Goal: Task Accomplishment & Management: Complete application form

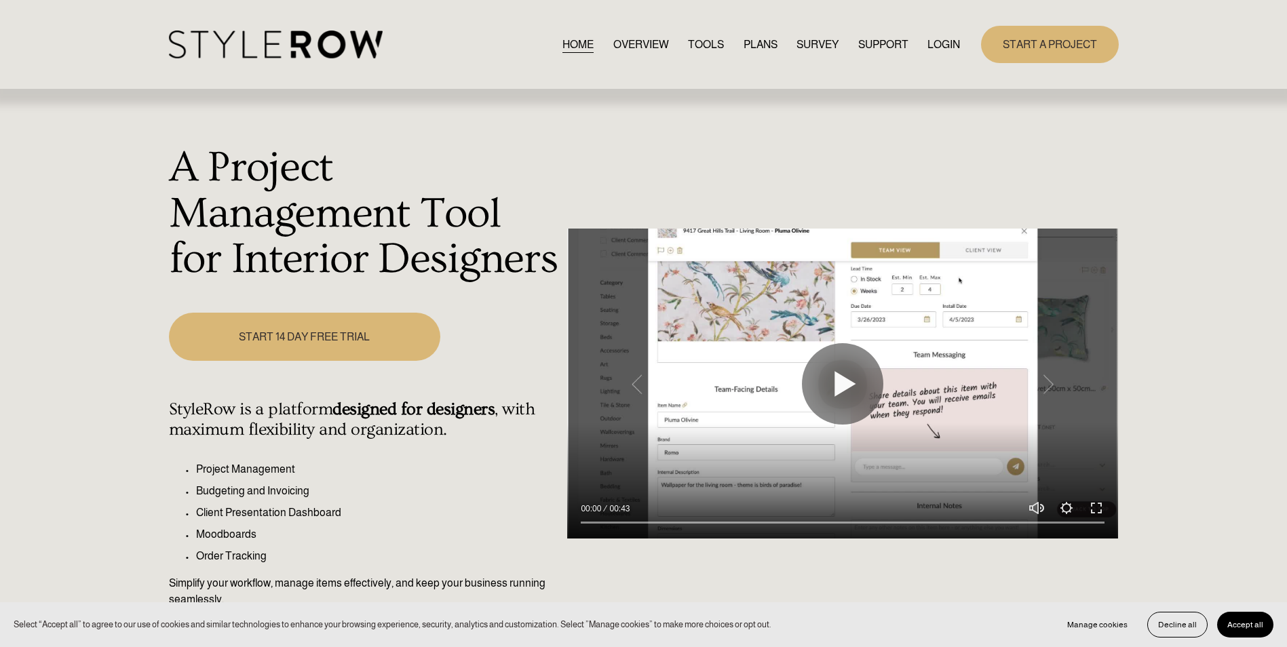
click at [948, 46] on link "LOGIN" at bounding box center [943, 44] width 33 height 18
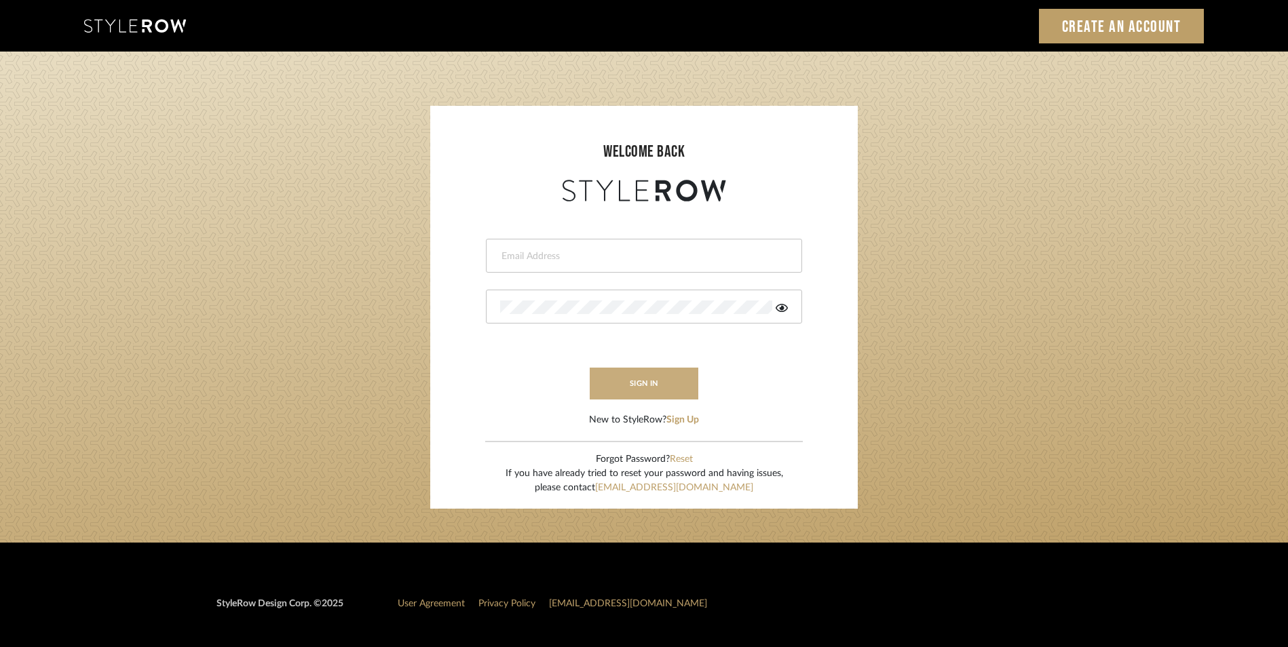
type input "rayeinteriordesign@gmail.com"
click at [655, 380] on button "sign in" at bounding box center [643, 384] width 109 height 32
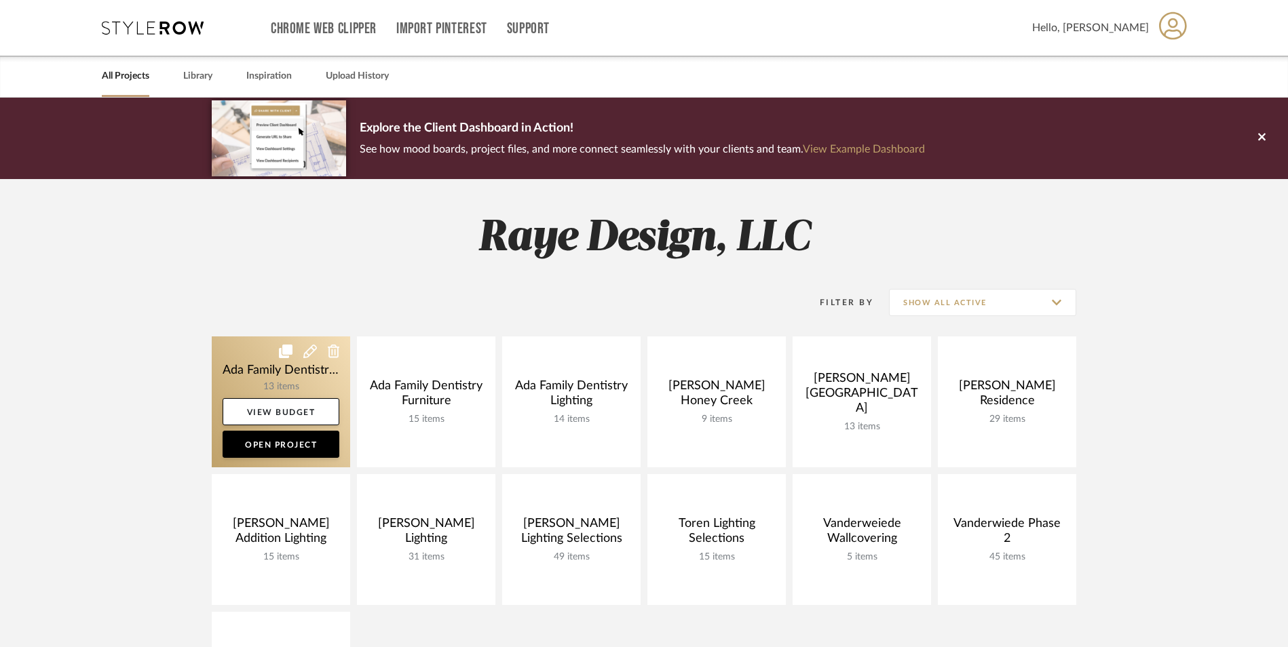
click at [227, 357] on link at bounding box center [281, 401] width 138 height 131
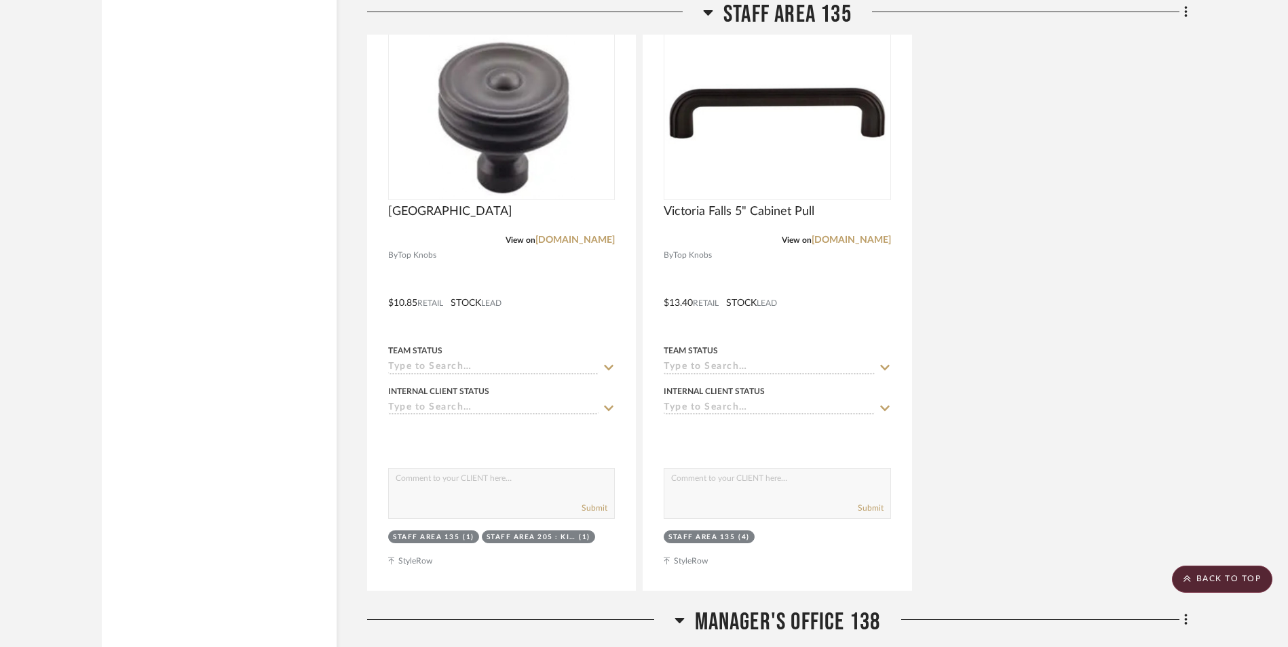
scroll to position [4138, 0]
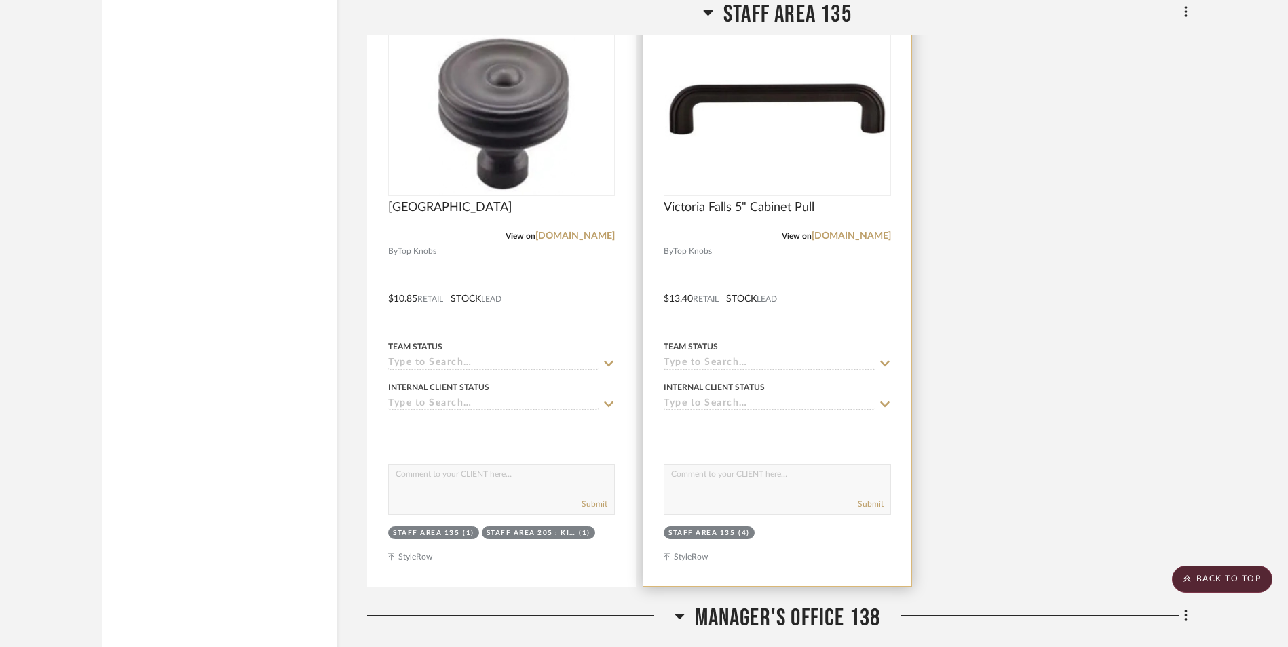
click at [733, 76] on div "0" at bounding box center [776, 109] width 225 height 171
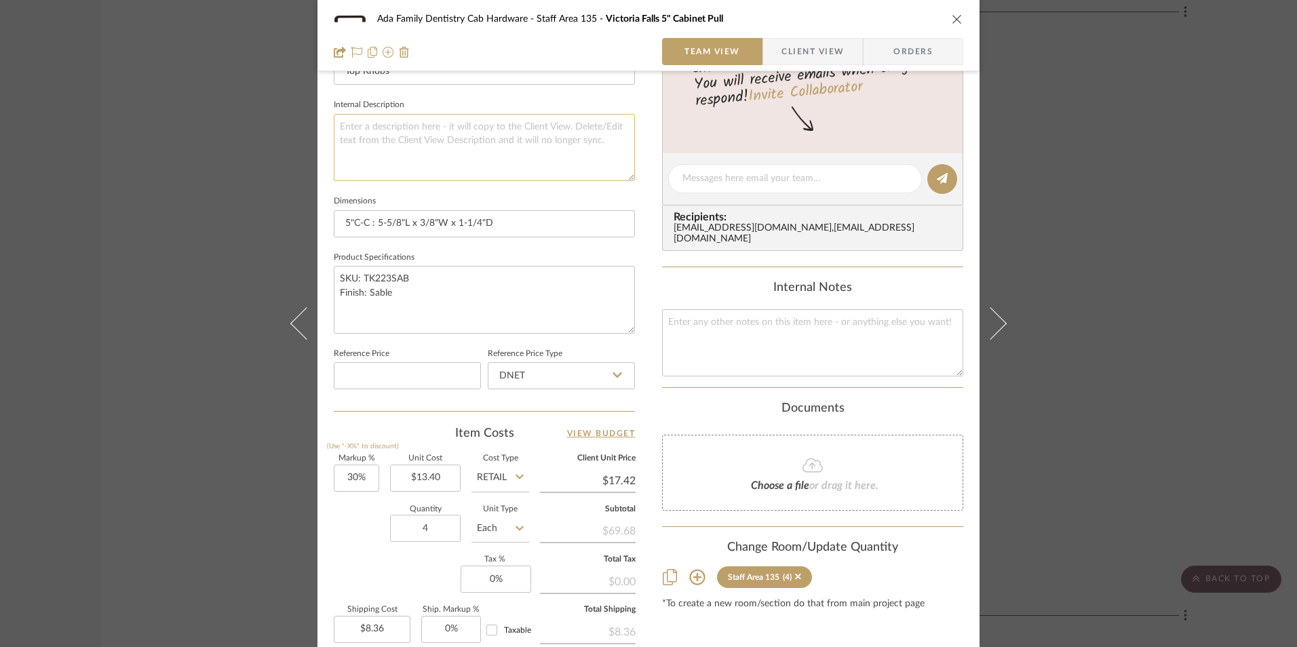
scroll to position [543, 0]
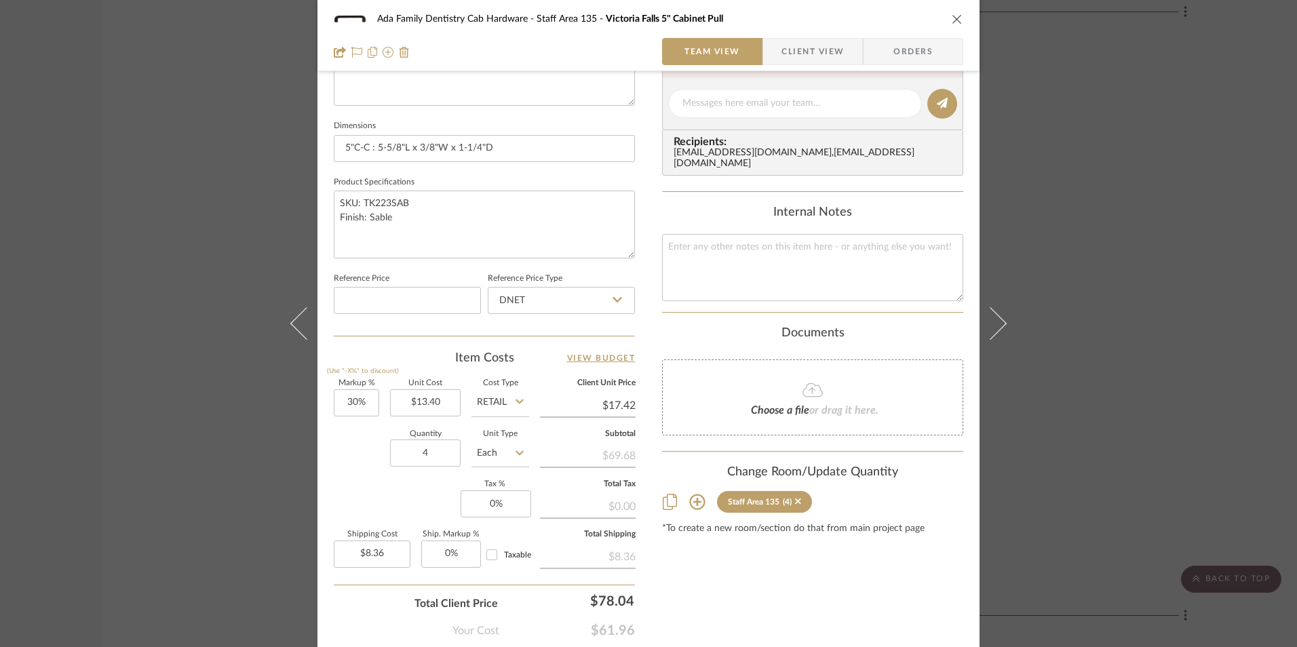
click at [1140, 251] on div "Ada Family Dentistry Cab Hardware Staff Area 135 [GEOGRAPHIC_DATA] 5" Cabinet P…" at bounding box center [648, 323] width 1297 height 647
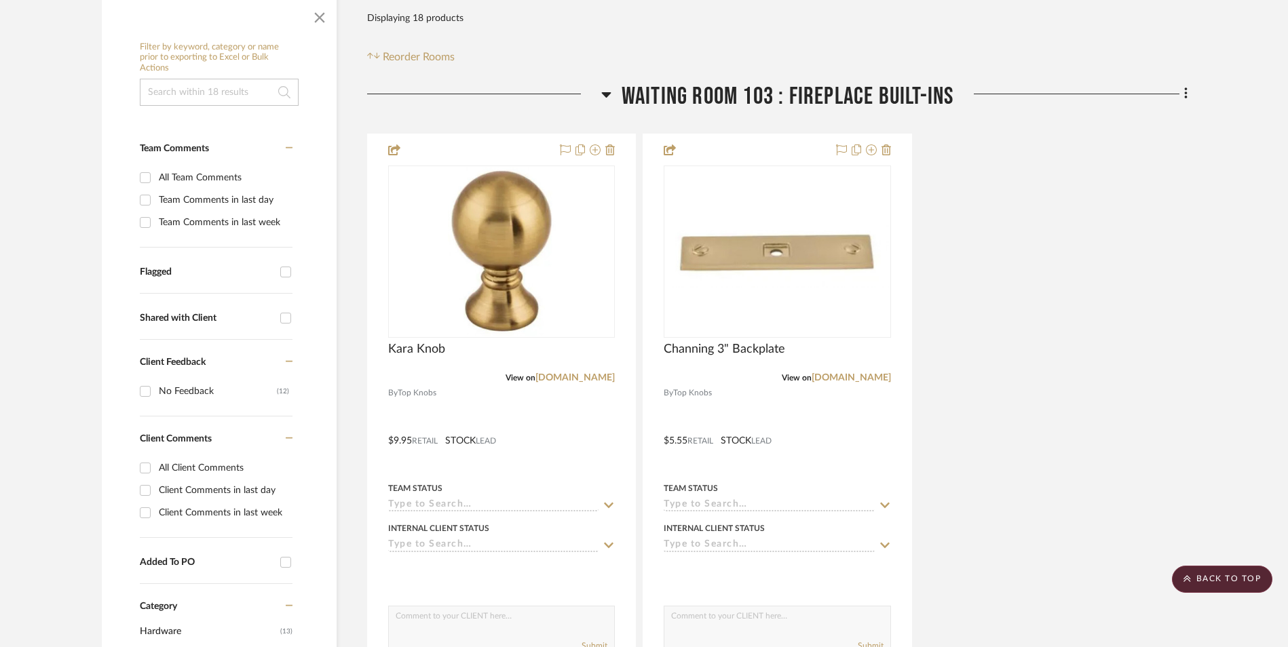
scroll to position [0, 0]
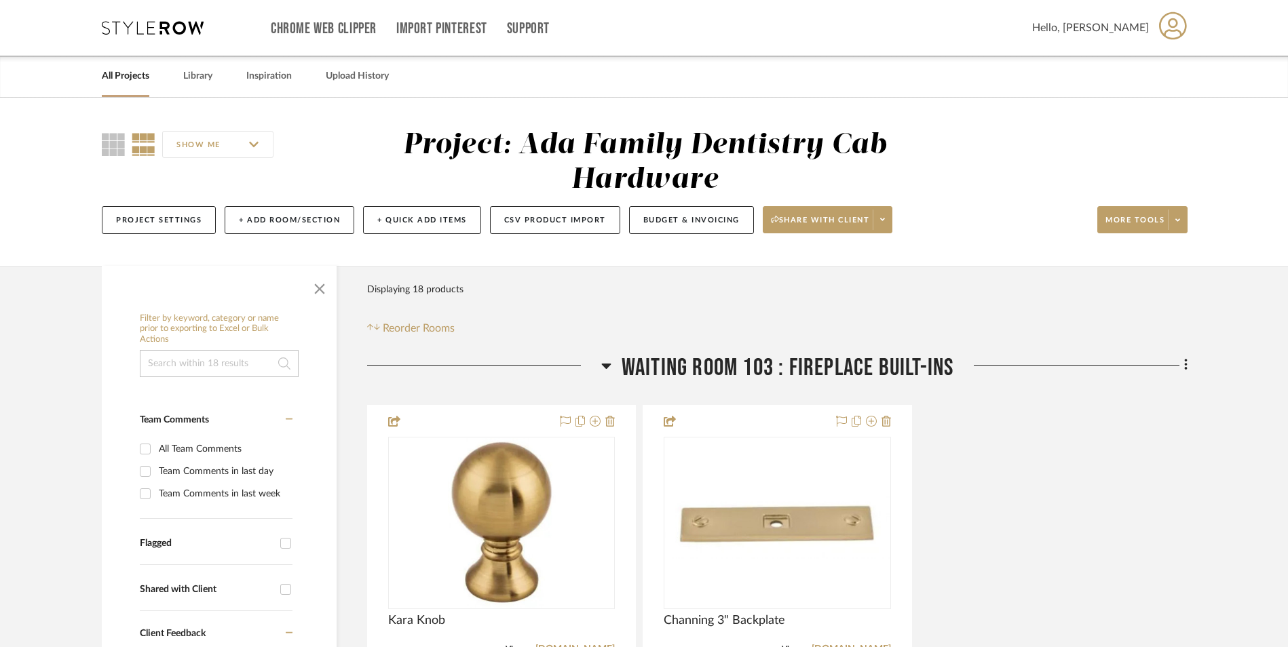
click at [125, 75] on link "All Projects" at bounding box center [125, 76] width 47 height 18
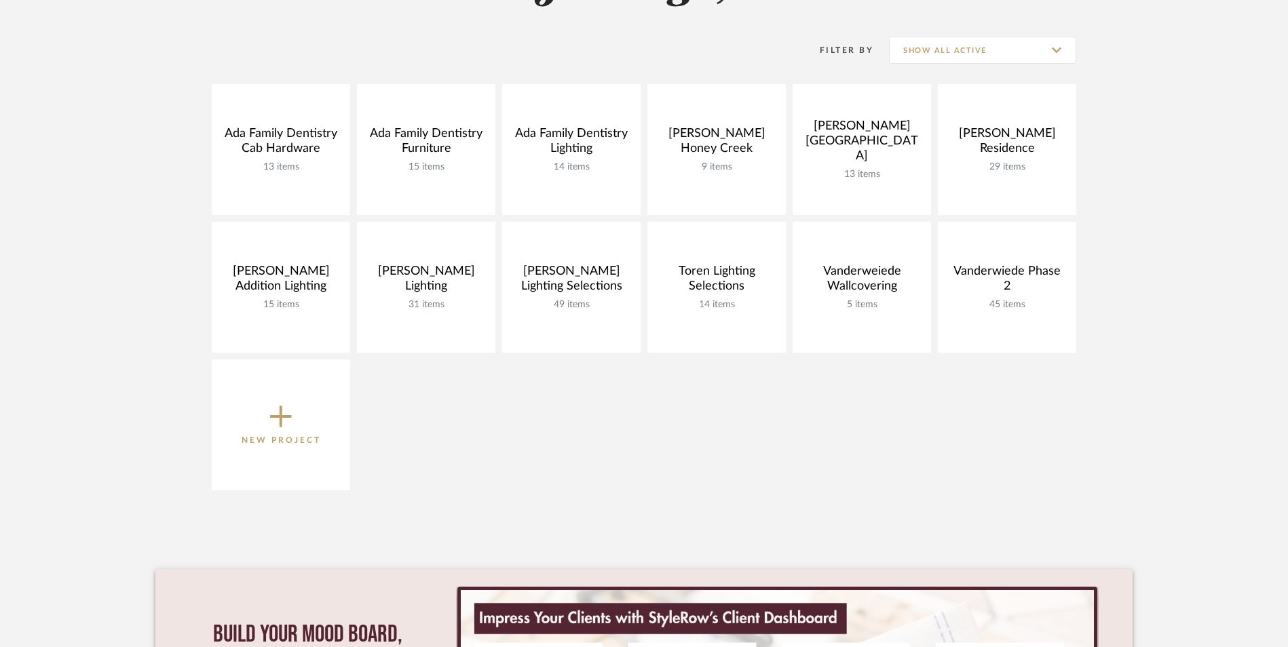
scroll to position [271, 0]
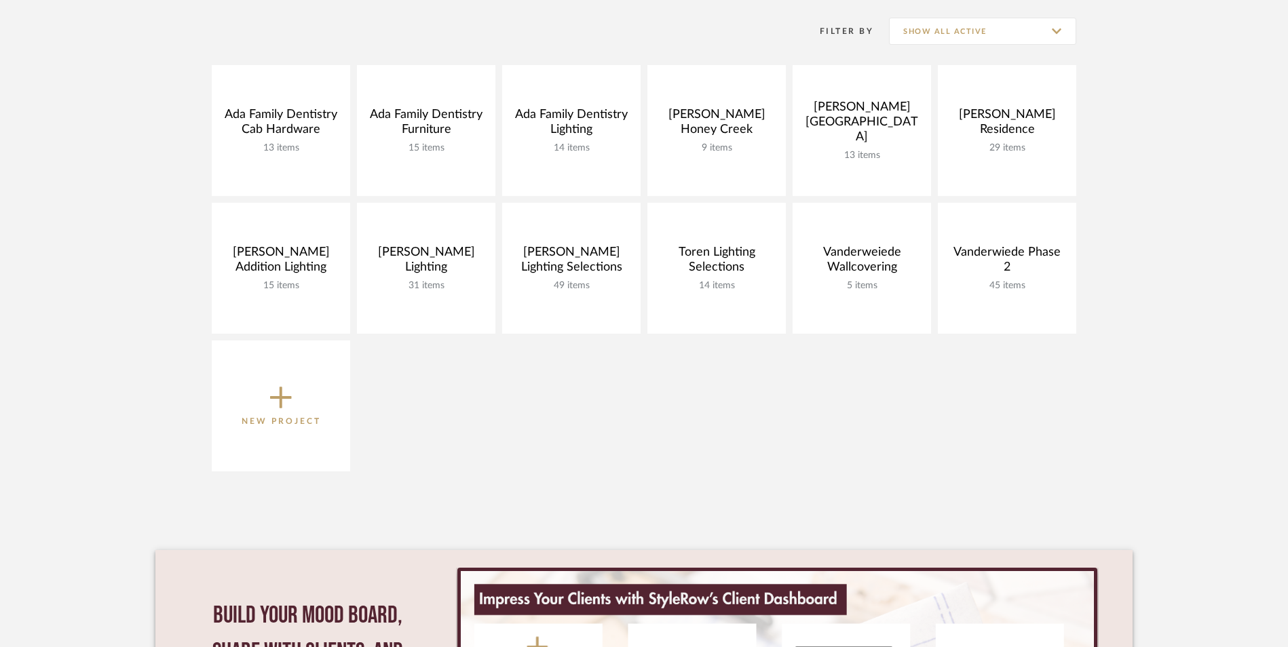
click at [282, 386] on icon at bounding box center [281, 397] width 22 height 28
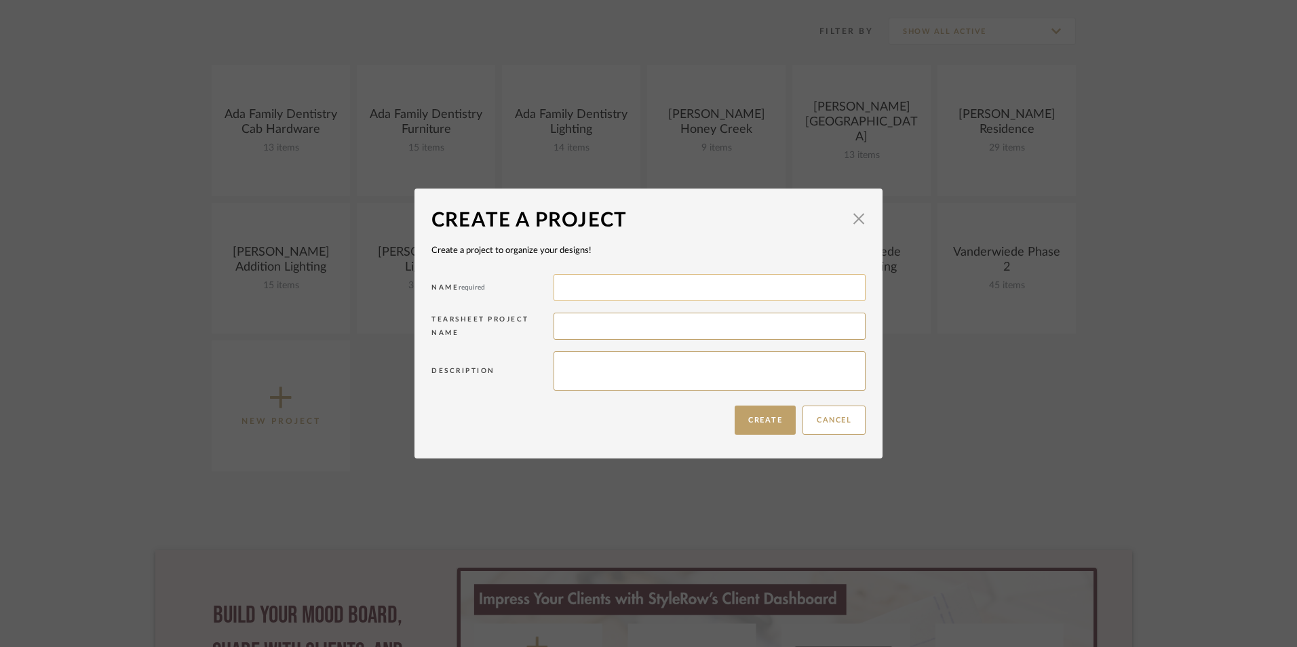
click at [570, 288] on input at bounding box center [710, 287] width 312 height 27
type input "Ada Family Dentistry Mirrors"
click at [776, 418] on button "Create" at bounding box center [765, 420] width 61 height 29
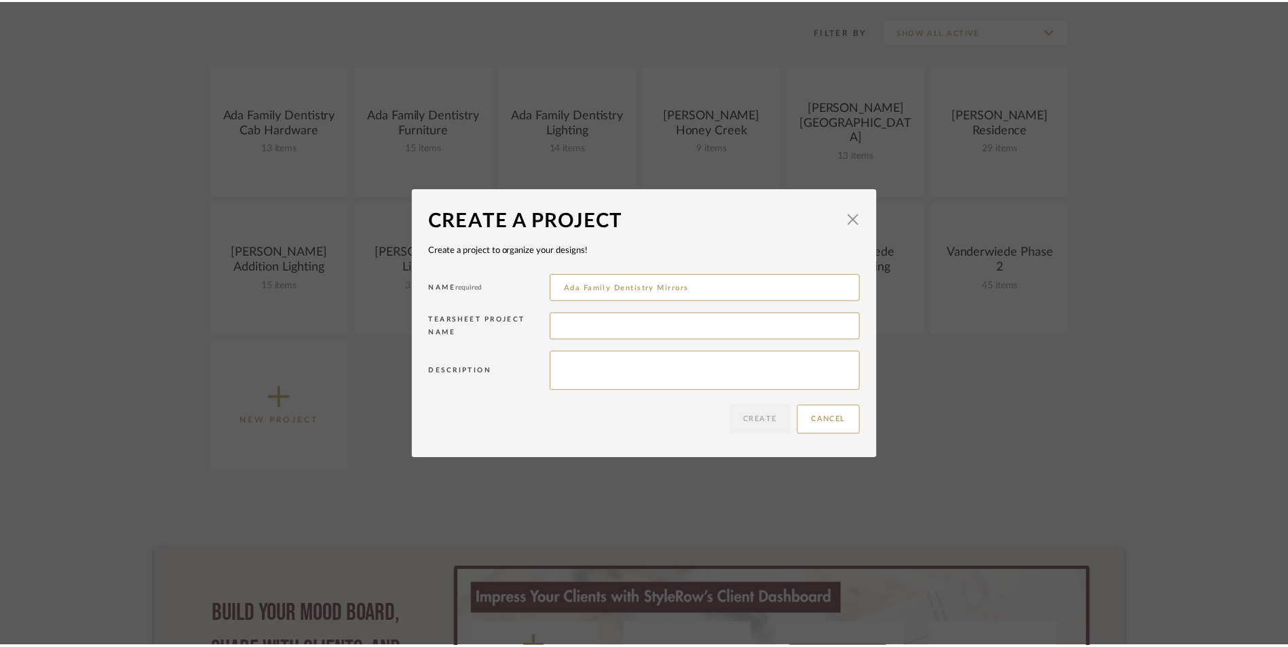
scroll to position [271, 0]
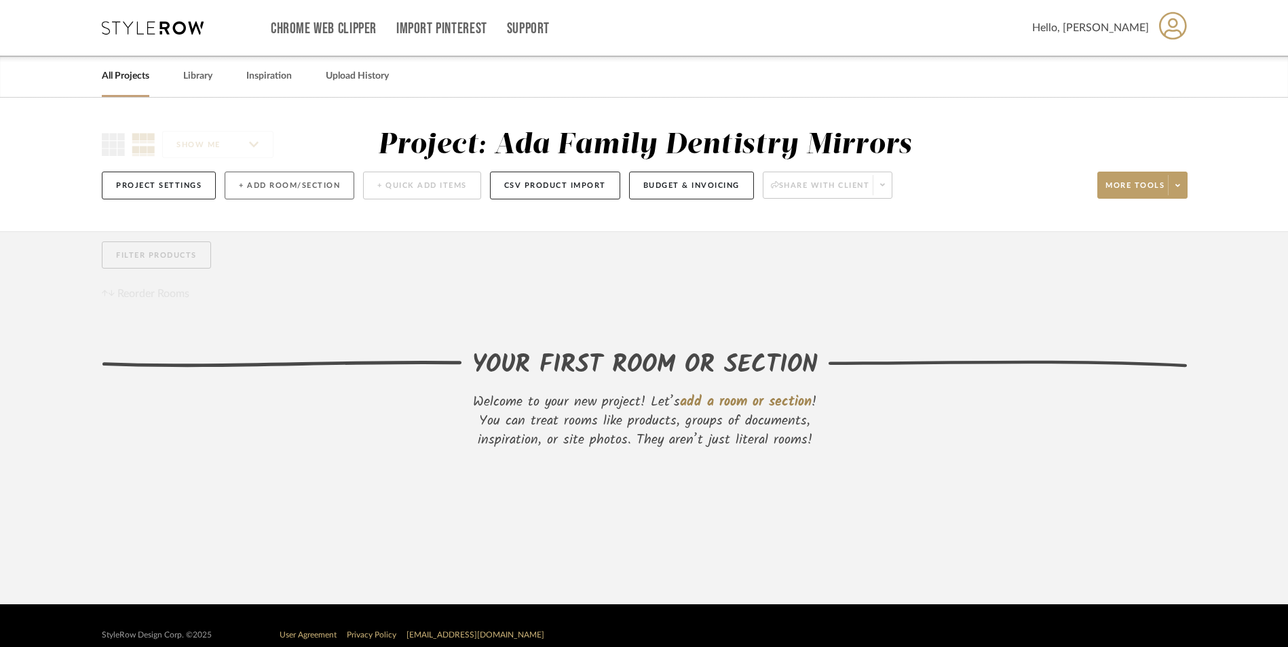
click at [292, 187] on button "+ Add Room/Section" at bounding box center [290, 186] width 130 height 28
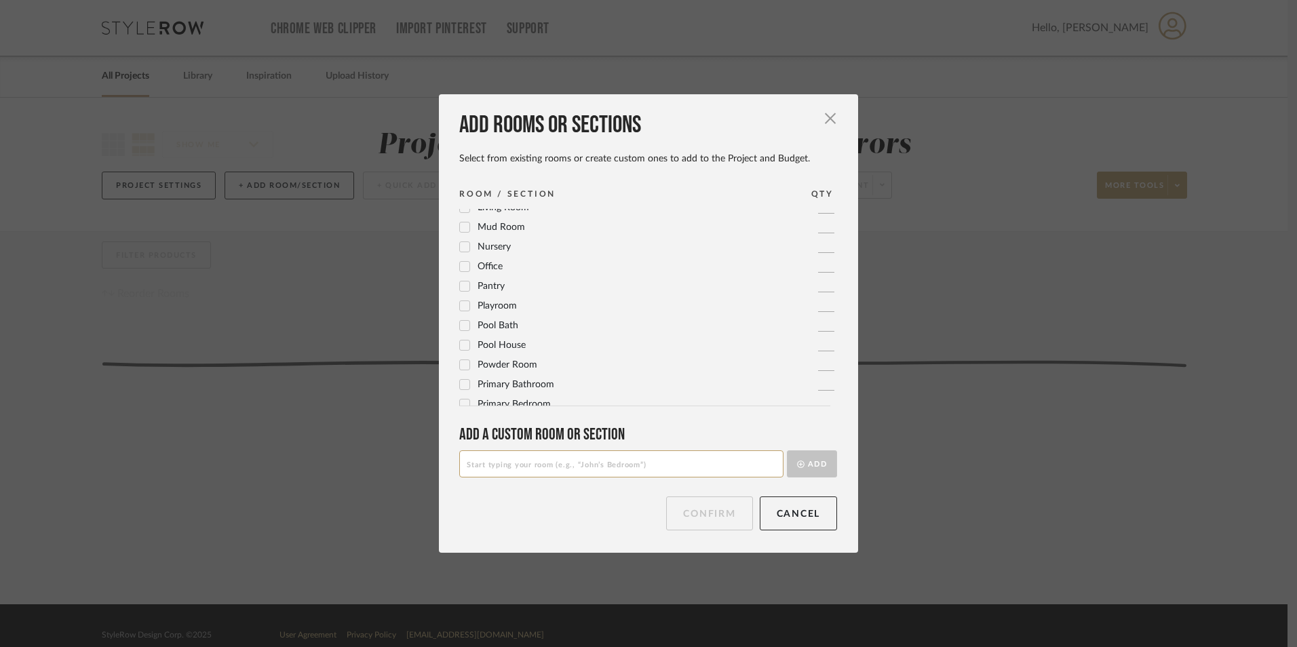
scroll to position [452, 0]
click at [545, 459] on input at bounding box center [621, 463] width 324 height 27
type input "Patient Bath 102"
click at [815, 457] on button "Add" at bounding box center [812, 463] width 50 height 27
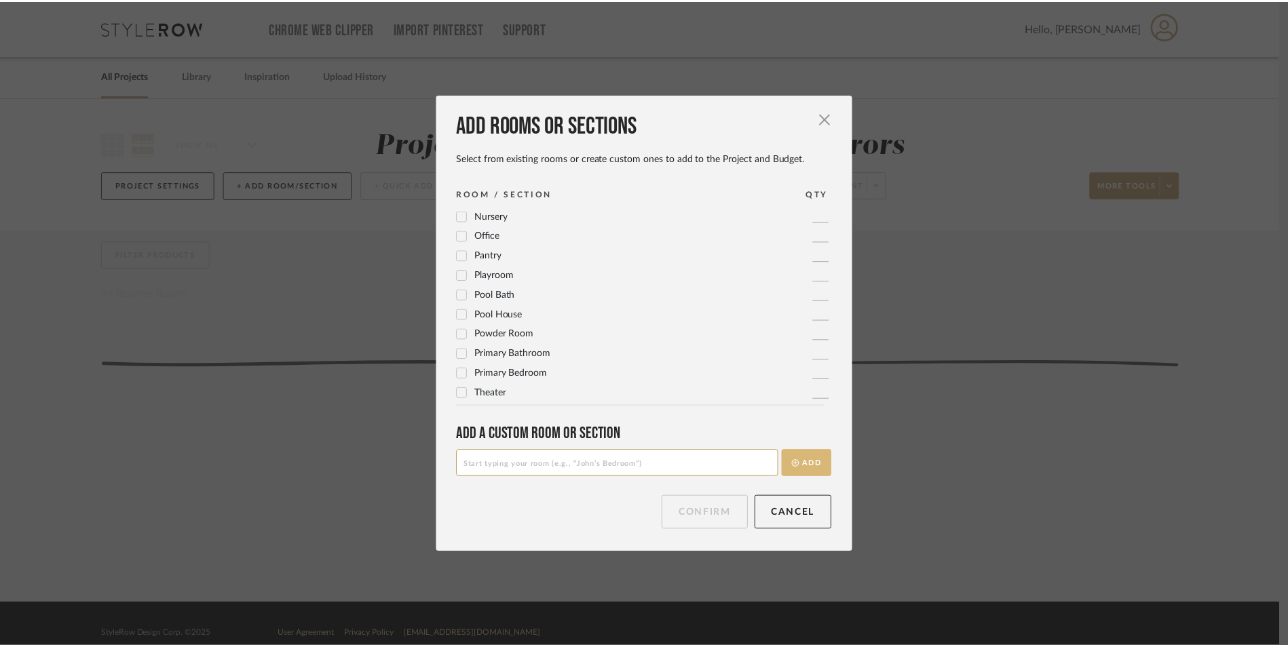
scroll to position [0, 0]
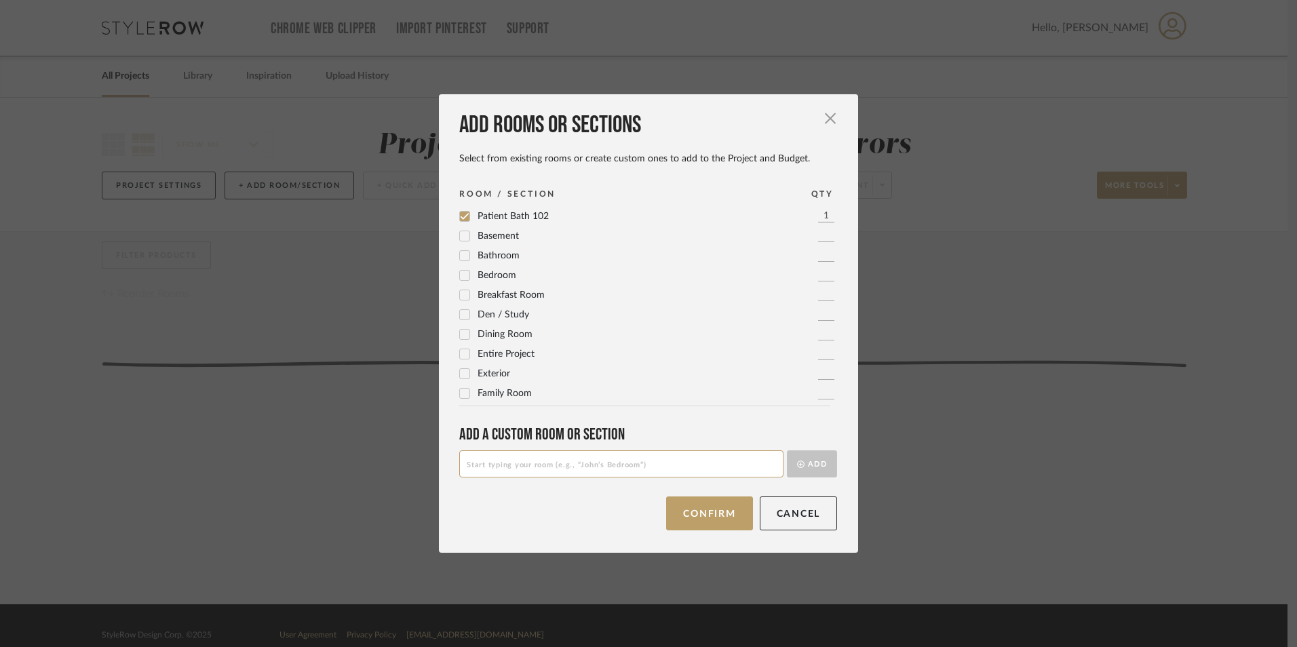
click at [511, 467] on input at bounding box center [621, 463] width 324 height 27
click at [539, 468] on input at bounding box center [621, 463] width 324 height 27
type input "Unisex Bath 130"
click at [811, 469] on button "Add" at bounding box center [812, 463] width 50 height 27
click at [545, 467] on input at bounding box center [621, 463] width 324 height 27
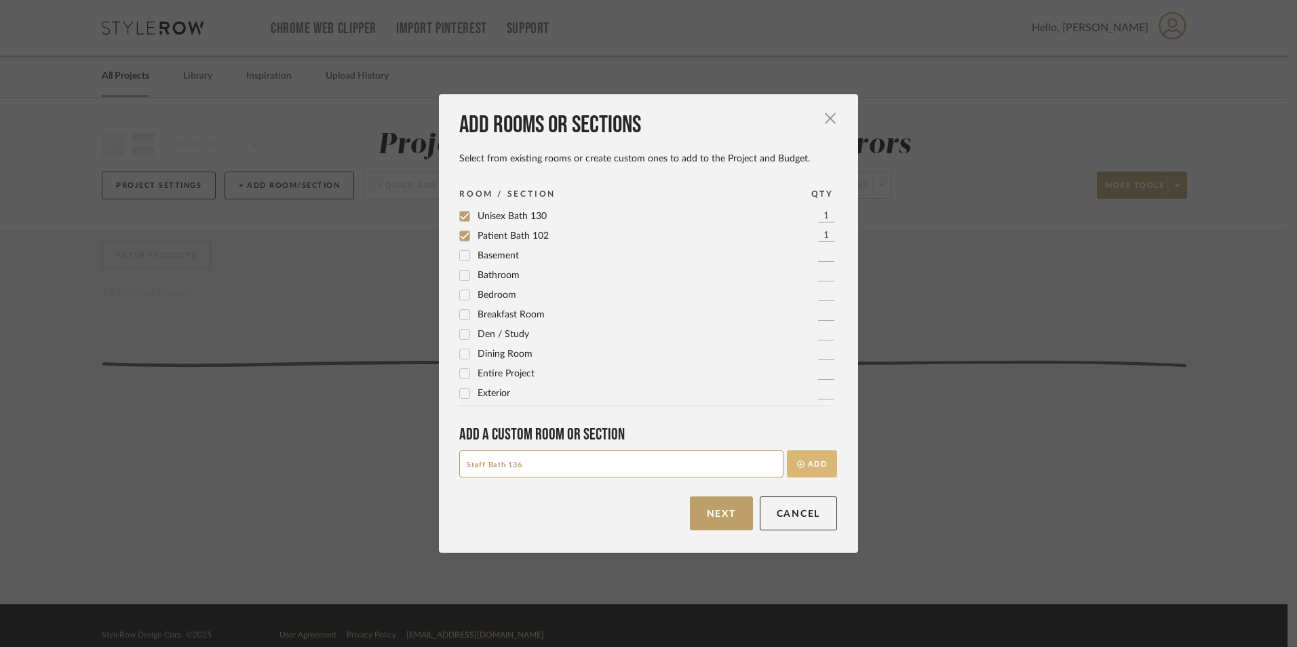
type input "Staff Bath 136"
click at [808, 465] on button "Add" at bounding box center [812, 463] width 50 height 27
click at [513, 470] on input at bounding box center [621, 463] width 324 height 27
type input "Private Restroom 209"
drag, startPoint x: 802, startPoint y: 464, endPoint x: 783, endPoint y: 463, distance: 19.7
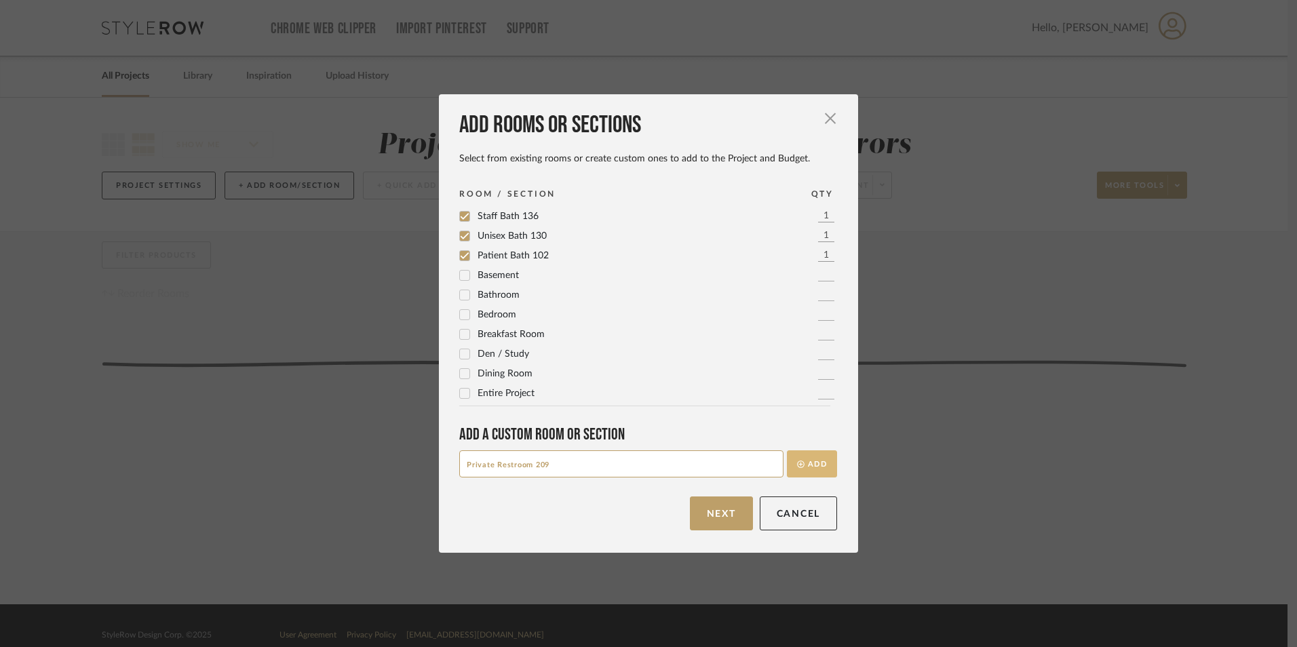
click at [802, 463] on button "Add" at bounding box center [812, 463] width 50 height 27
click at [597, 466] on input at bounding box center [621, 463] width 324 height 27
type input "Private Restroom 207"
click at [805, 467] on button "Add" at bounding box center [812, 463] width 50 height 27
click at [608, 467] on input at bounding box center [621, 463] width 324 height 27
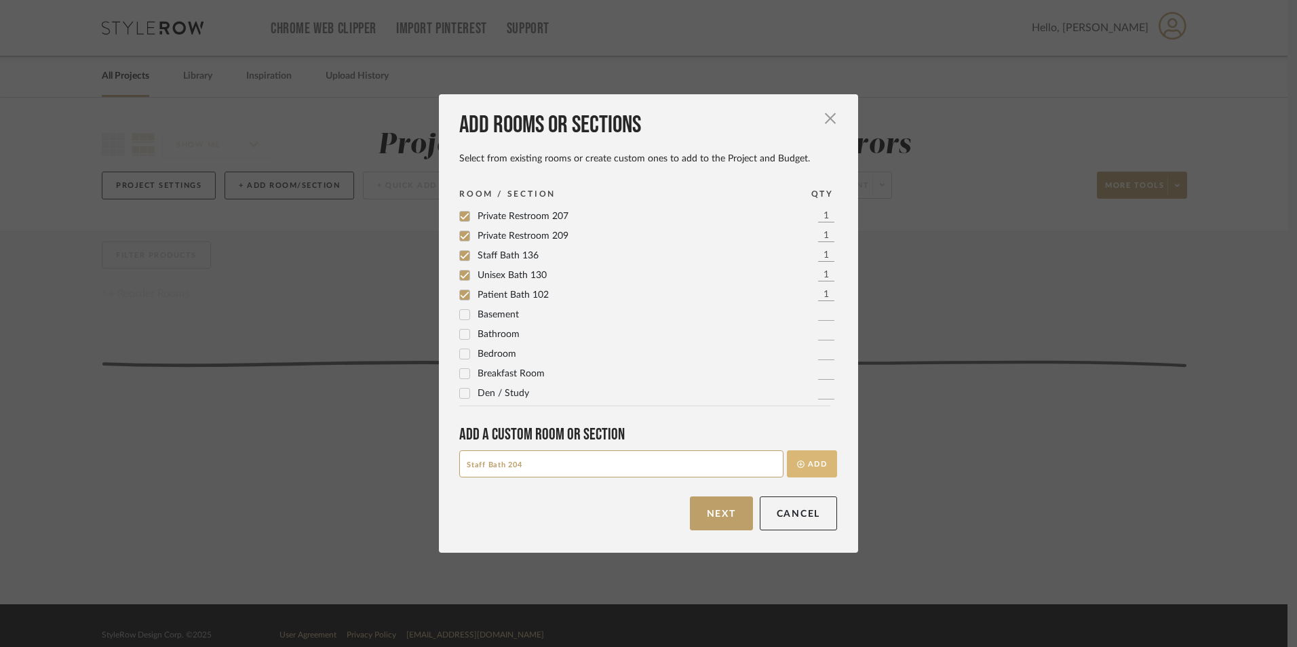
type input "Staff Bath 204"
click at [815, 463] on button "Add" at bounding box center [812, 463] width 50 height 27
click at [729, 512] on button "Next" at bounding box center [721, 514] width 63 height 34
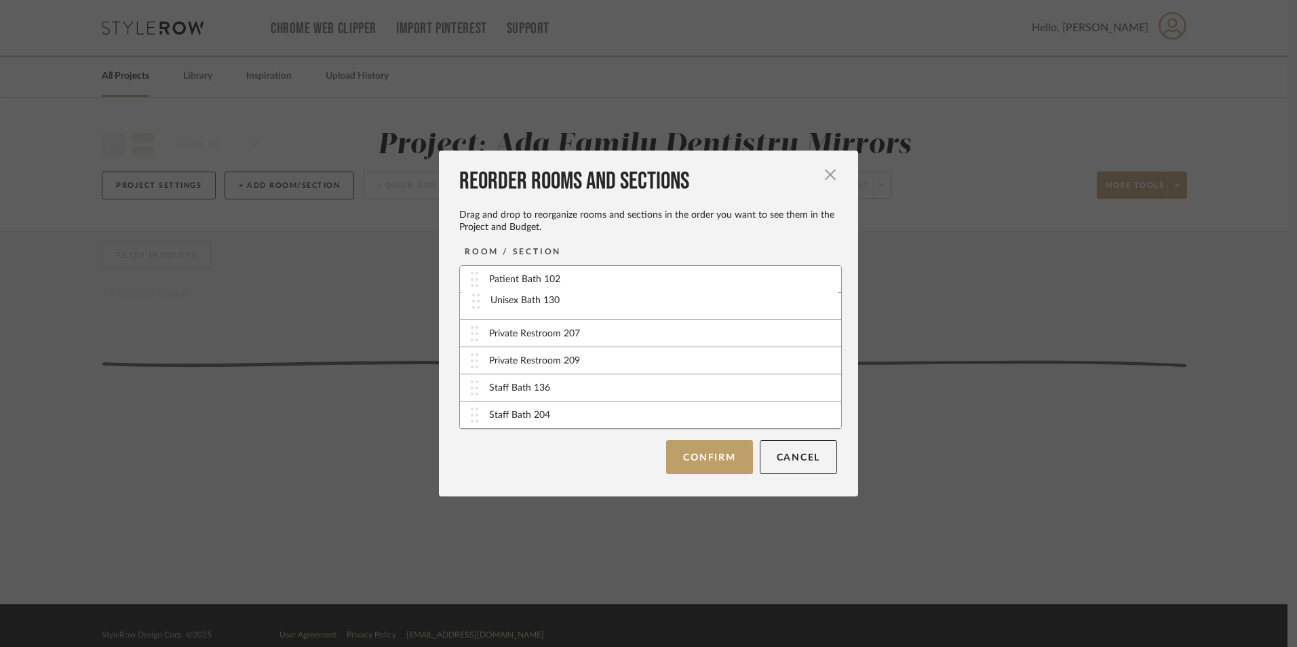
drag, startPoint x: 568, startPoint y: 419, endPoint x: 575, endPoint y: 305, distance: 114.8
drag, startPoint x: 564, startPoint y: 393, endPoint x: 577, endPoint y: 333, distance: 61.1
drag, startPoint x: 576, startPoint y: 420, endPoint x: 579, endPoint y: 362, distance: 58.4
click at [720, 459] on button "Confirm" at bounding box center [709, 457] width 86 height 34
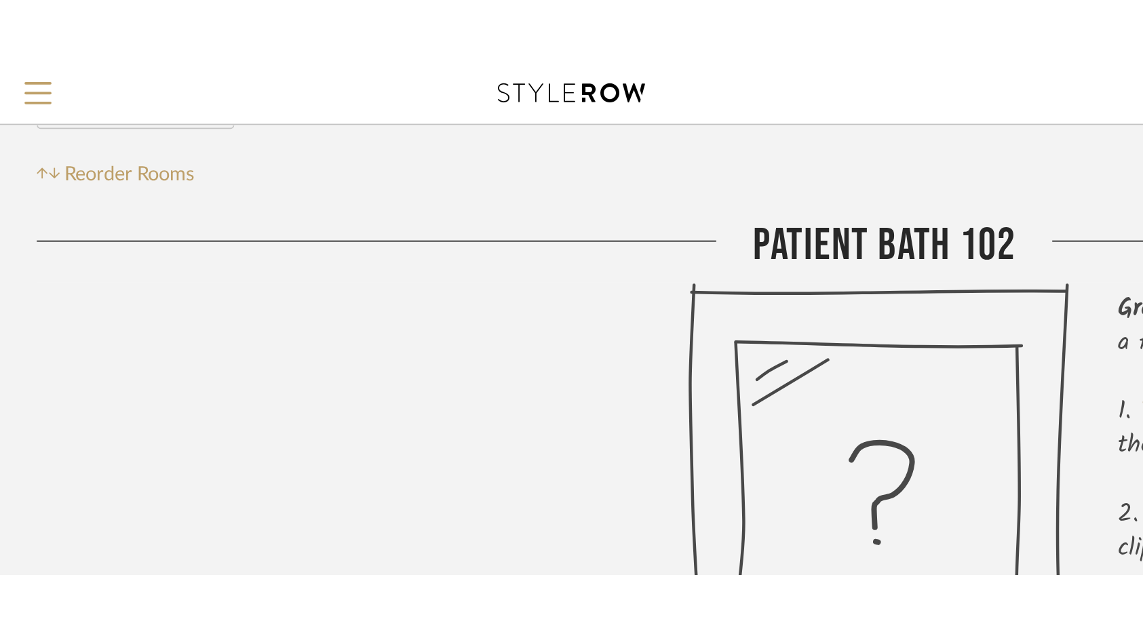
scroll to position [168, 0]
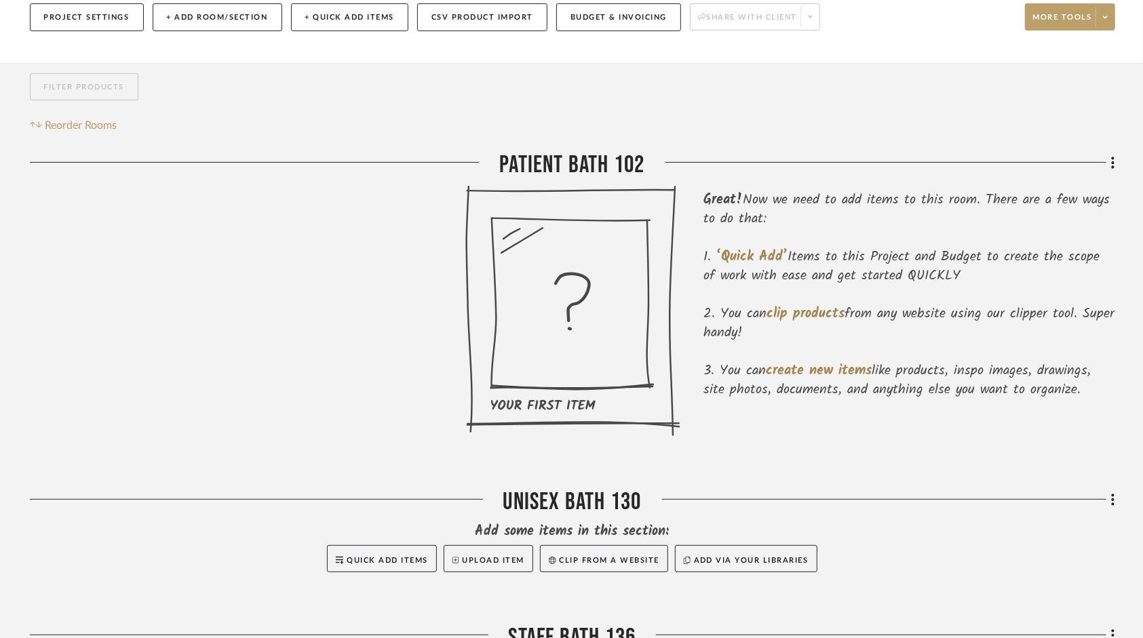
click at [531, 282] on icon at bounding box center [572, 311] width 215 height 252
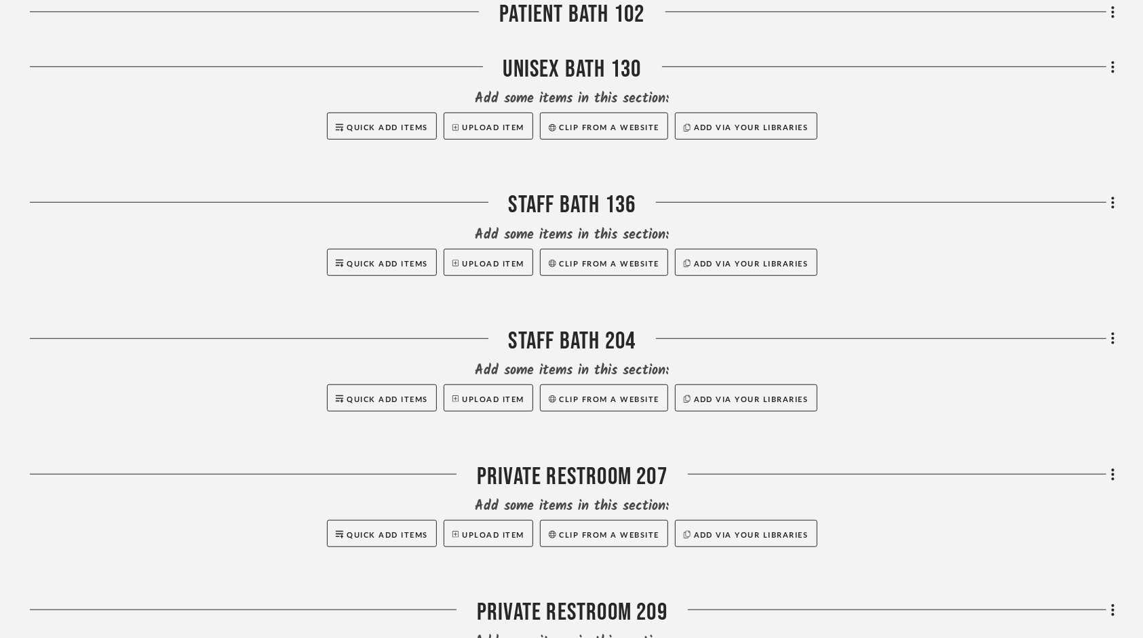
scroll to position [769, 0]
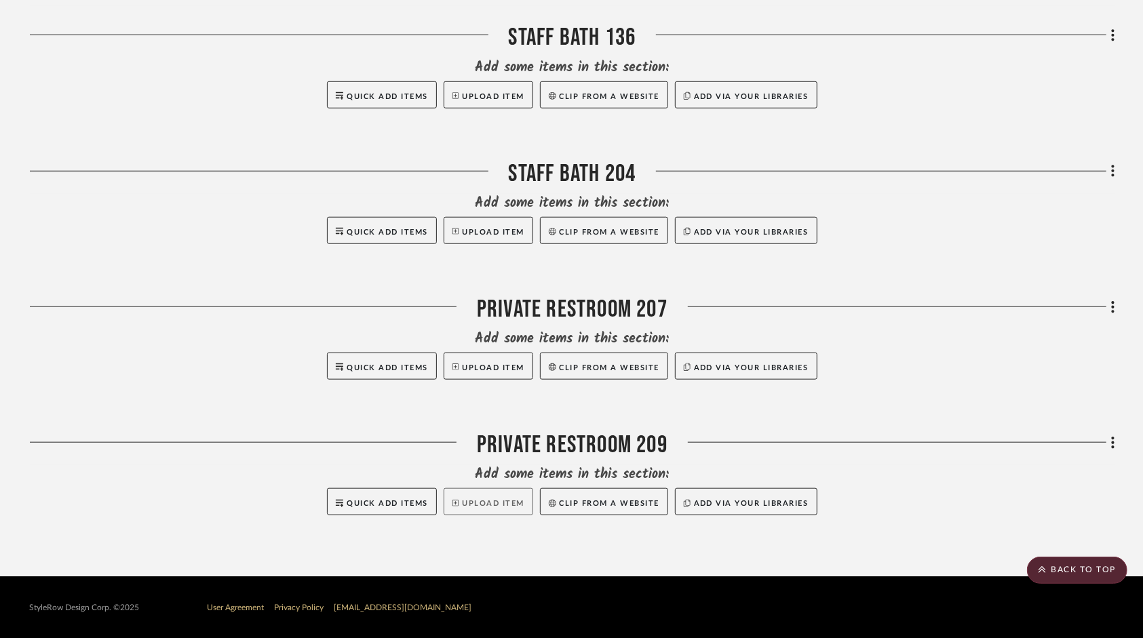
click at [477, 501] on button "Upload Item" at bounding box center [489, 501] width 90 height 27
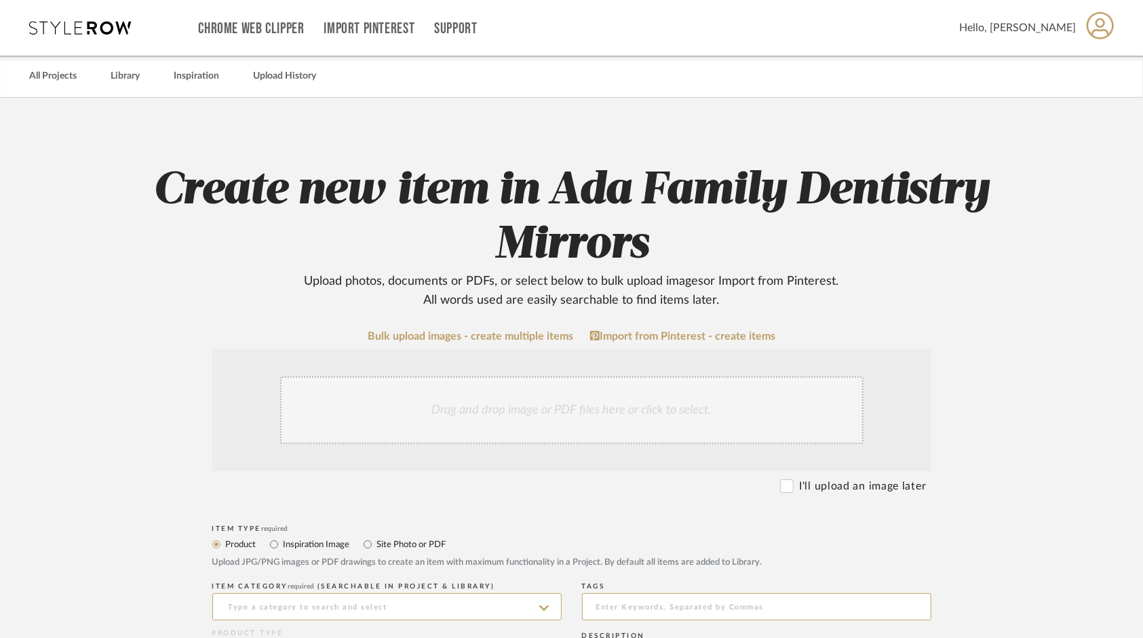
click at [639, 395] on div "Drag and drop image or PDF files here or click to select." at bounding box center [571, 410] width 583 height 68
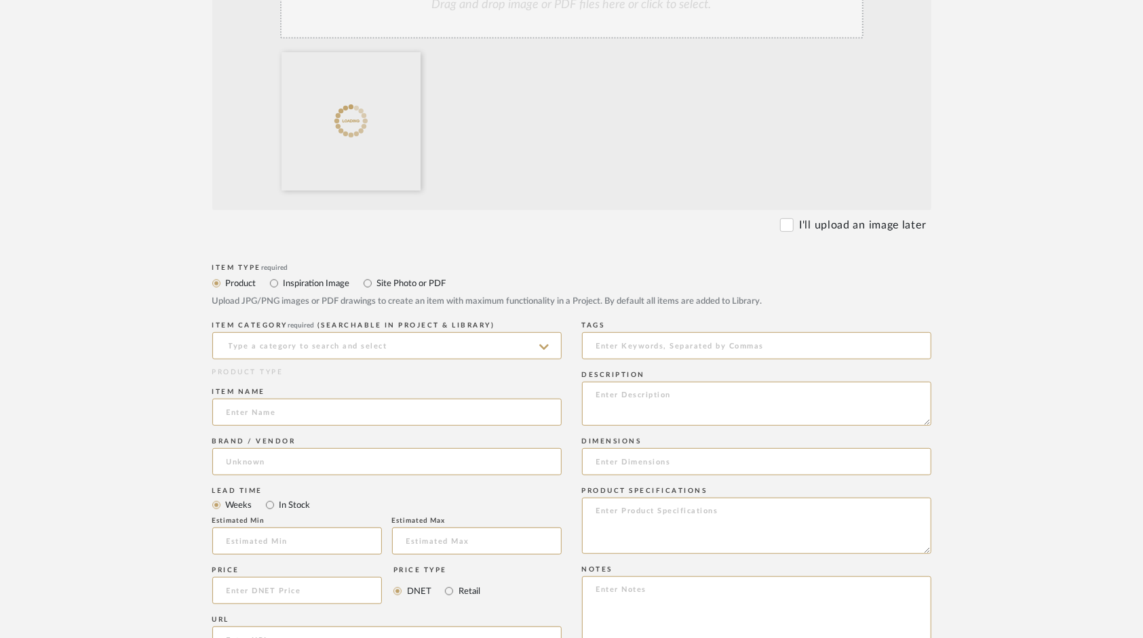
scroll to position [407, 0]
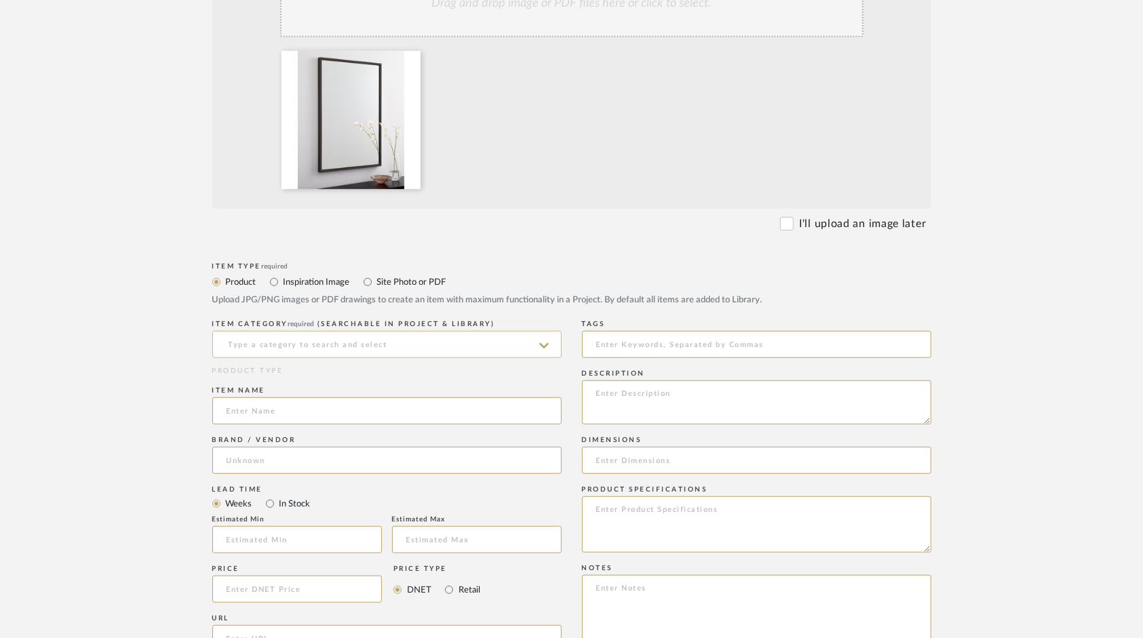
click at [292, 349] on input at bounding box center [386, 344] width 349 height 27
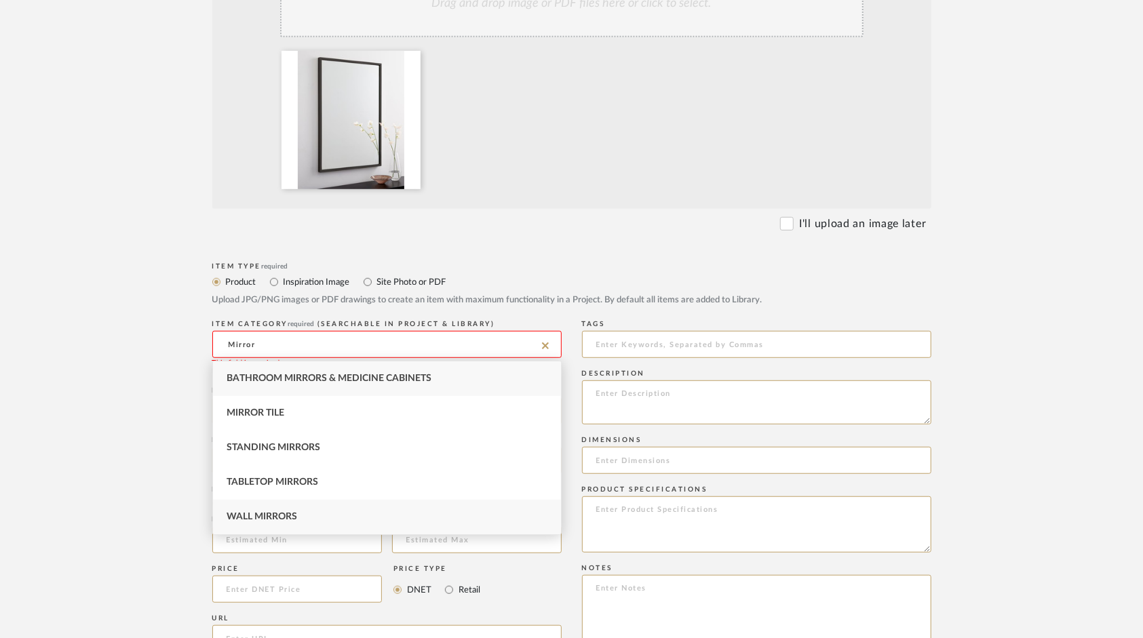
click at [305, 514] on div "Wall Mirrors" at bounding box center [387, 517] width 348 height 35
type input "Wall Mirrors"
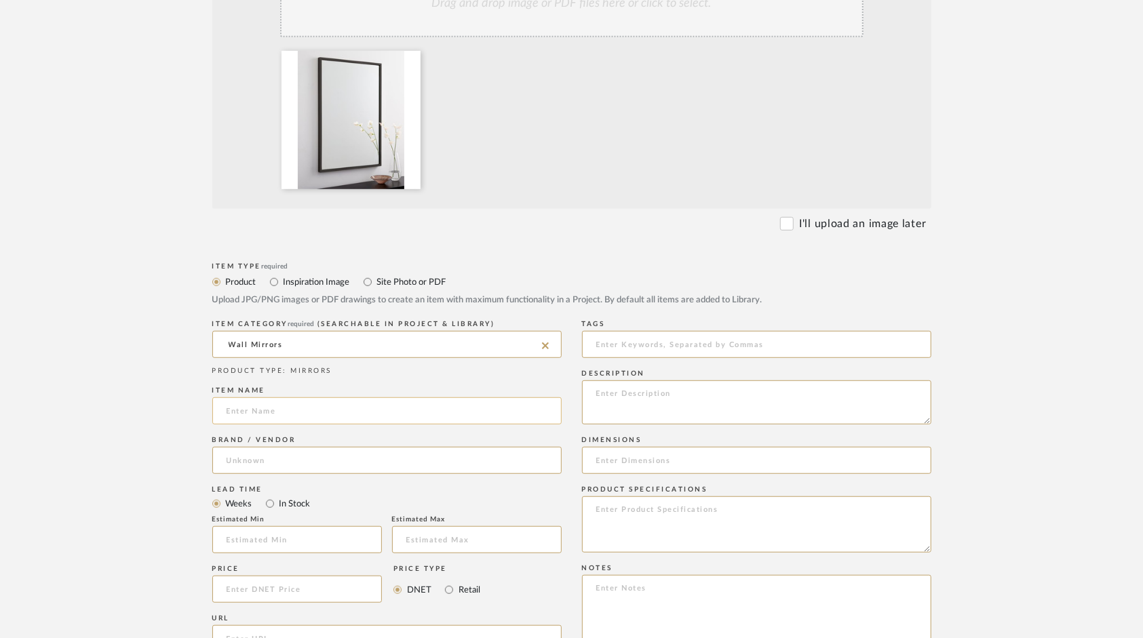
click at [284, 414] on input at bounding box center [386, 411] width 349 height 27
type input "Metal Frame Wall Mirror"
type input "West Elm"
click at [282, 499] on mat-option "West Elm" at bounding box center [387, 495] width 348 height 35
click at [270, 505] on input "In Stock" at bounding box center [270, 504] width 16 height 16
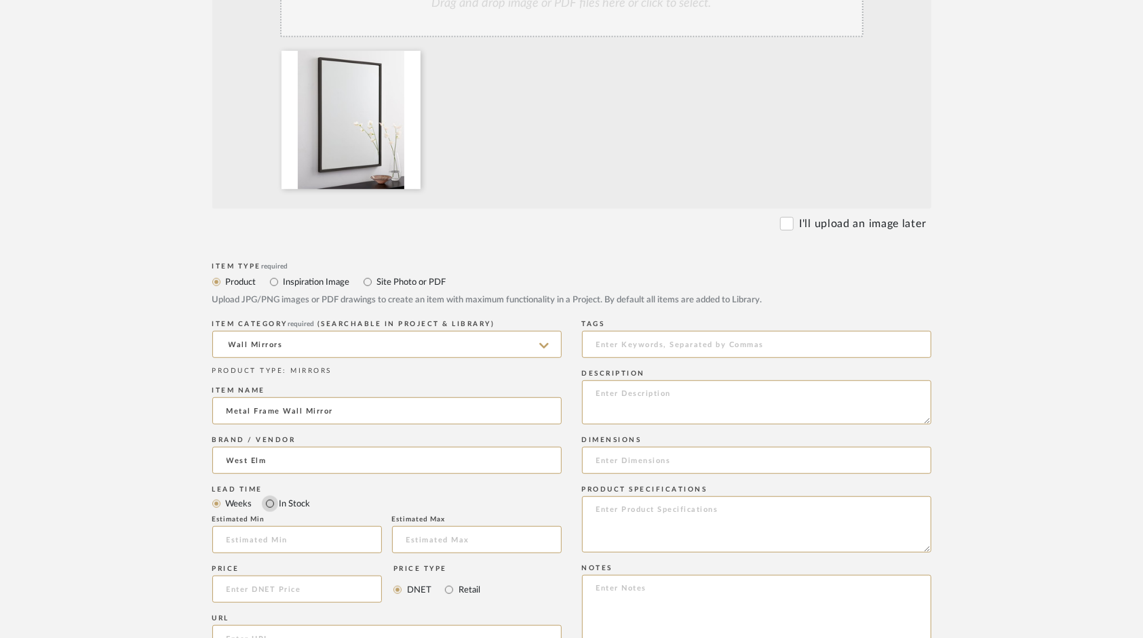
radio input "true"
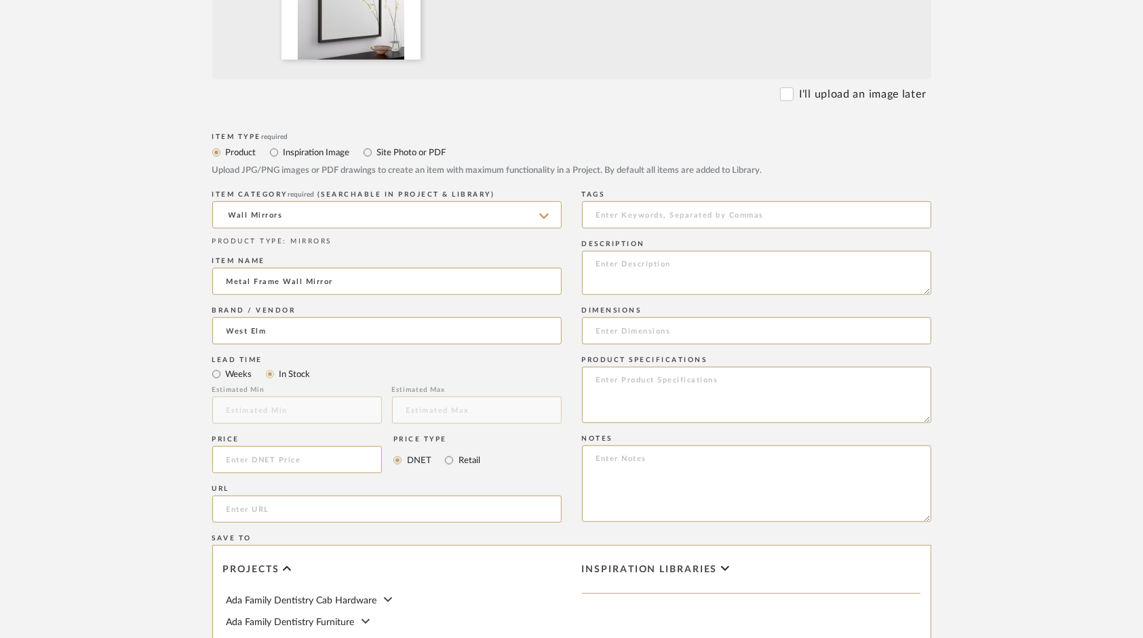
scroll to position [543, 0]
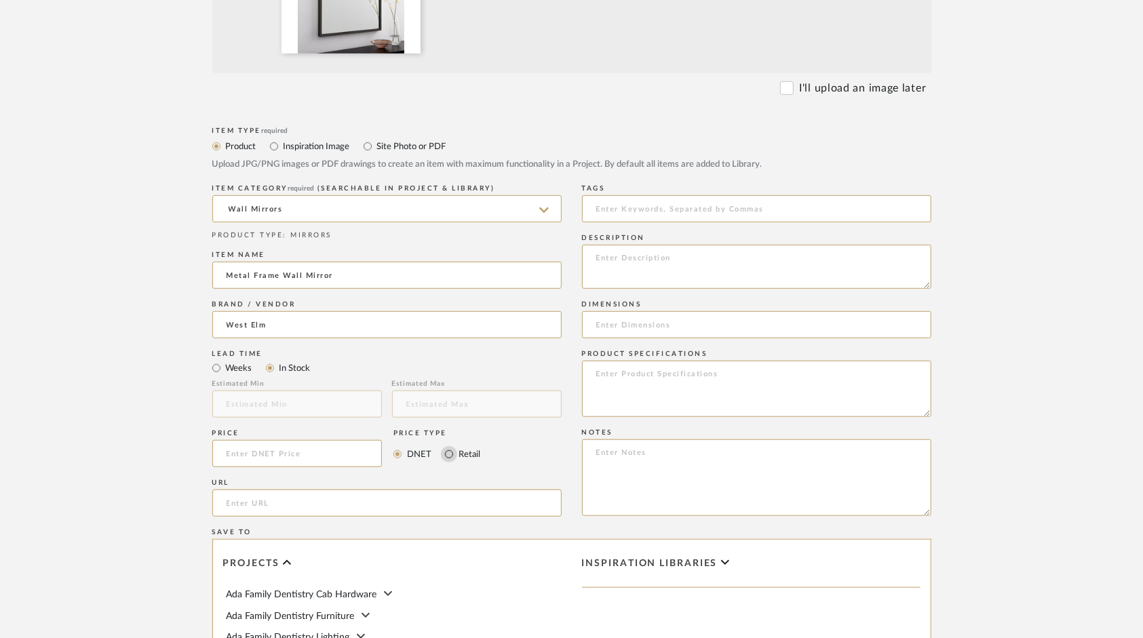
click at [450, 452] on input "Retail" at bounding box center [449, 454] width 16 height 16
radio input "true"
click at [359, 461] on input at bounding box center [297, 453] width 170 height 27
type input "$199.00"
click at [345, 503] on input "url" at bounding box center [386, 503] width 349 height 27
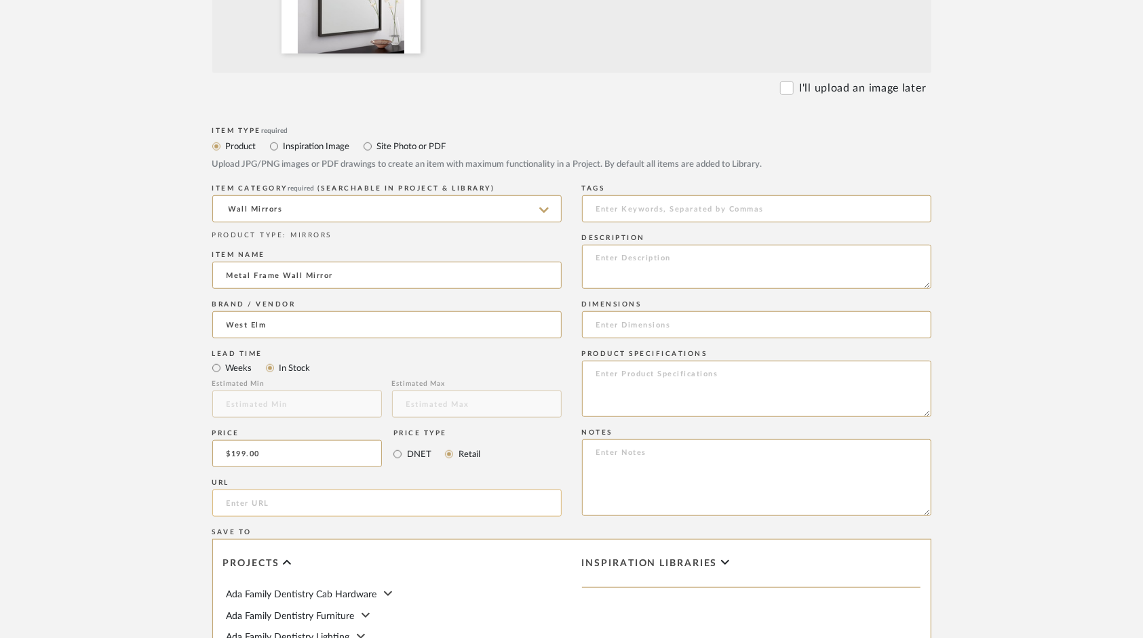
paste input "[URL][DOMAIN_NAME]"
type input "[URL][DOMAIN_NAME]"
click at [676, 331] on input at bounding box center [756, 324] width 349 height 27
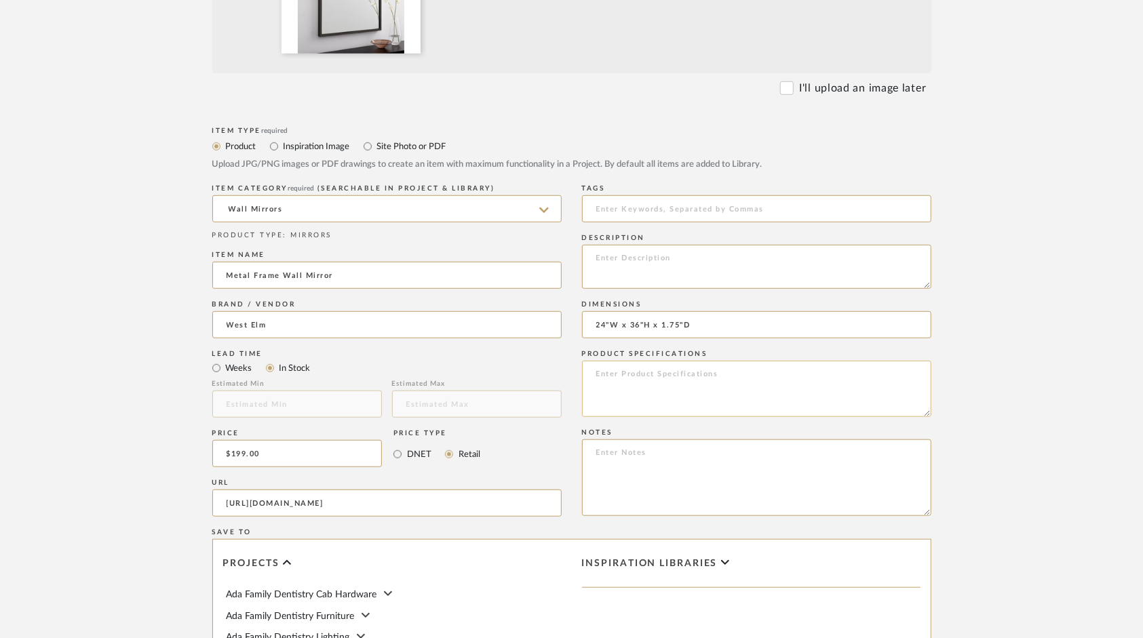
type input "24"W x 36"H x 1.75"D"
click at [621, 379] on textarea at bounding box center [756, 389] width 349 height 56
drag, startPoint x: 587, startPoint y: 373, endPoint x: 561, endPoint y: 373, distance: 26.5
click at [561, 373] on div "Item Type required Product Inspiration Image Site Photo or PDF Upload JPG/PNG i…" at bounding box center [571, 519] width 719 height 792
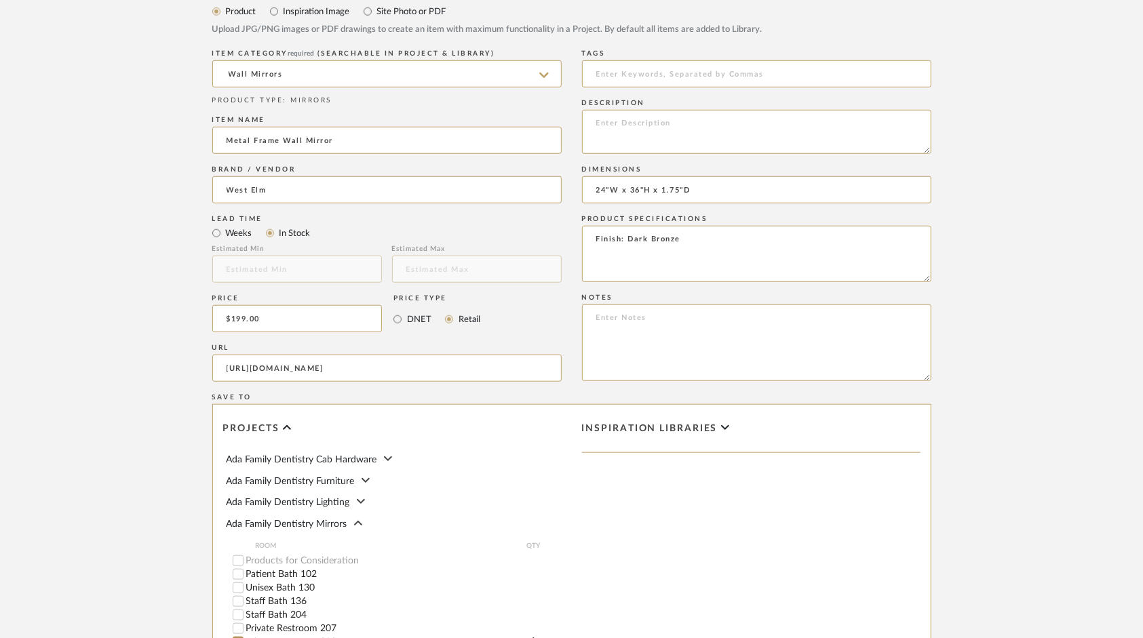
scroll to position [915, 0]
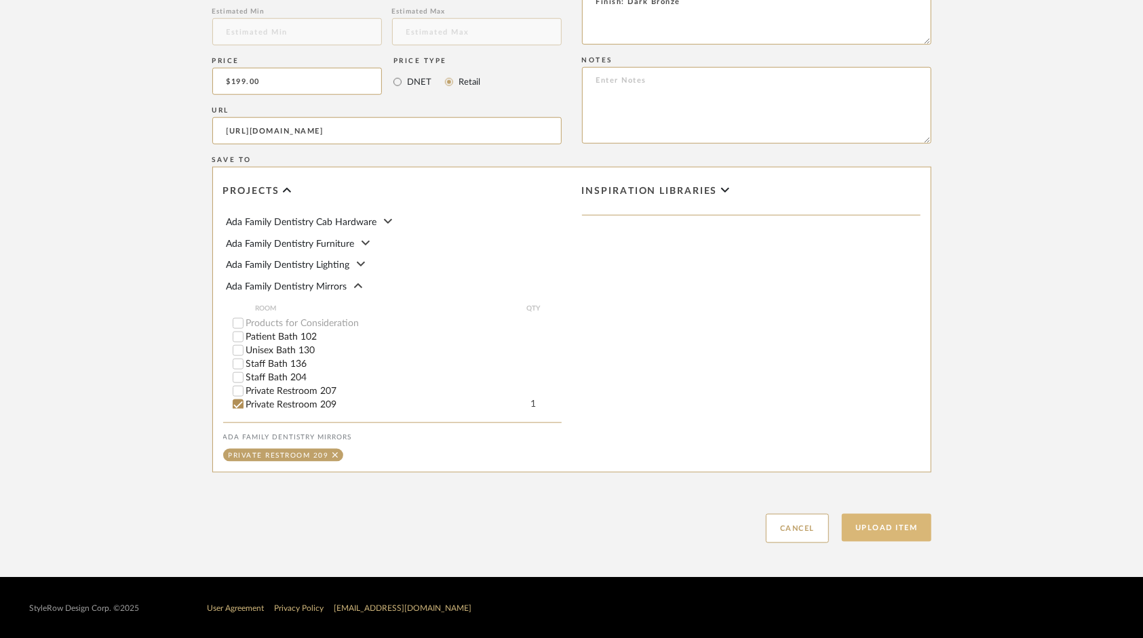
type textarea "Finish: Dark Bronze"
click at [894, 532] on button "Upload Item" at bounding box center [887, 528] width 90 height 28
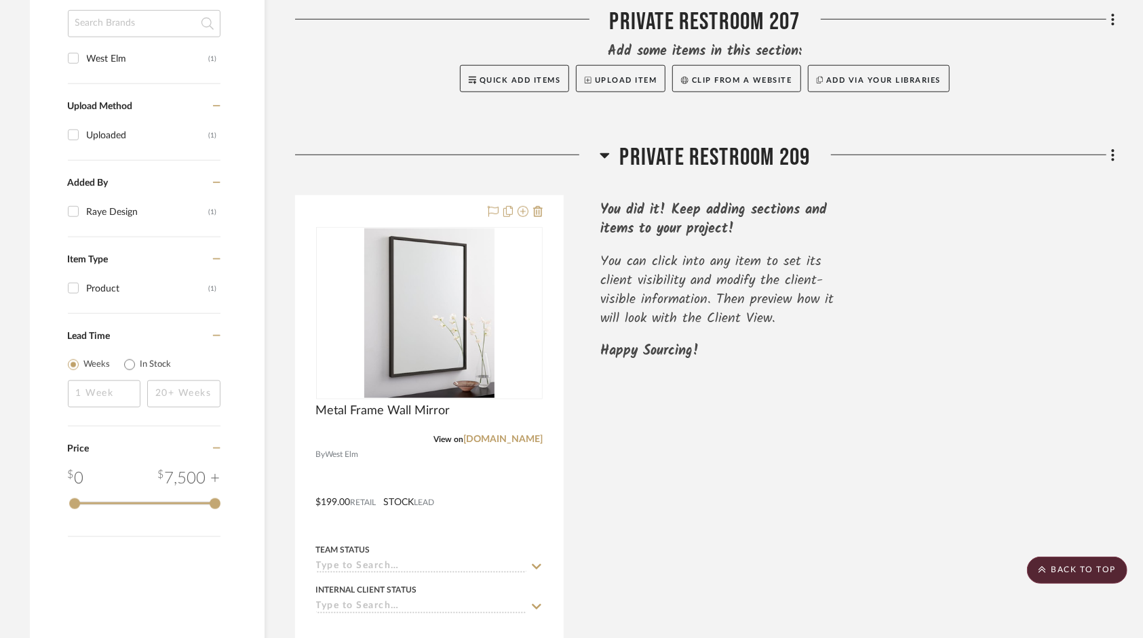
scroll to position [726, 0]
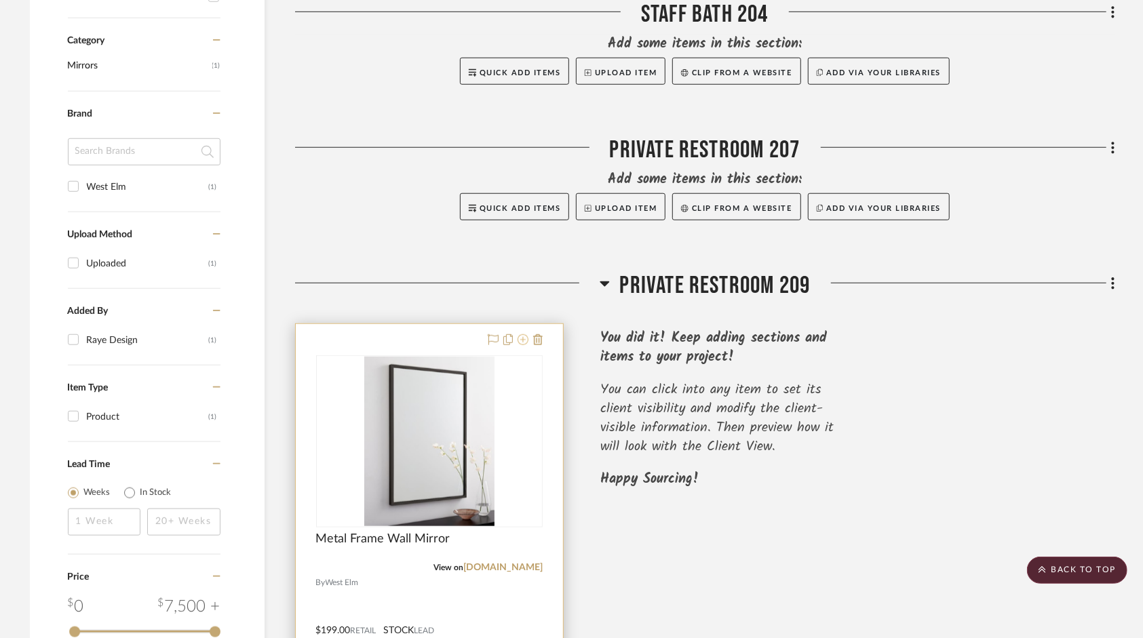
click at [526, 339] on icon at bounding box center [523, 339] width 11 height 11
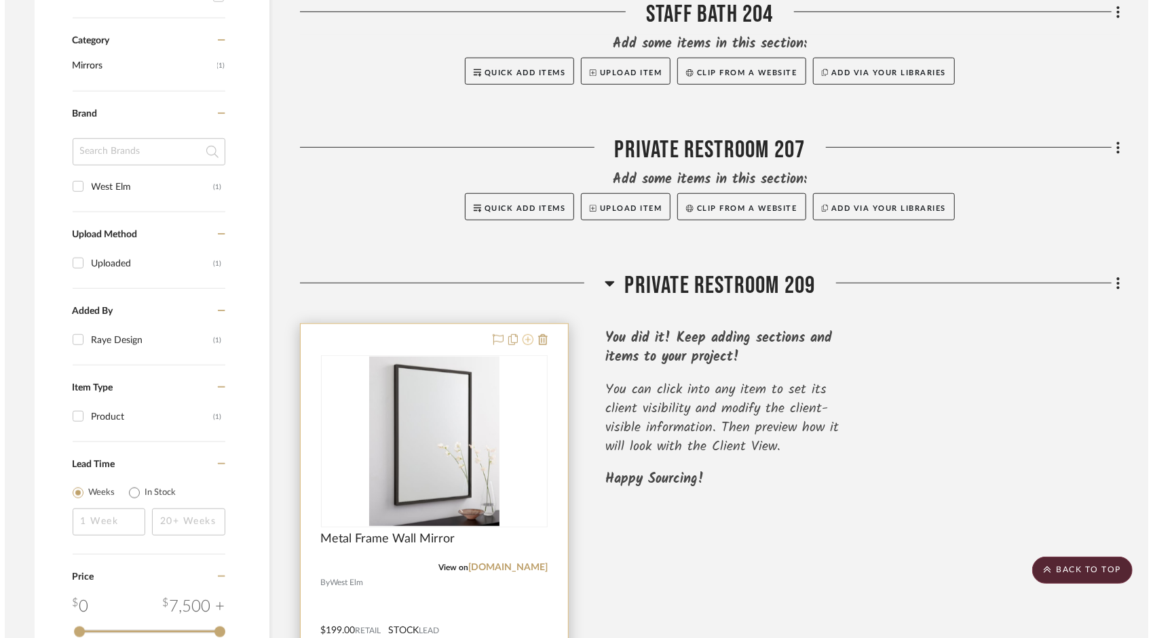
scroll to position [0, 0]
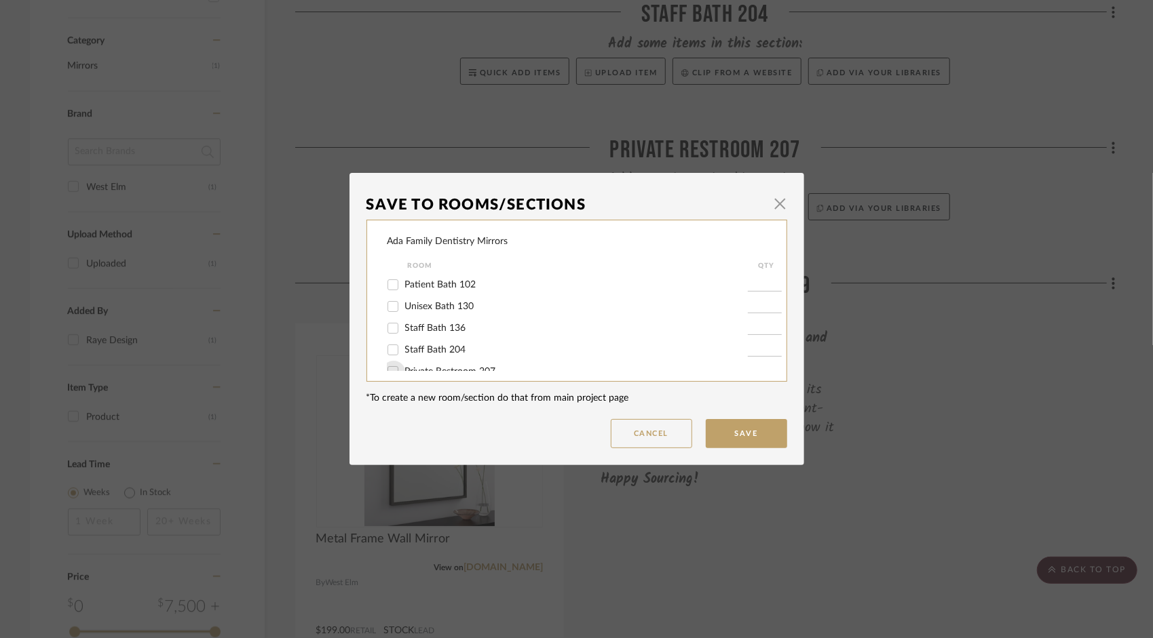
click at [387, 368] on input "Private Restroom 207" at bounding box center [393, 372] width 22 height 22
checkbox input "true"
type input "1"
click at [753, 431] on button "Save" at bounding box center [745, 433] width 81 height 29
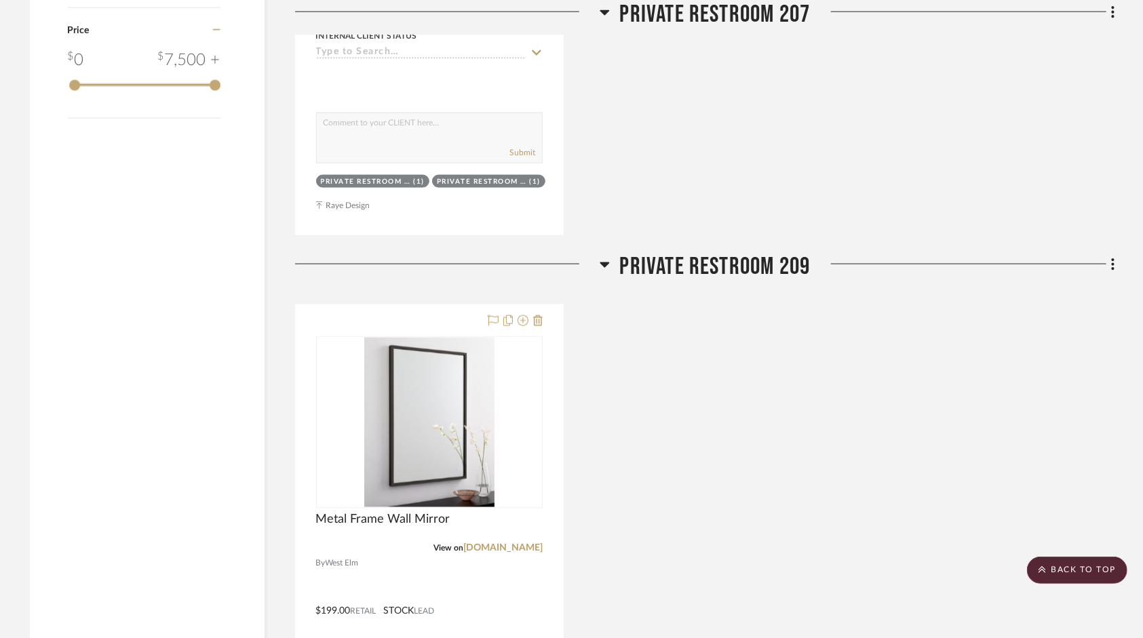
scroll to position [1273, 0]
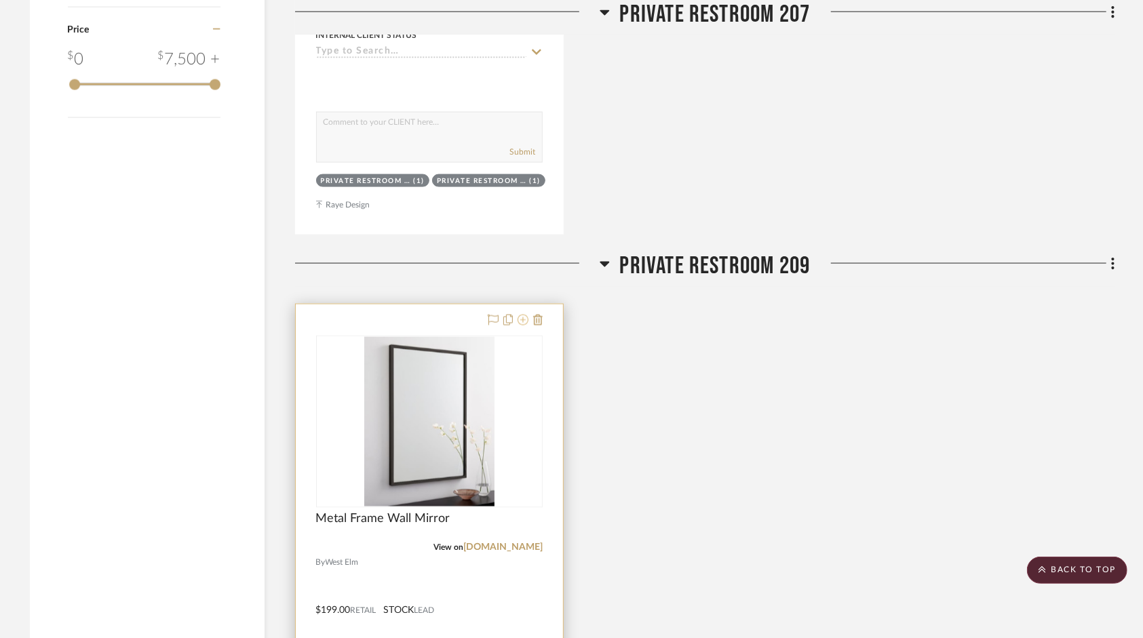
click at [521, 319] on icon at bounding box center [523, 320] width 11 height 11
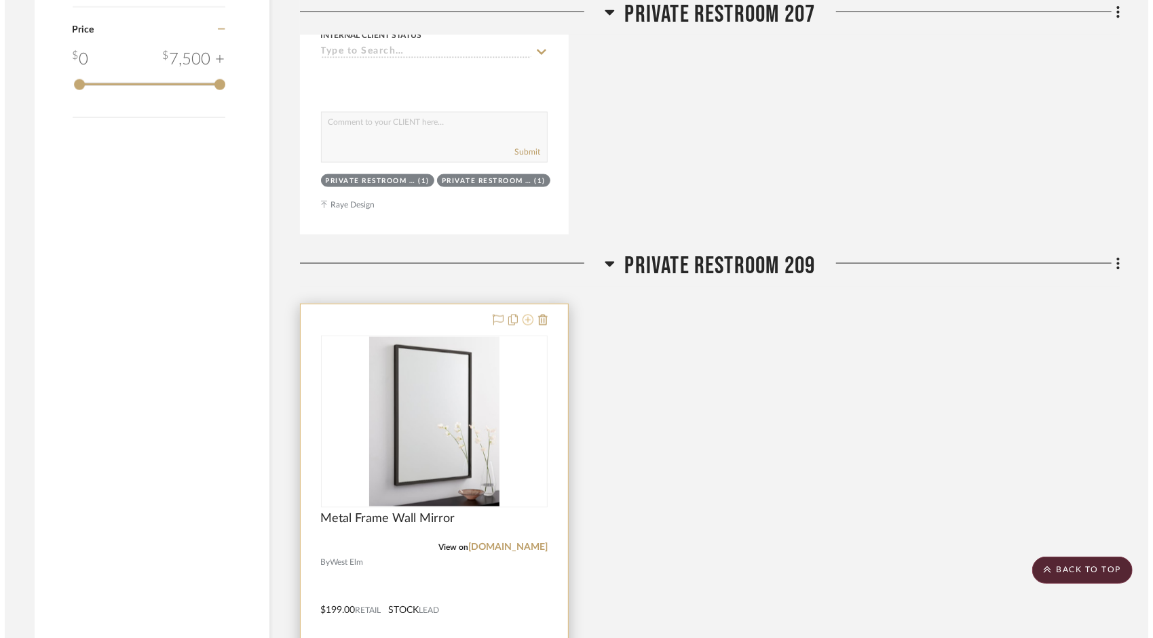
scroll to position [0, 0]
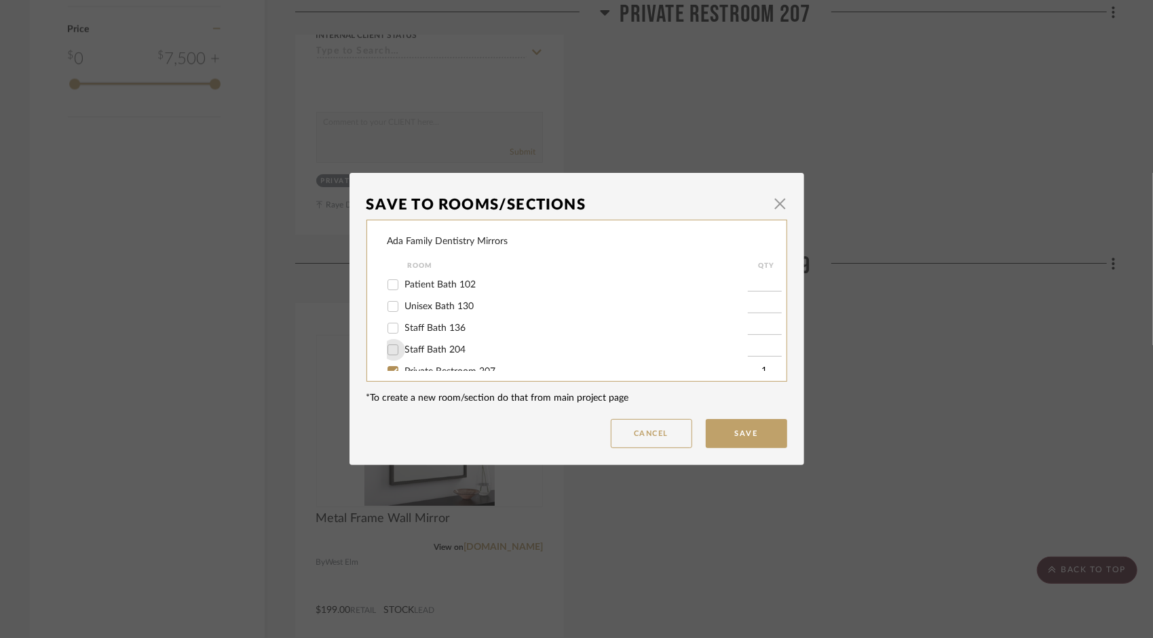
click at [384, 350] on input "Staff Bath 204" at bounding box center [393, 350] width 22 height 22
checkbox input "true"
type input "1"
click at [733, 434] on button "Save" at bounding box center [745, 433] width 81 height 29
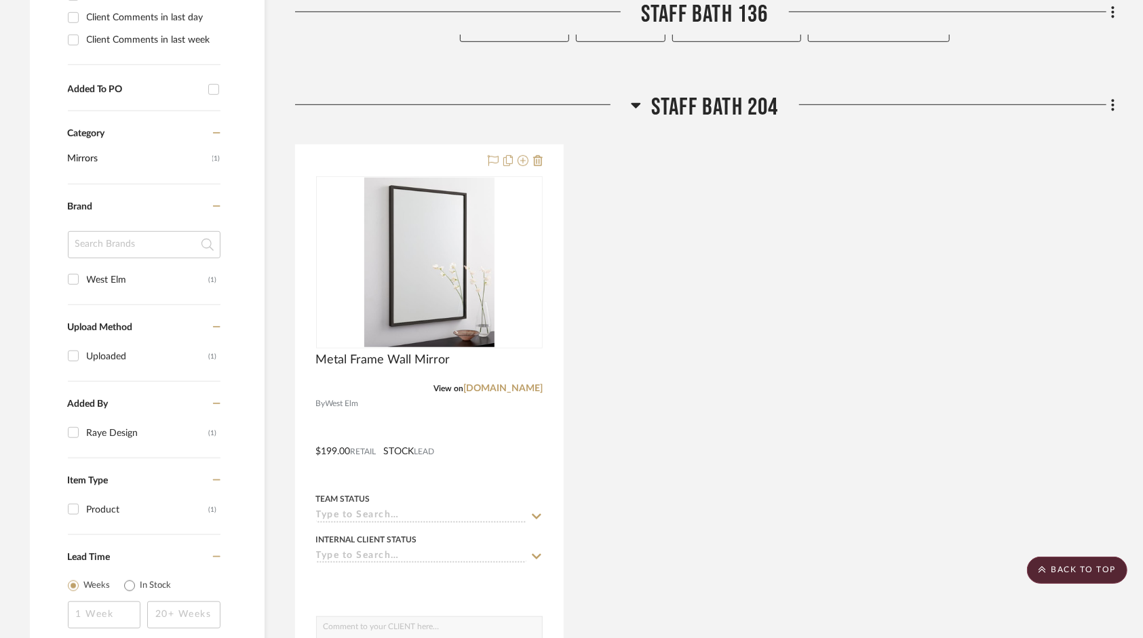
scroll to position [581, 0]
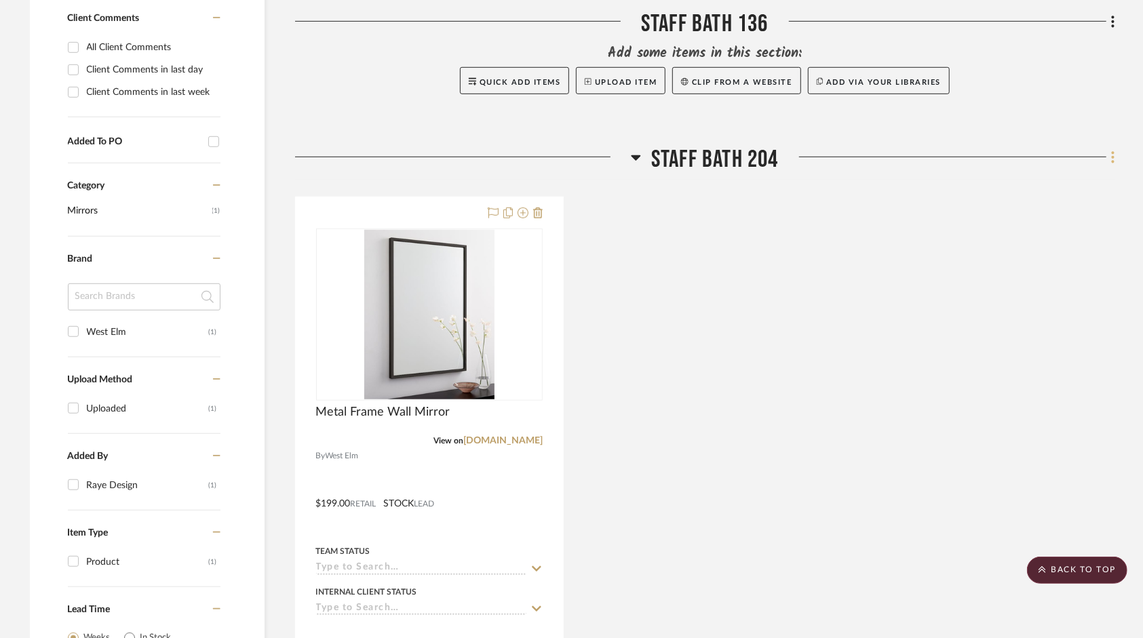
click at [1114, 157] on icon at bounding box center [1113, 157] width 3 height 12
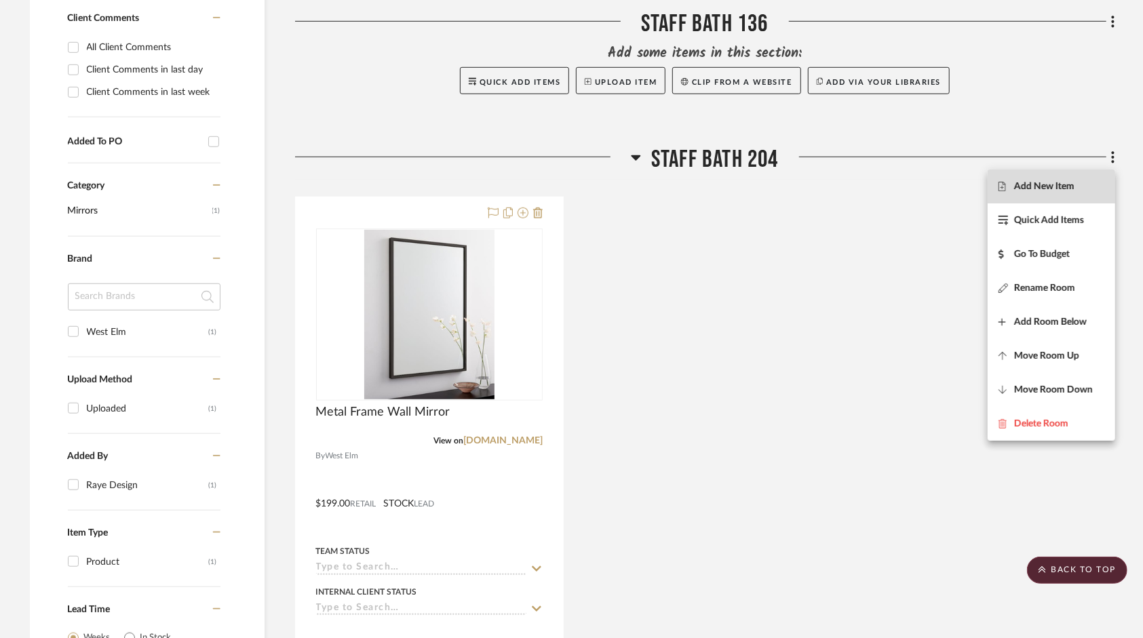
click at [1039, 187] on span "Add New Item" at bounding box center [1044, 186] width 60 height 12
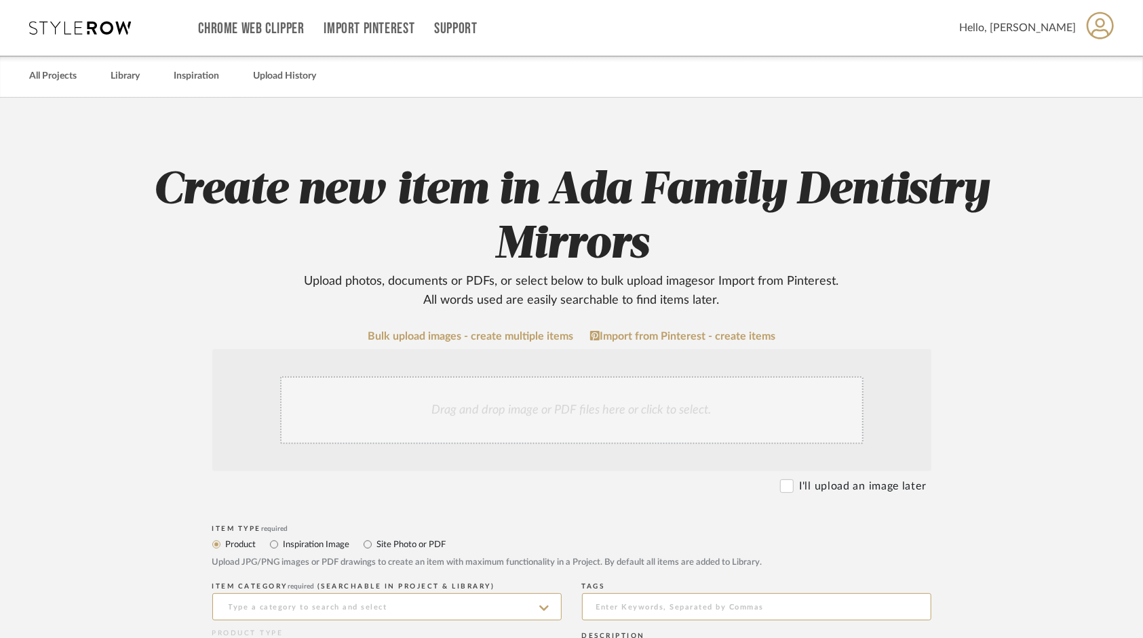
click at [533, 426] on div "Drag and drop image or PDF files here or click to select." at bounding box center [571, 410] width 583 height 68
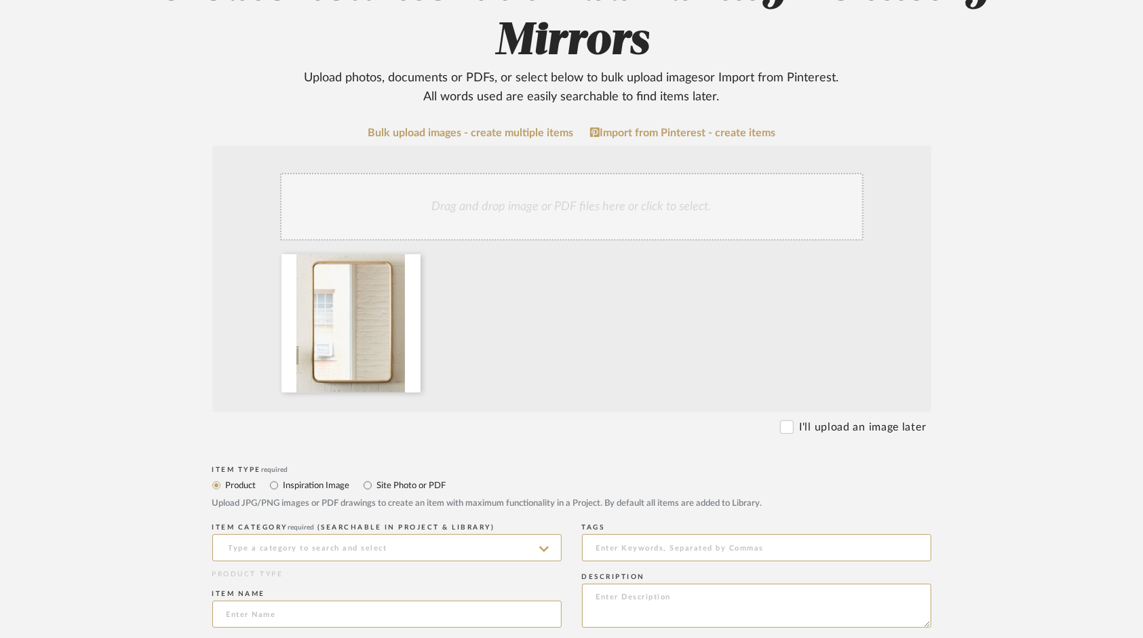
scroll to position [475, 0]
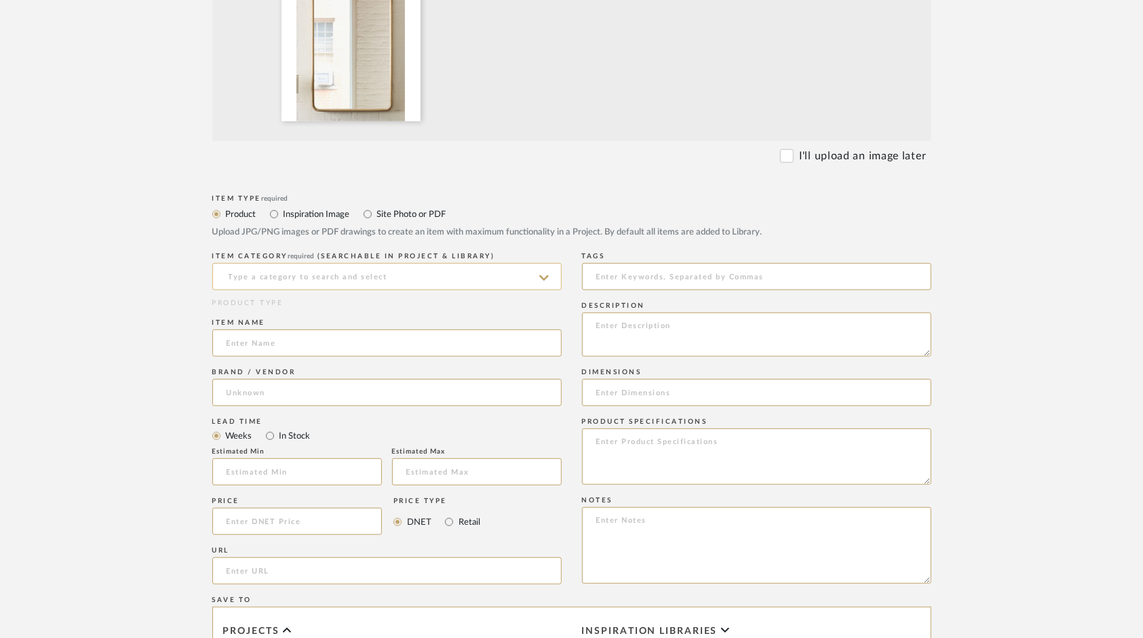
click at [305, 280] on input at bounding box center [386, 276] width 349 height 27
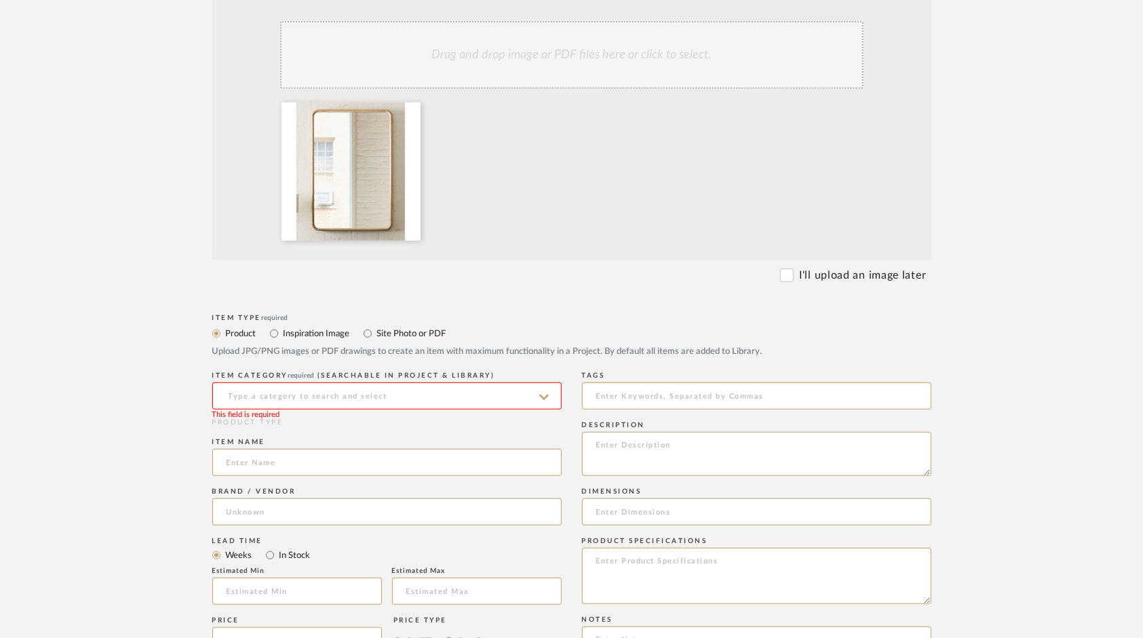
scroll to position [339, 0]
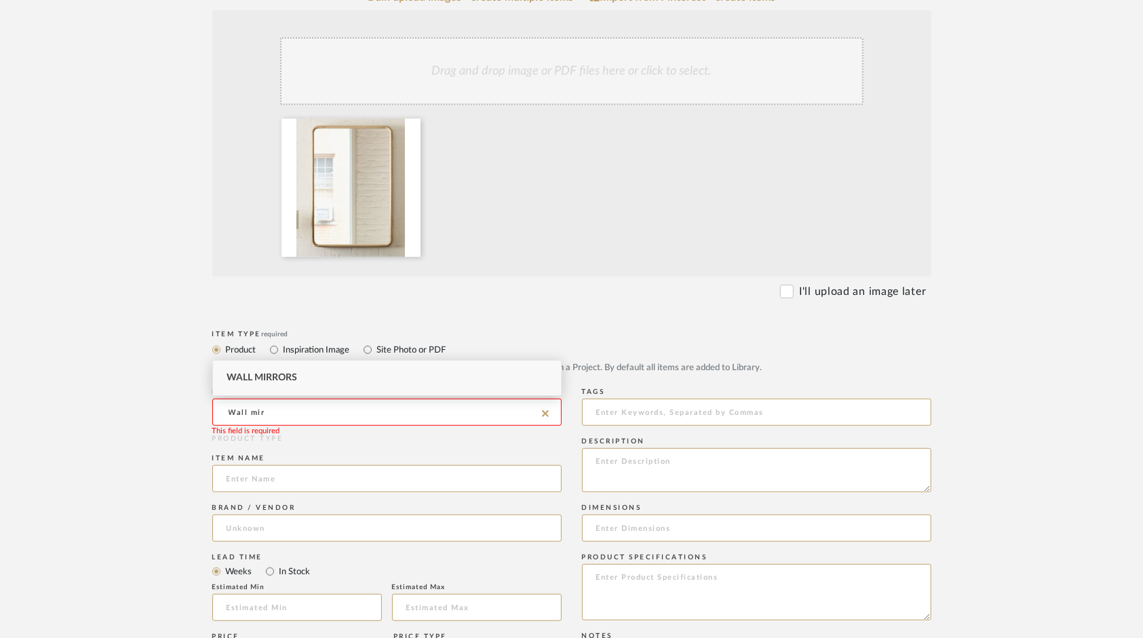
click at [248, 366] on div "Wall Mirrors" at bounding box center [387, 378] width 348 height 35
type input "Wall Mirrors"
click at [289, 490] on input at bounding box center [386, 478] width 349 height 27
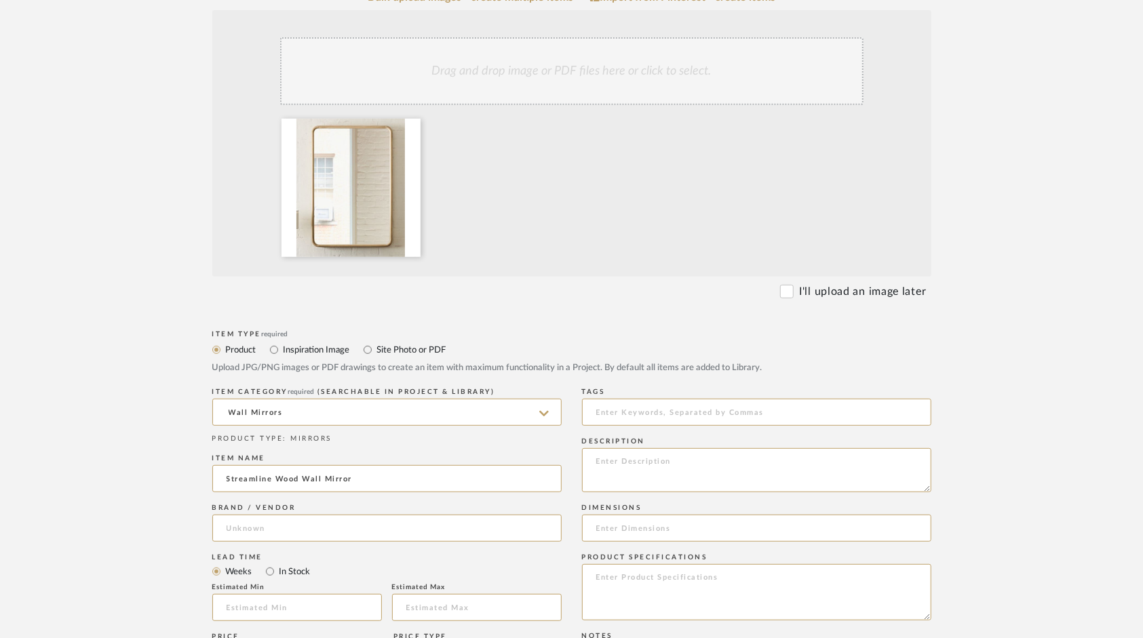
type input "Streamline Wood Wall Mirror"
type input "West Elm"
click at [272, 356] on input "Inspiration Image" at bounding box center [274, 350] width 16 height 16
radio input "true"
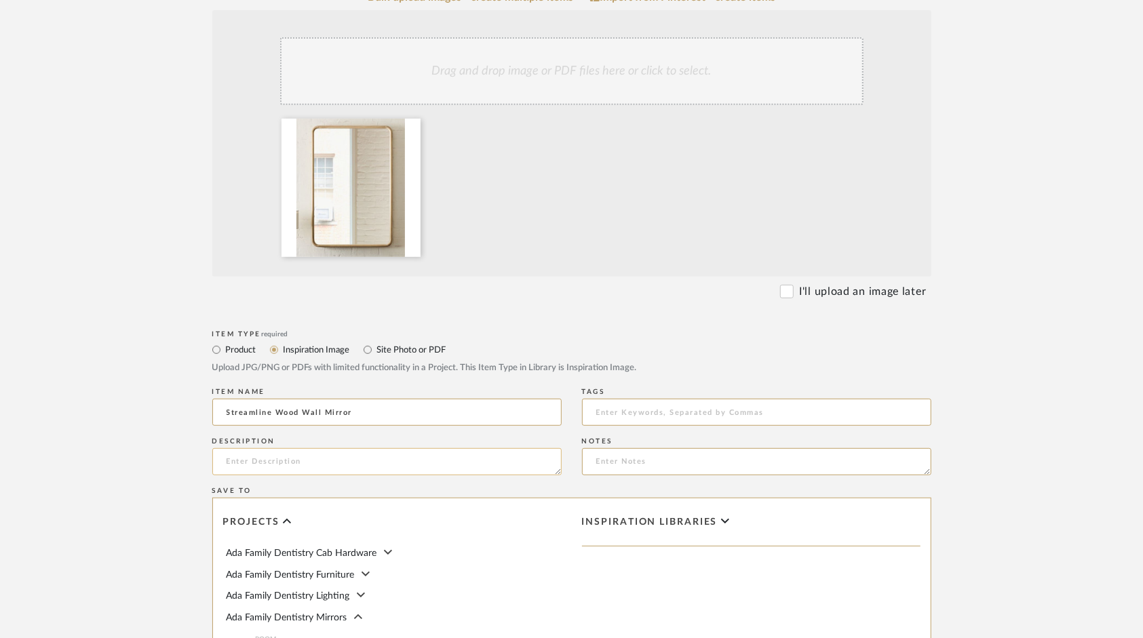
click at [235, 457] on textarea at bounding box center [386, 461] width 349 height 27
click at [128, 461] on upload-items "Create new item in Ada Family Dentistry Mirrors Upload photos, documents or PDF…" at bounding box center [571, 334] width 1143 height 1150
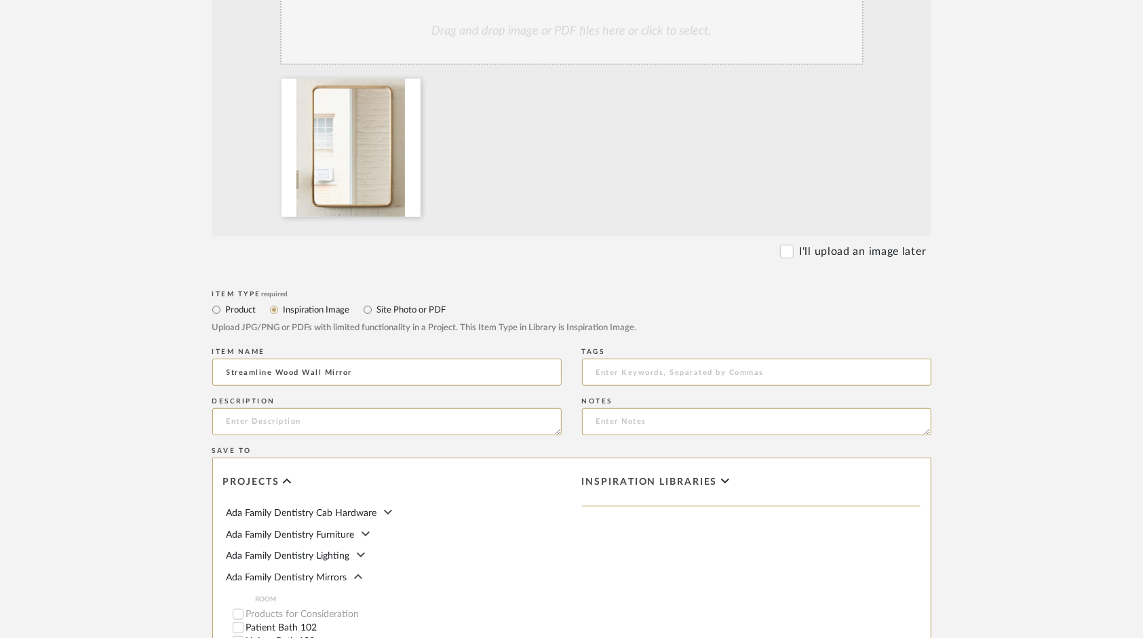
scroll to position [543, 0]
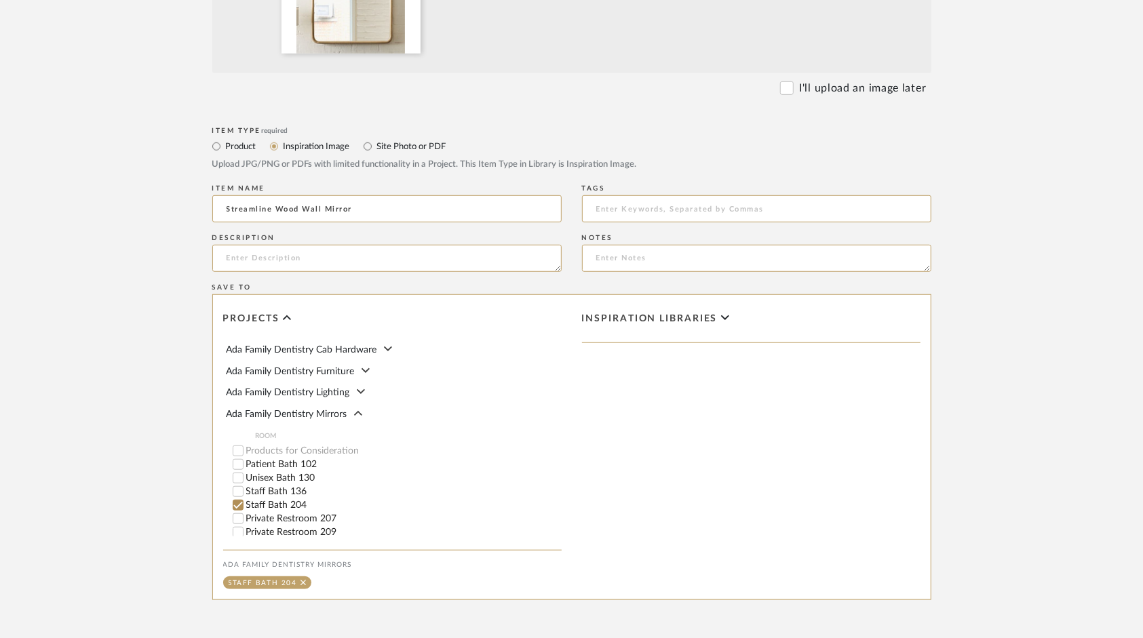
click at [125, 436] on upload-items "Create new item in Ada Family Dentistry Mirrors Upload photos, documents or PDF…" at bounding box center [571, 130] width 1143 height 1150
click at [288, 319] on icon at bounding box center [287, 318] width 9 height 14
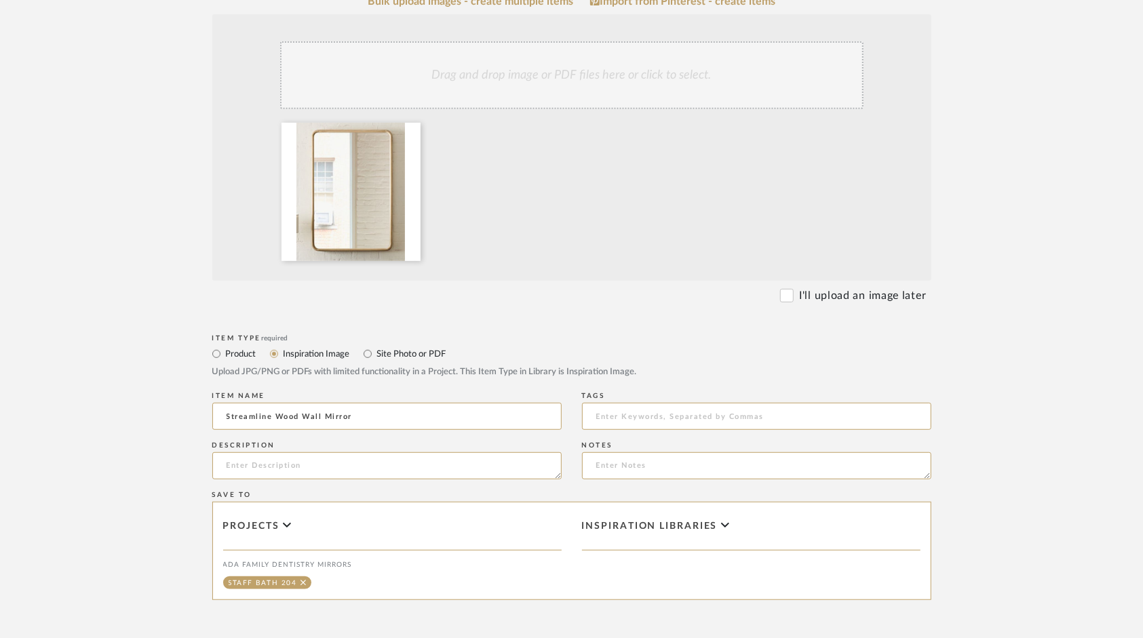
scroll to position [463, 0]
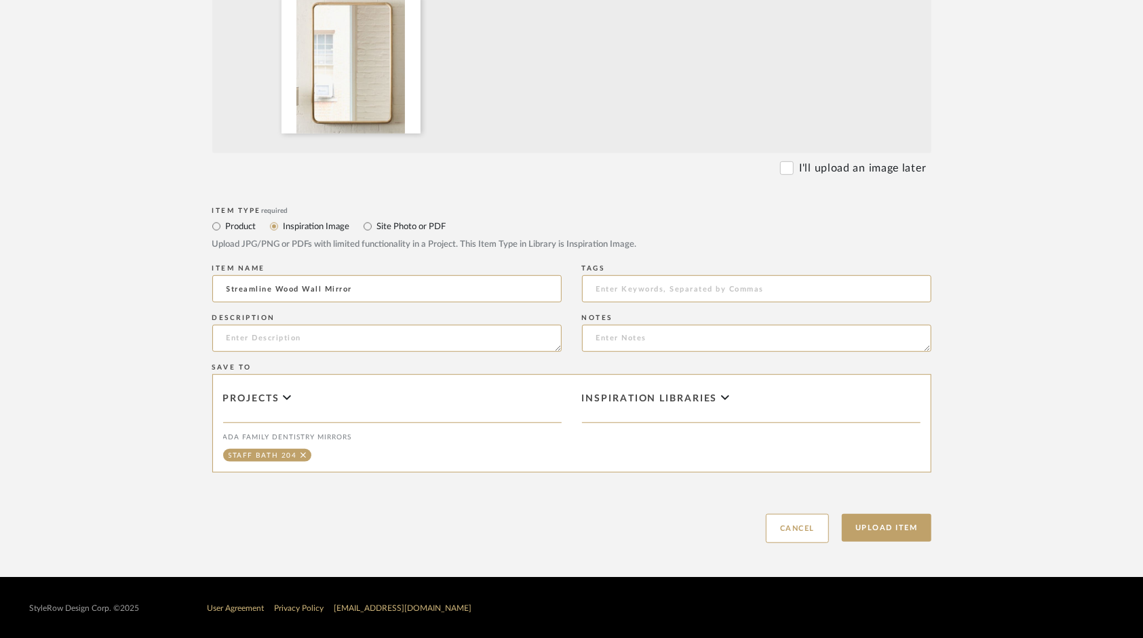
click at [235, 364] on div "Save To" at bounding box center [571, 368] width 719 height 8
drag, startPoint x: 239, startPoint y: 370, endPoint x: 280, endPoint y: 385, distance: 44.2
click at [240, 370] on div "Save To" at bounding box center [571, 368] width 719 height 8
click at [288, 395] on icon at bounding box center [287, 398] width 9 height 14
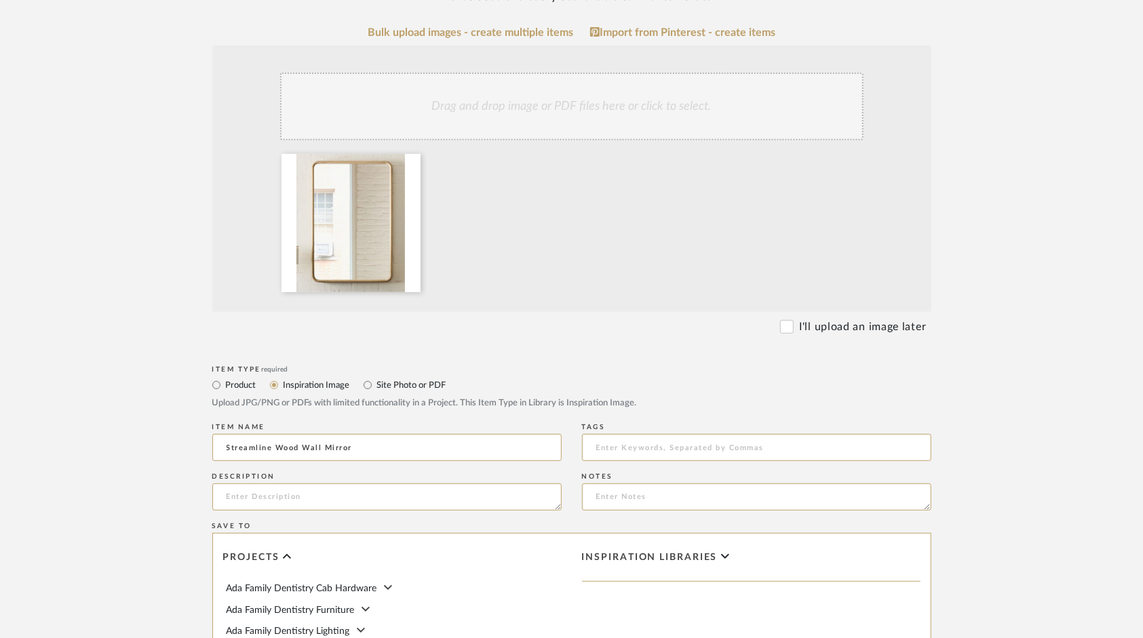
scroll to position [399, 0]
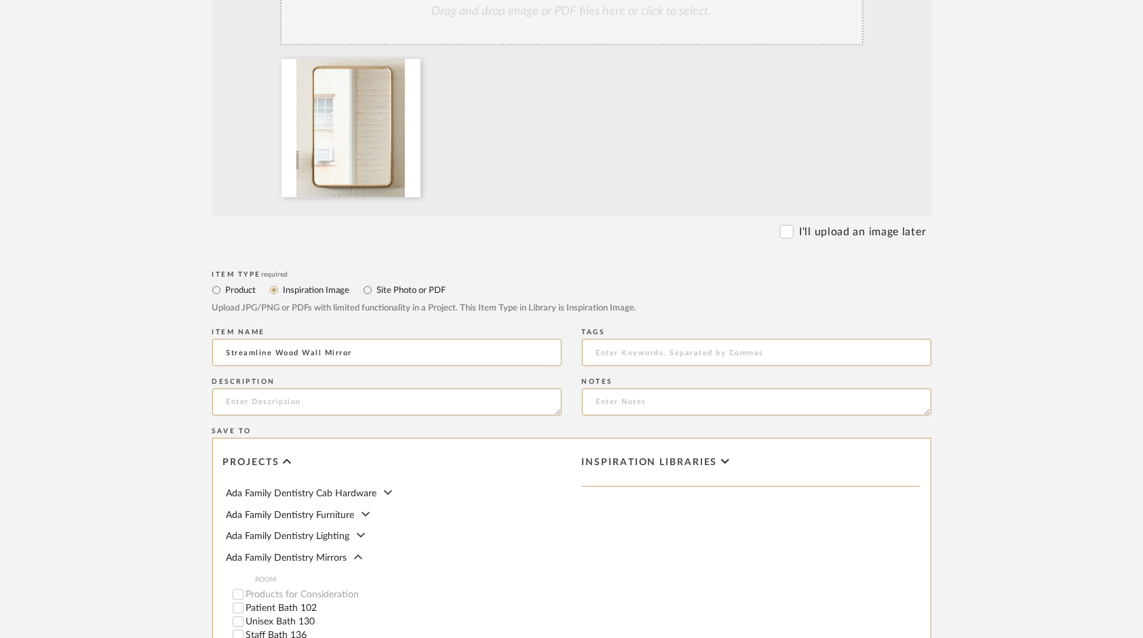
click at [564, 410] on div "Item Type required Product Inspiration Image Site Photo or PDF Upload JPG/PNG o…" at bounding box center [571, 540] width 719 height 547
click at [557, 410] on textarea at bounding box center [386, 402] width 349 height 27
click at [286, 403] on textarea at bounding box center [386, 402] width 349 height 27
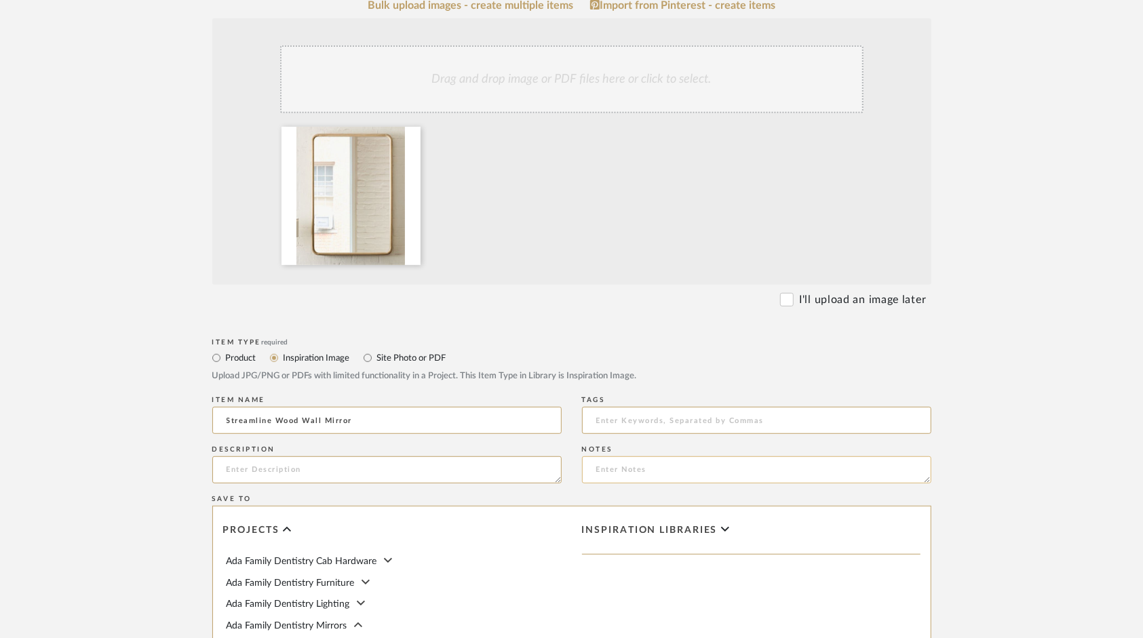
scroll to position [670, 0]
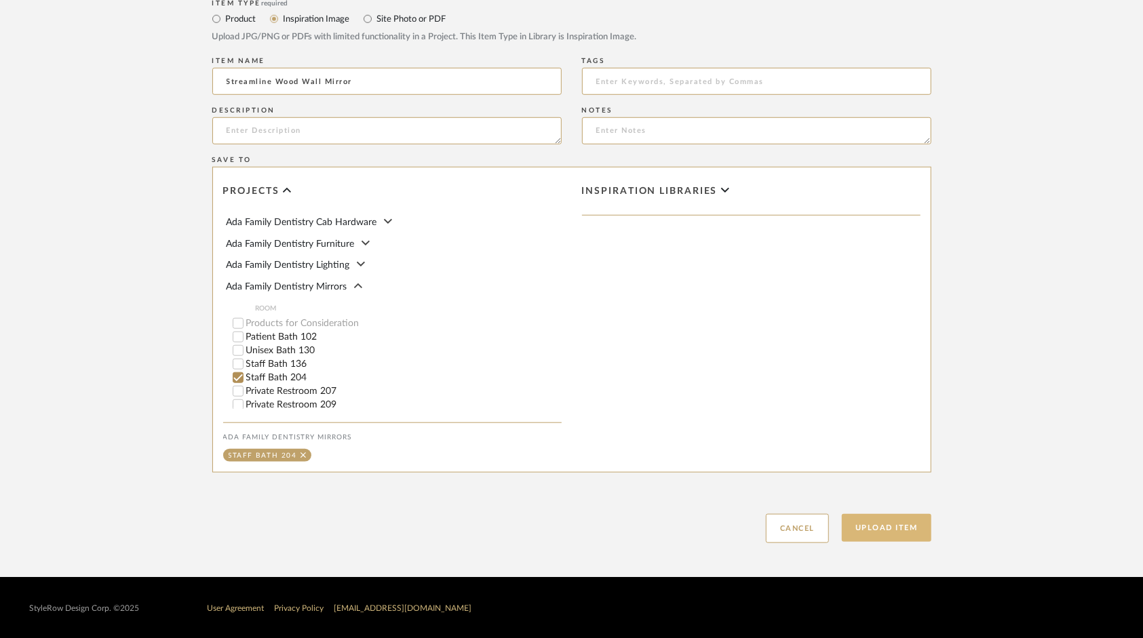
click at [897, 526] on button "Upload Item" at bounding box center [887, 528] width 90 height 28
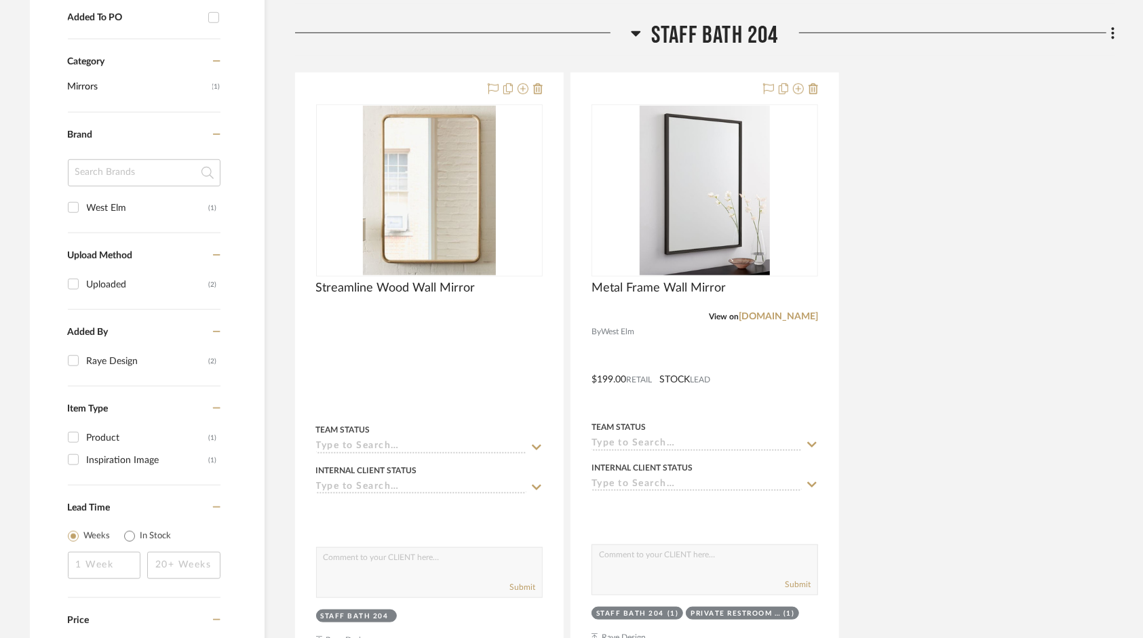
scroll to position [726, 0]
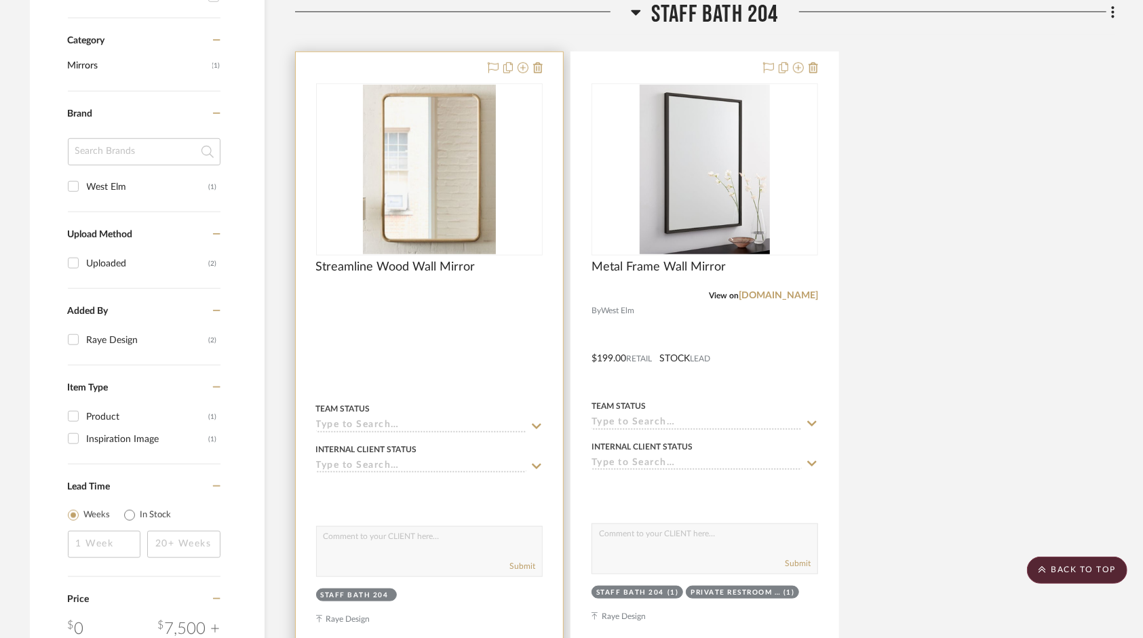
click at [463, 220] on img "0" at bounding box center [429, 170] width 133 height 170
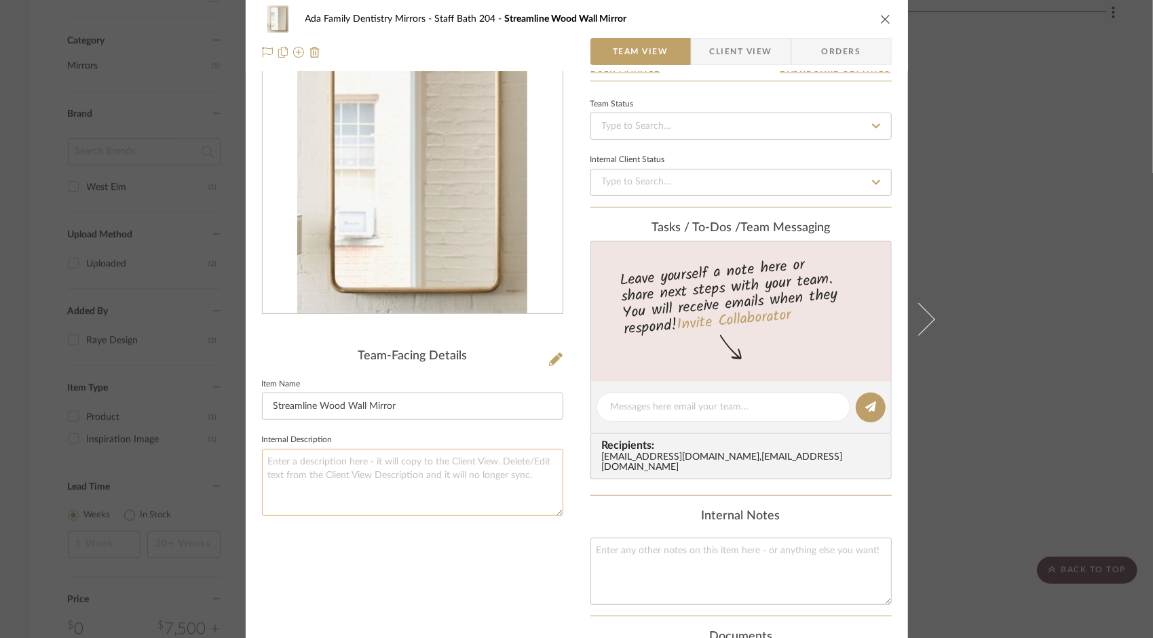
scroll to position [0, 0]
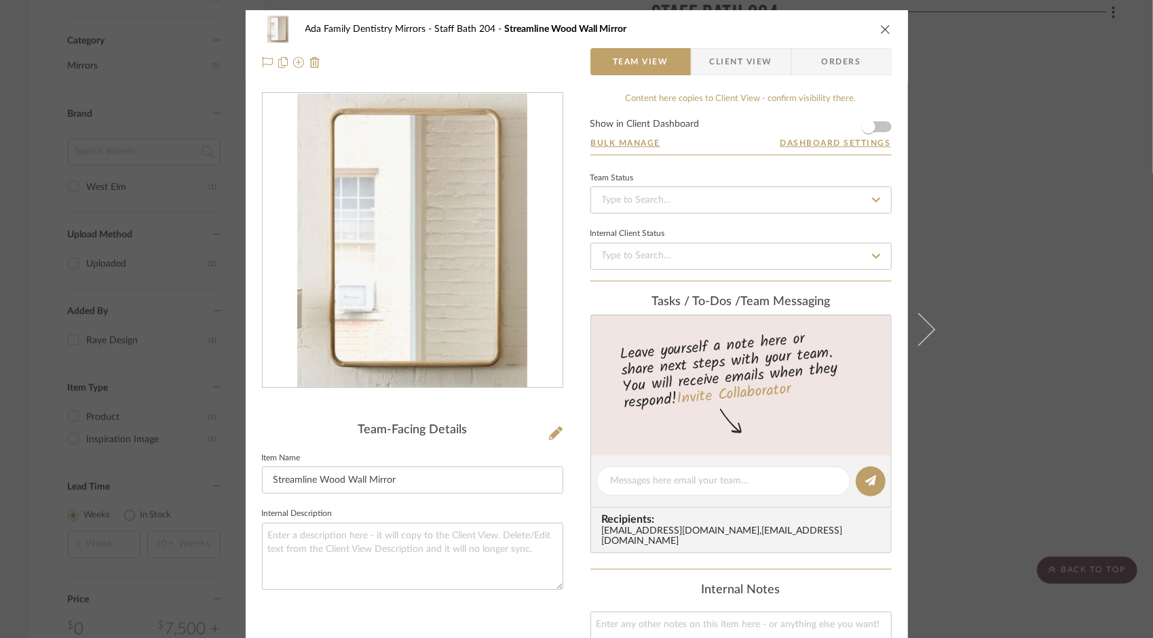
click at [881, 25] on icon "close" at bounding box center [885, 29] width 11 height 11
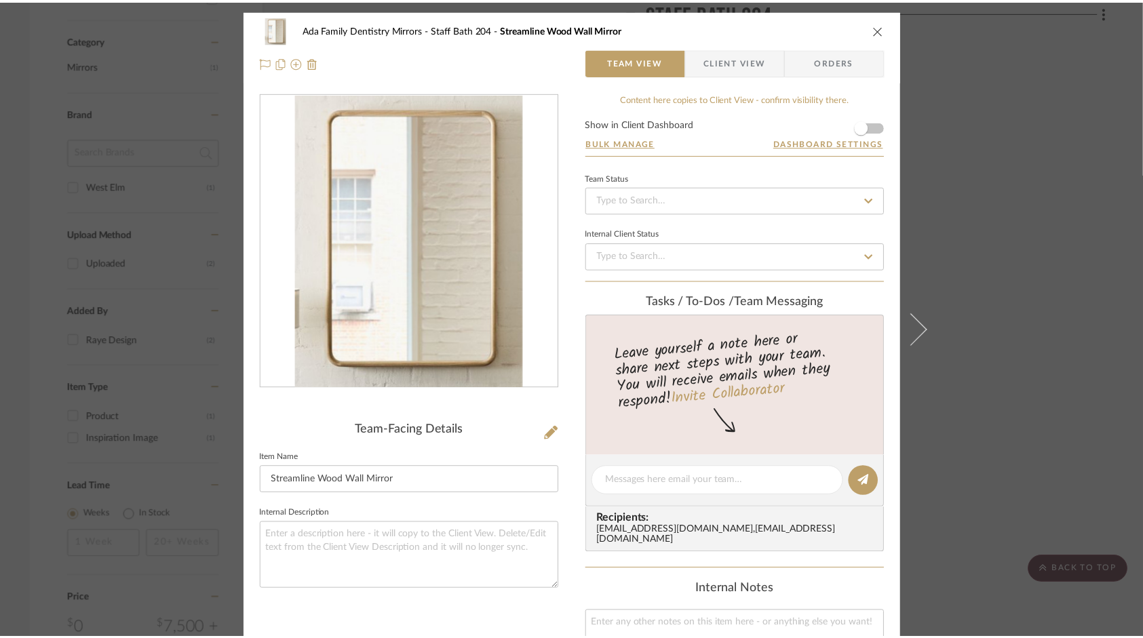
scroll to position [726, 0]
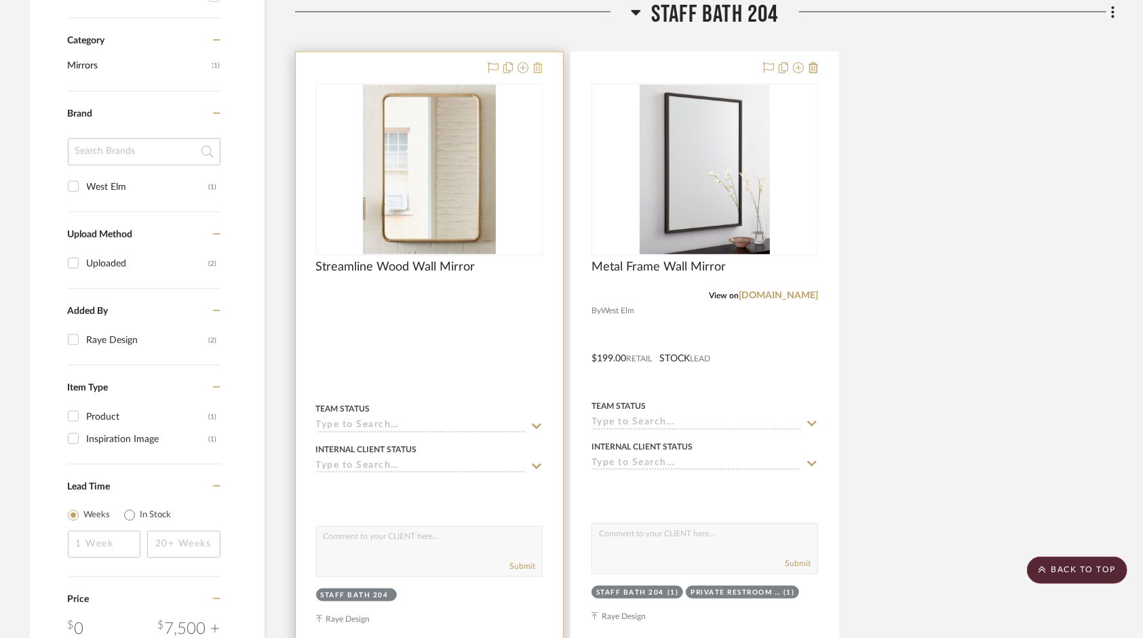
click at [539, 66] on icon at bounding box center [537, 67] width 9 height 11
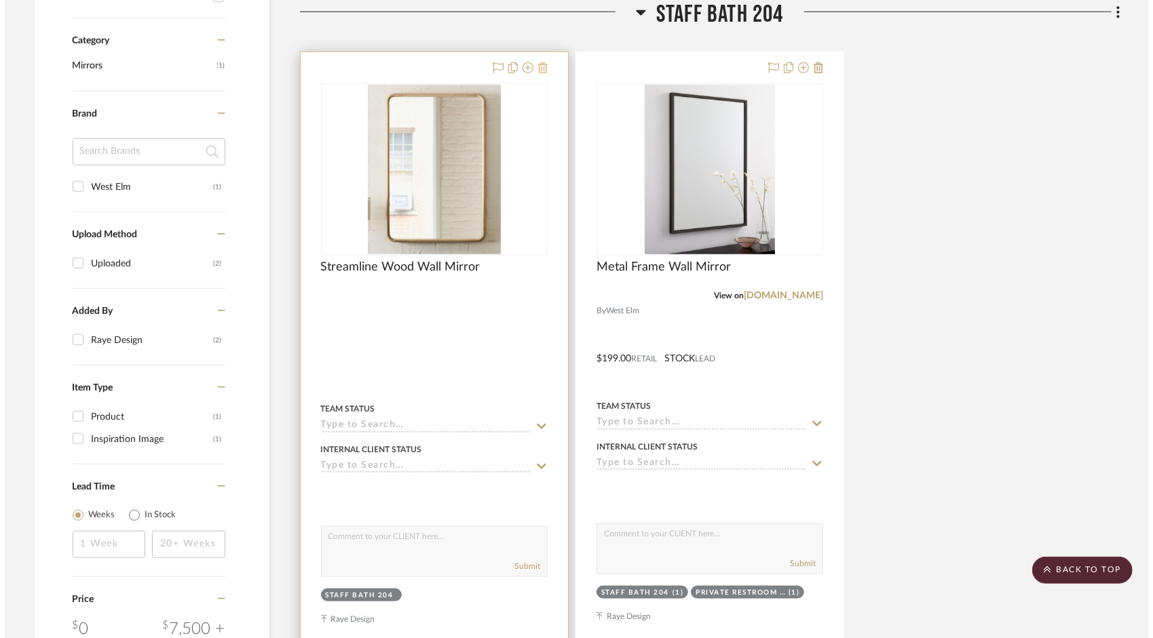
scroll to position [0, 0]
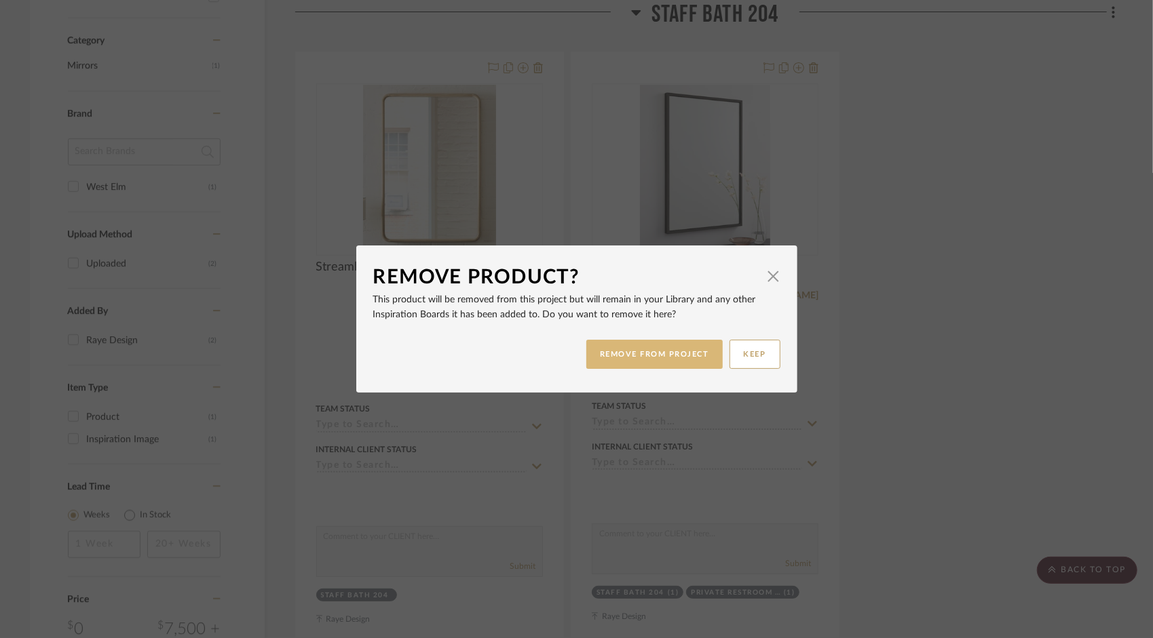
click at [646, 350] on button "REMOVE FROM PROJECT" at bounding box center [654, 354] width 136 height 29
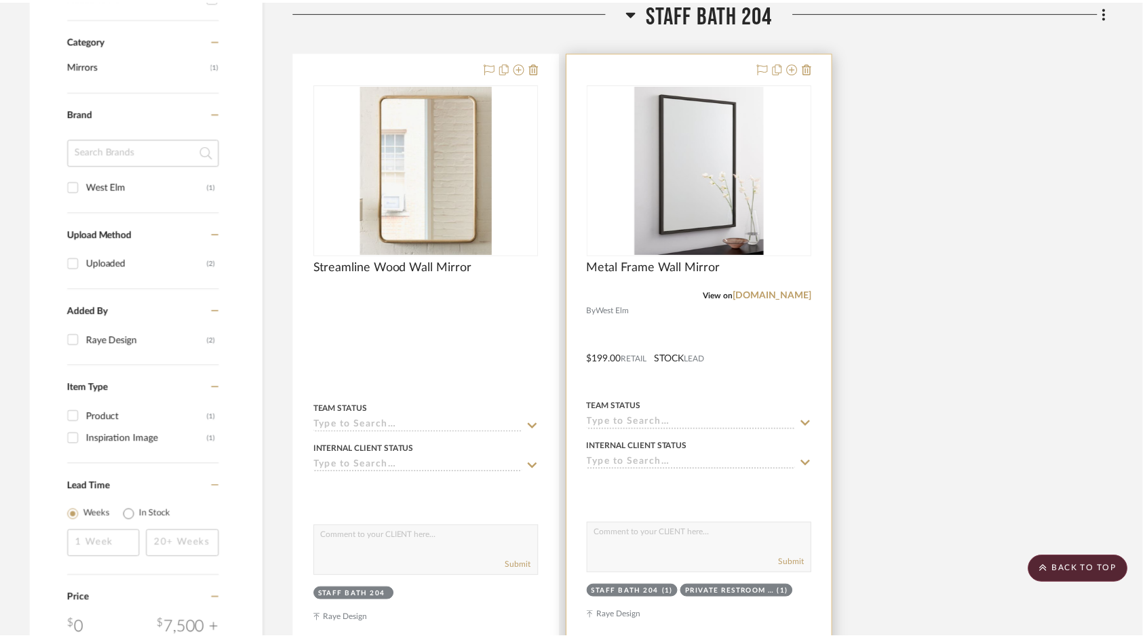
scroll to position [726, 0]
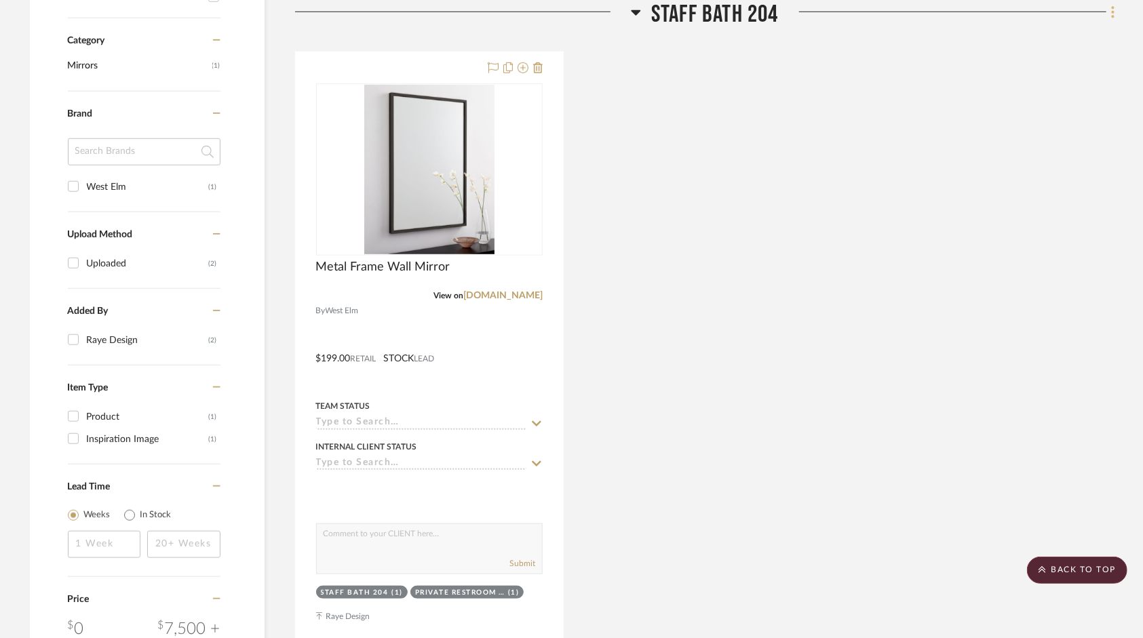
click at [1113, 16] on icon at bounding box center [1113, 12] width 3 height 12
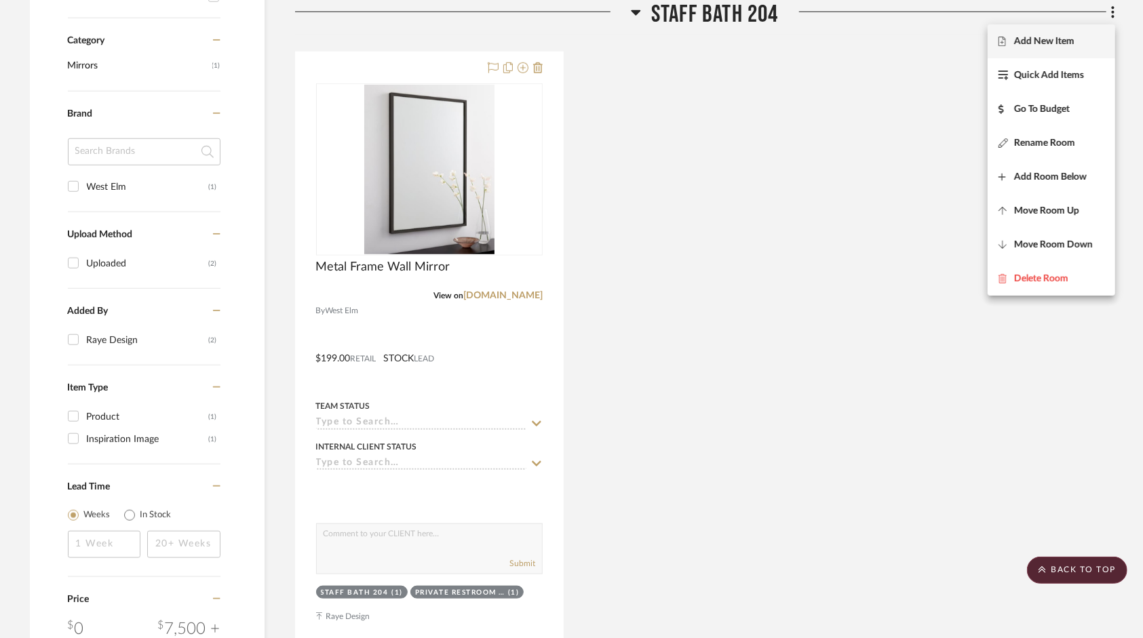
click at [1039, 43] on span "Add New Item" at bounding box center [1044, 42] width 60 height 12
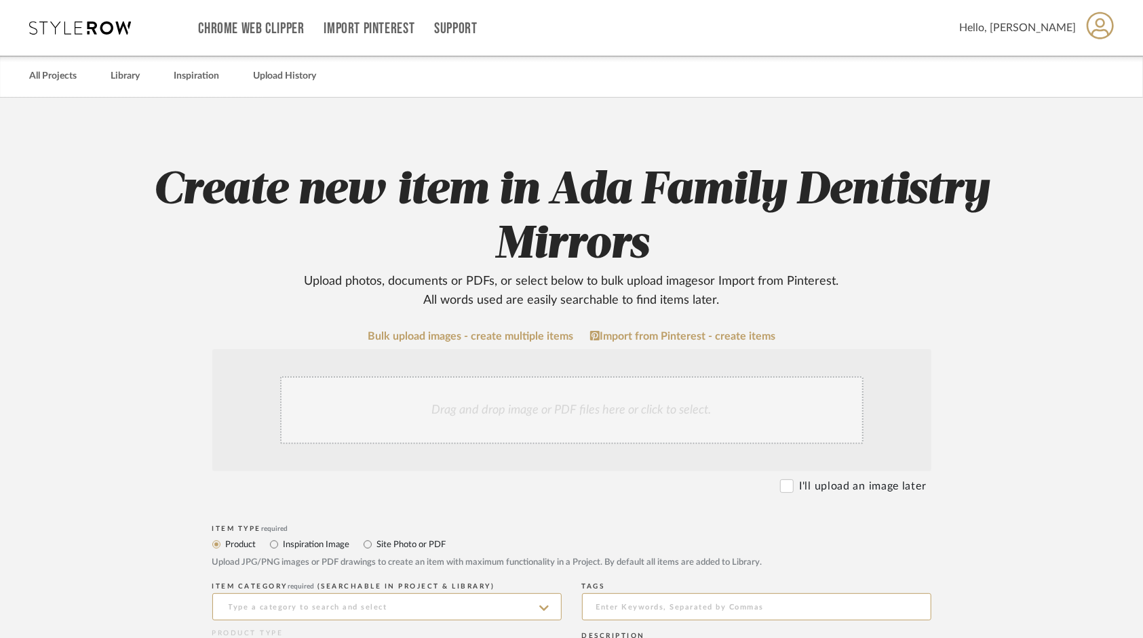
click at [516, 407] on div "Drag and drop image or PDF files here or click to select." at bounding box center [571, 410] width 583 height 68
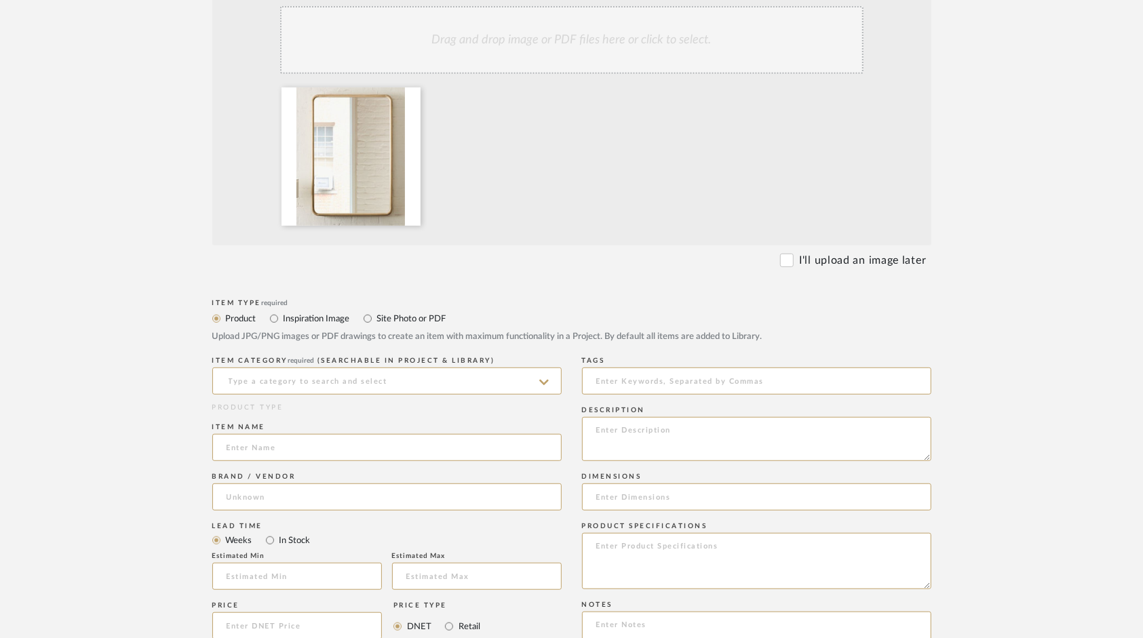
scroll to position [543, 0]
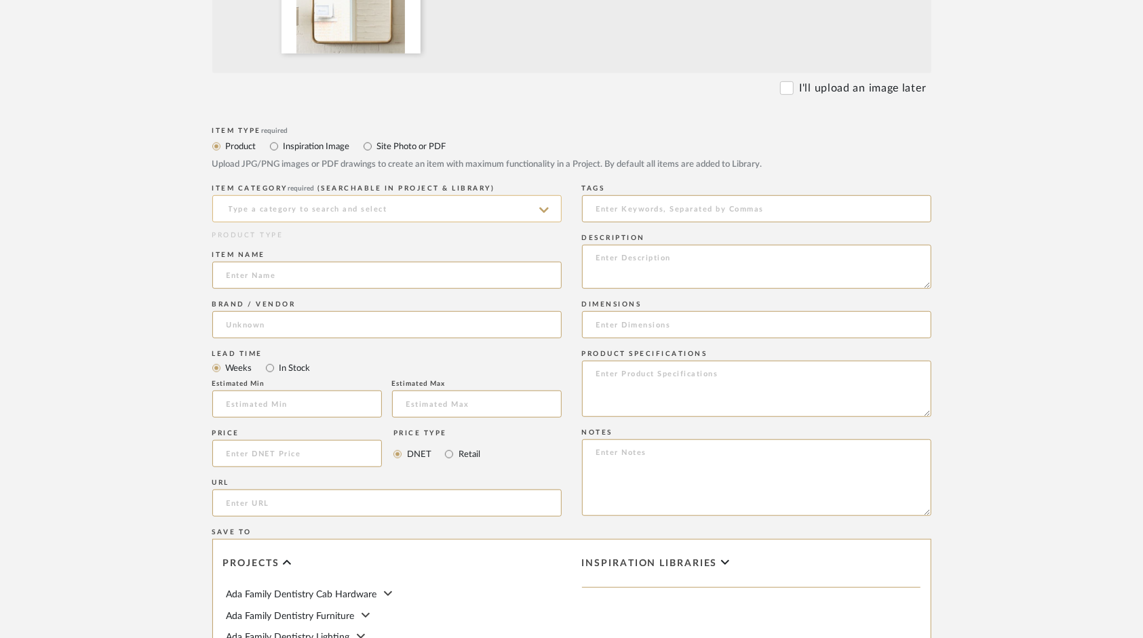
click at [277, 209] on input at bounding box center [386, 208] width 349 height 27
click at [288, 246] on span "Wall Mirrors" at bounding box center [262, 242] width 71 height 9
type input "Wall Mirrors"
click at [266, 273] on input at bounding box center [386, 275] width 349 height 27
type input "Streamline Wood Wall Mirror"
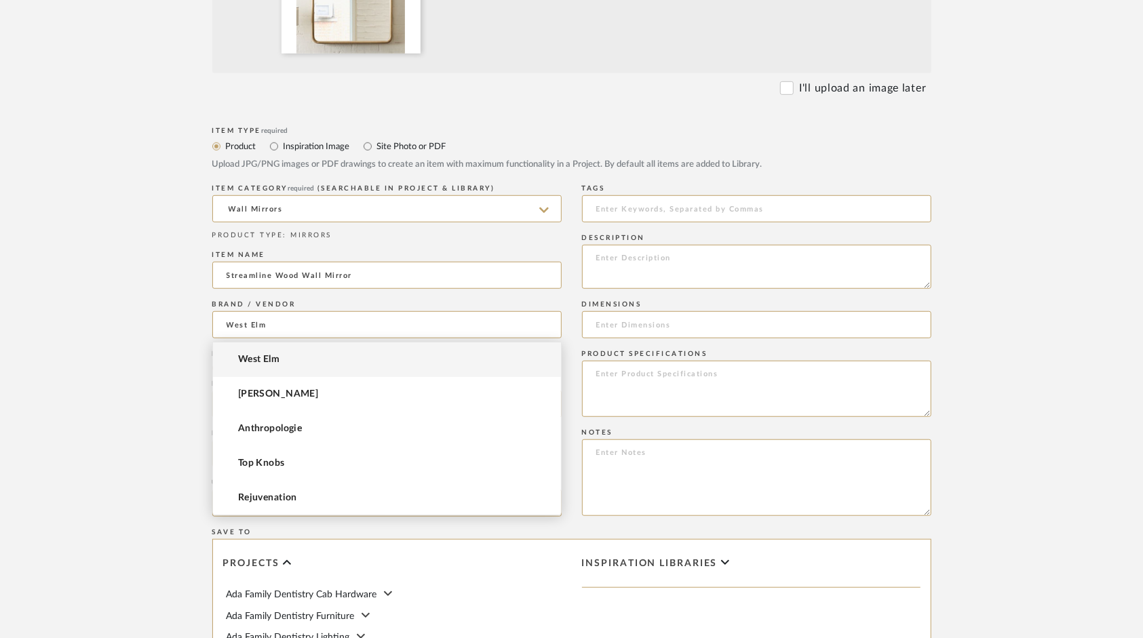
type input "West Elm"
click at [259, 352] on mat-option "West Elm" at bounding box center [387, 360] width 348 height 35
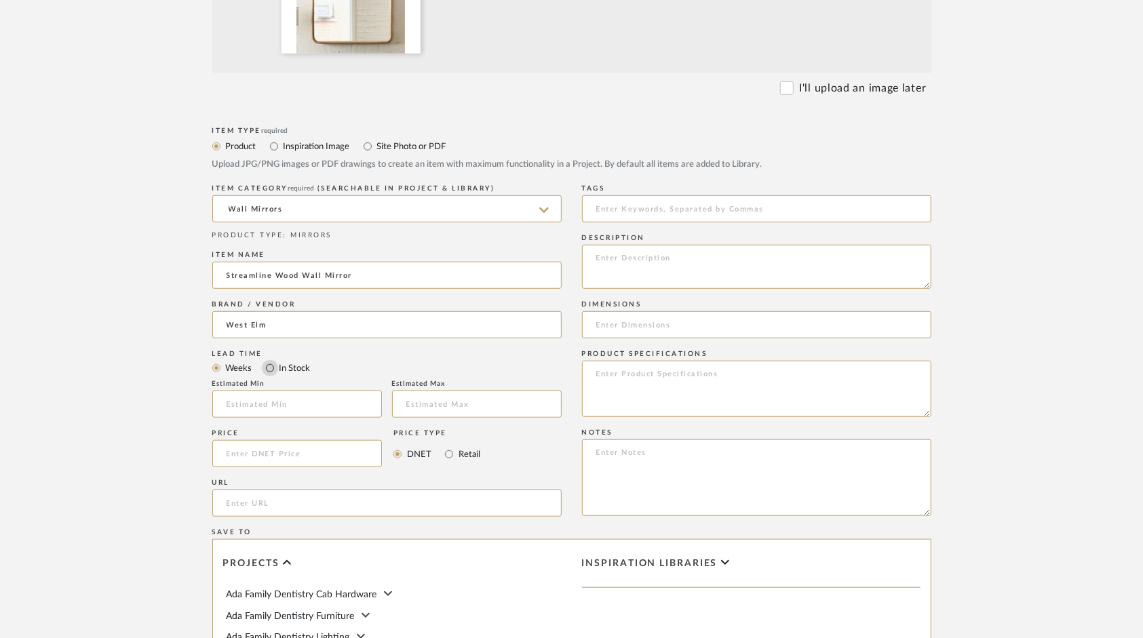
click at [271, 369] on input "In Stock" at bounding box center [270, 368] width 16 height 16
radio input "true"
click at [450, 456] on input "Retail" at bounding box center [449, 454] width 16 height 16
radio input "true"
click at [323, 458] on input at bounding box center [297, 453] width 170 height 27
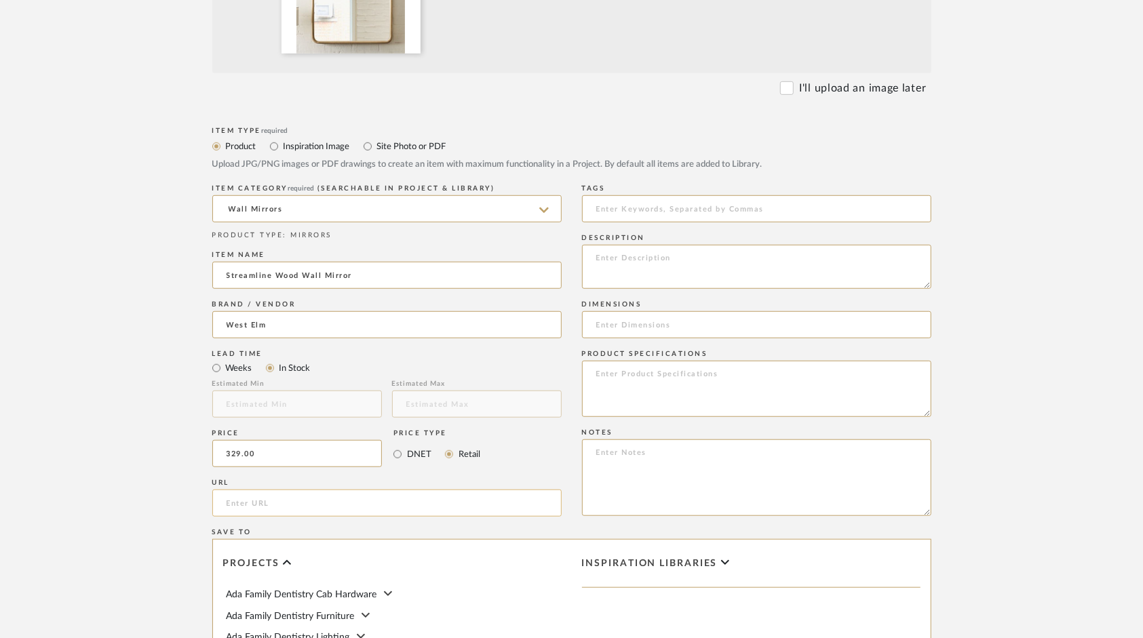
type input "$329.00"
click at [250, 509] on input "url" at bounding box center [386, 503] width 349 height 27
paste input "[URL][DOMAIN_NAME]"
type input "[URL][DOMAIN_NAME]"
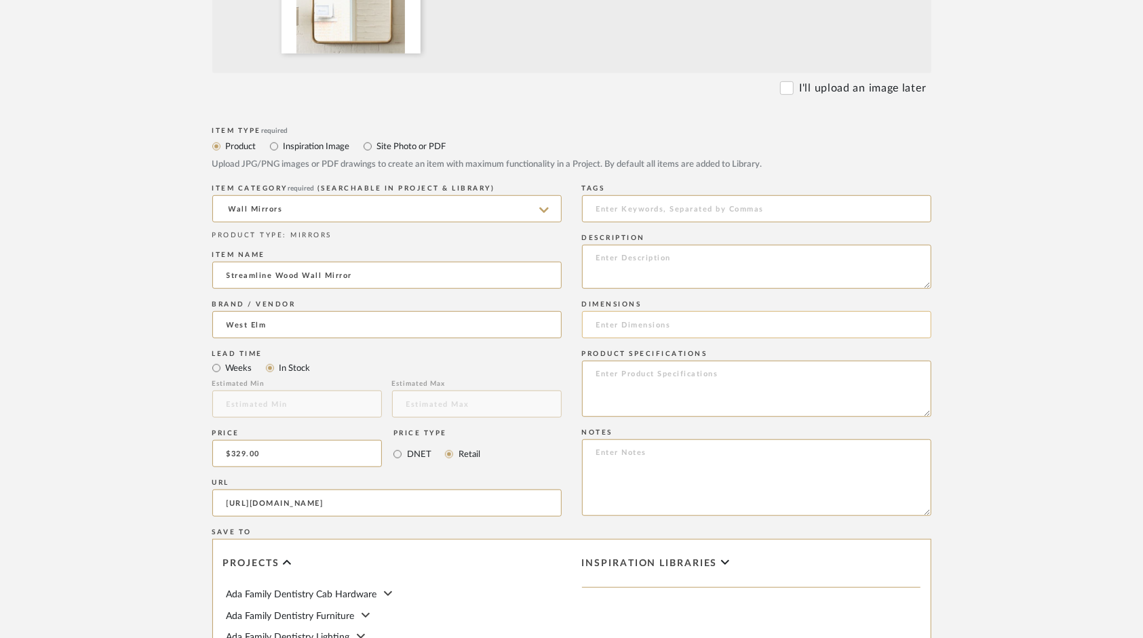
scroll to position [0, 0]
click at [608, 326] on input at bounding box center [756, 324] width 349 height 27
click at [632, 321] on input at bounding box center [756, 324] width 349 height 27
type input "24"W x 40"H"
type textarea "Finish: Dune"
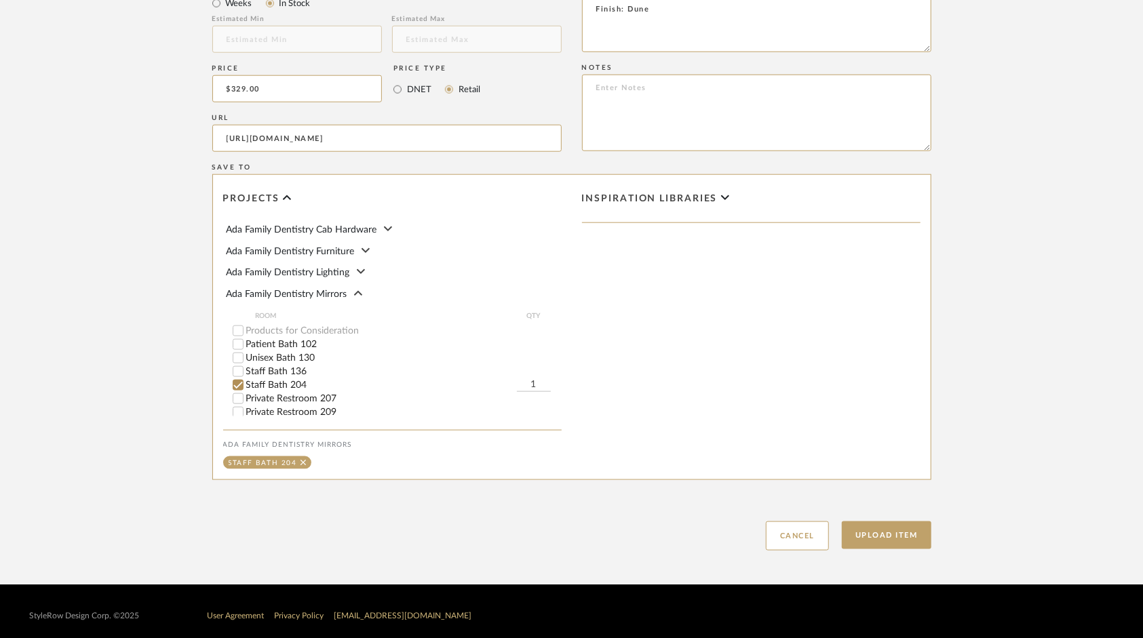
scroll to position [915, 0]
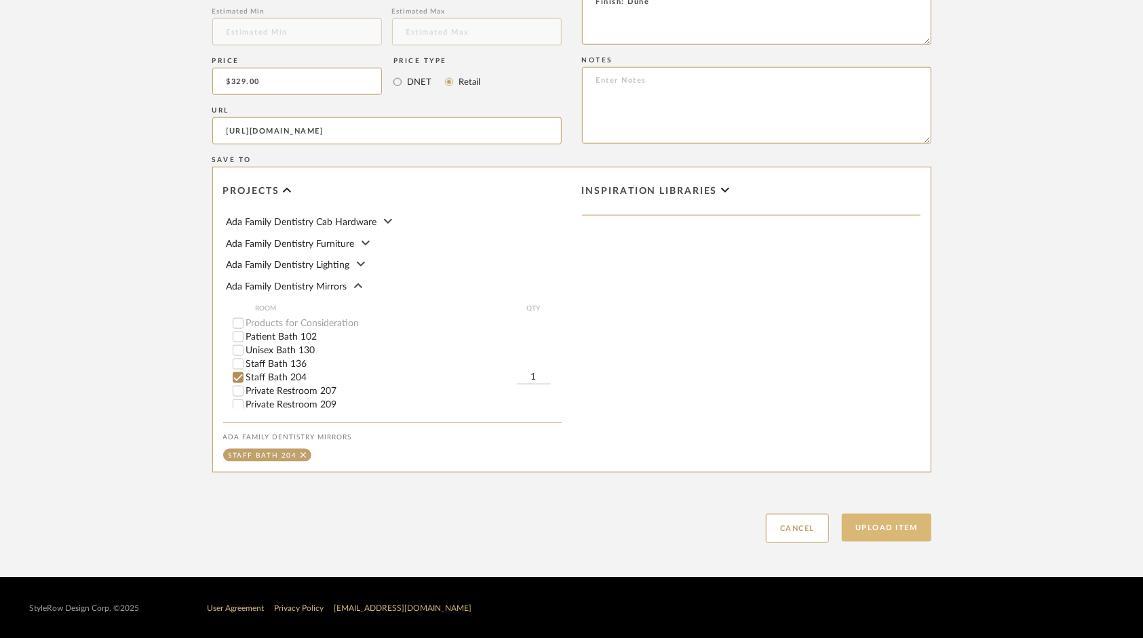
click at [907, 521] on button "Upload Item" at bounding box center [887, 528] width 90 height 28
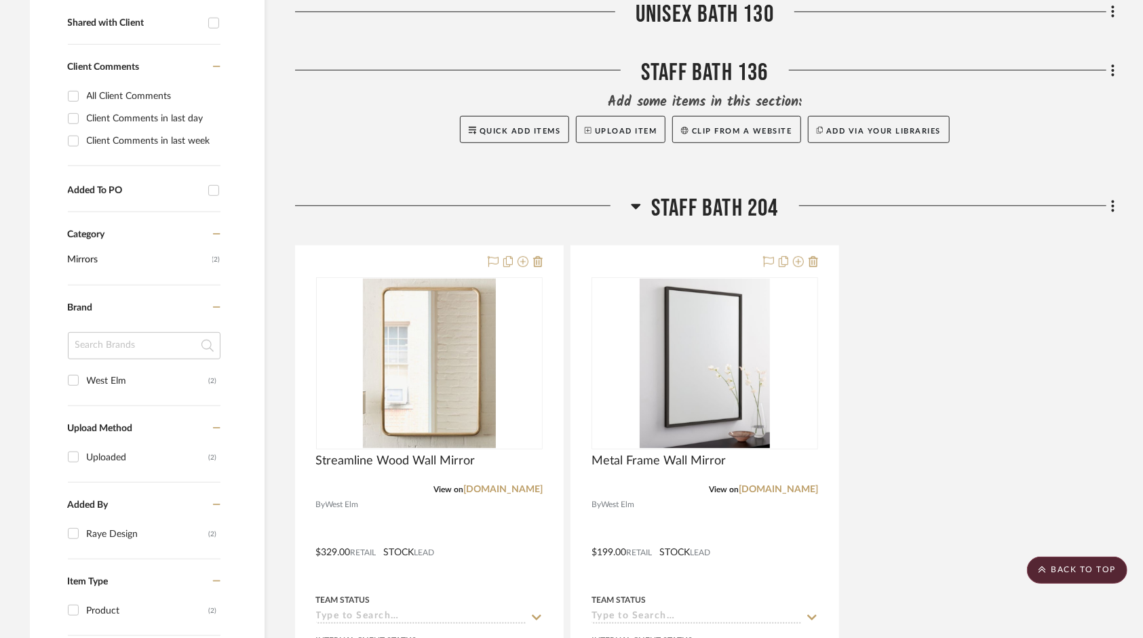
scroll to position [522, 0]
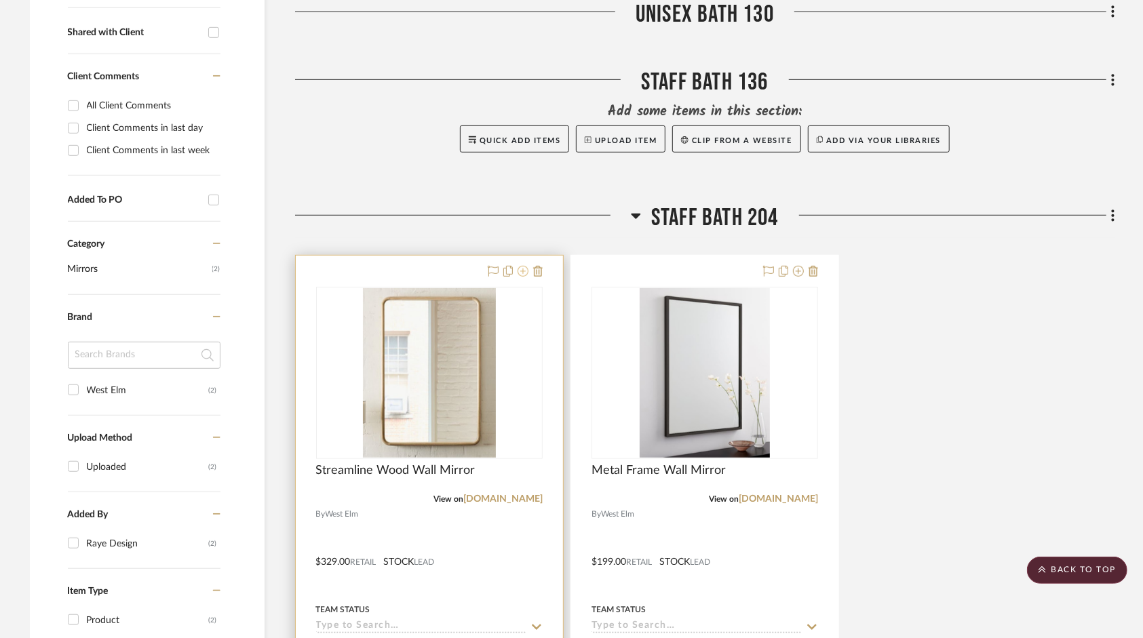
click at [525, 269] on icon at bounding box center [523, 271] width 11 height 11
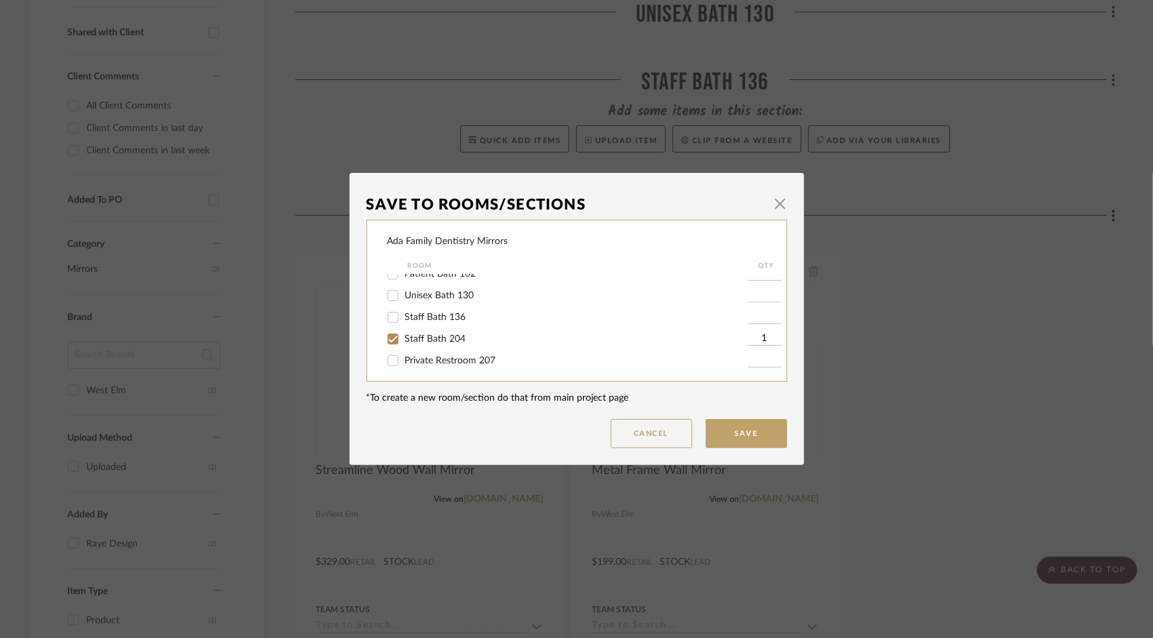
scroll to position [37, 0]
click at [385, 334] on input "Private Restroom 207" at bounding box center [393, 335] width 22 height 22
checkbox input "true"
type input "1"
click at [388, 357] on input "Private Restroom 209" at bounding box center [393, 357] width 22 height 22
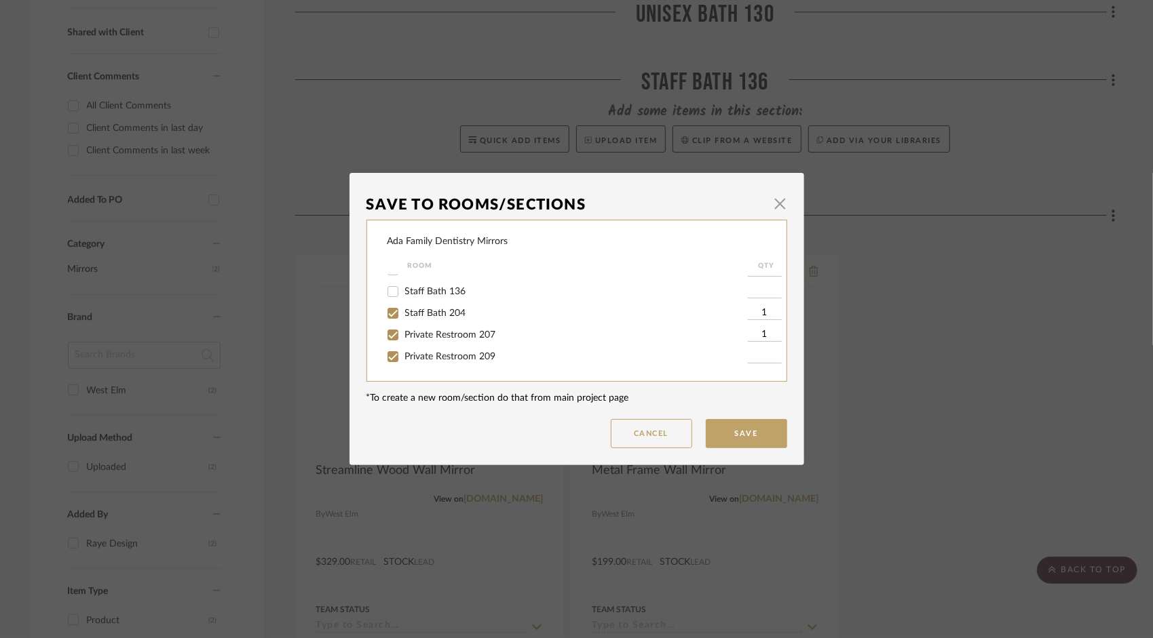
checkbox input "true"
type input "1"
click at [737, 431] on button "Save" at bounding box center [745, 433] width 81 height 29
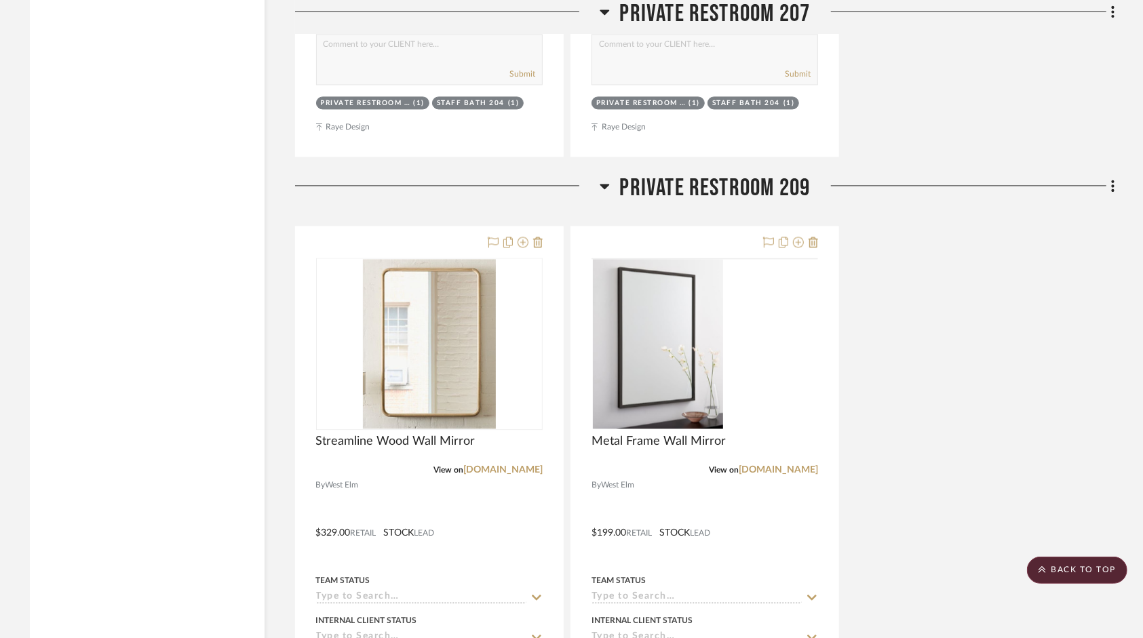
scroll to position [1880, 0]
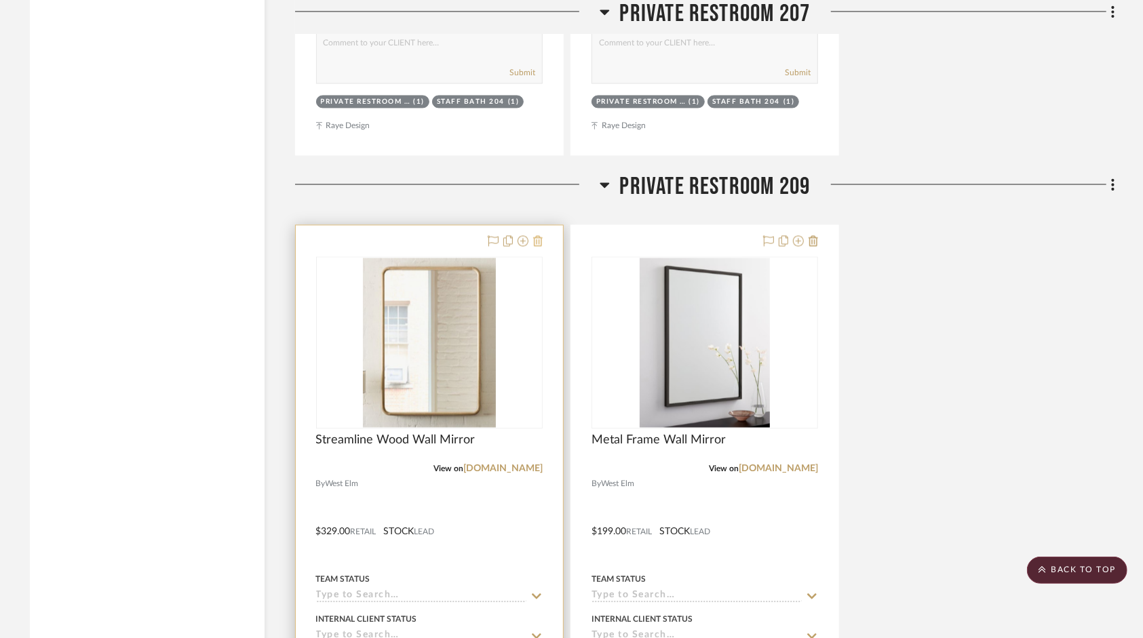
click at [539, 239] on icon at bounding box center [537, 240] width 9 height 11
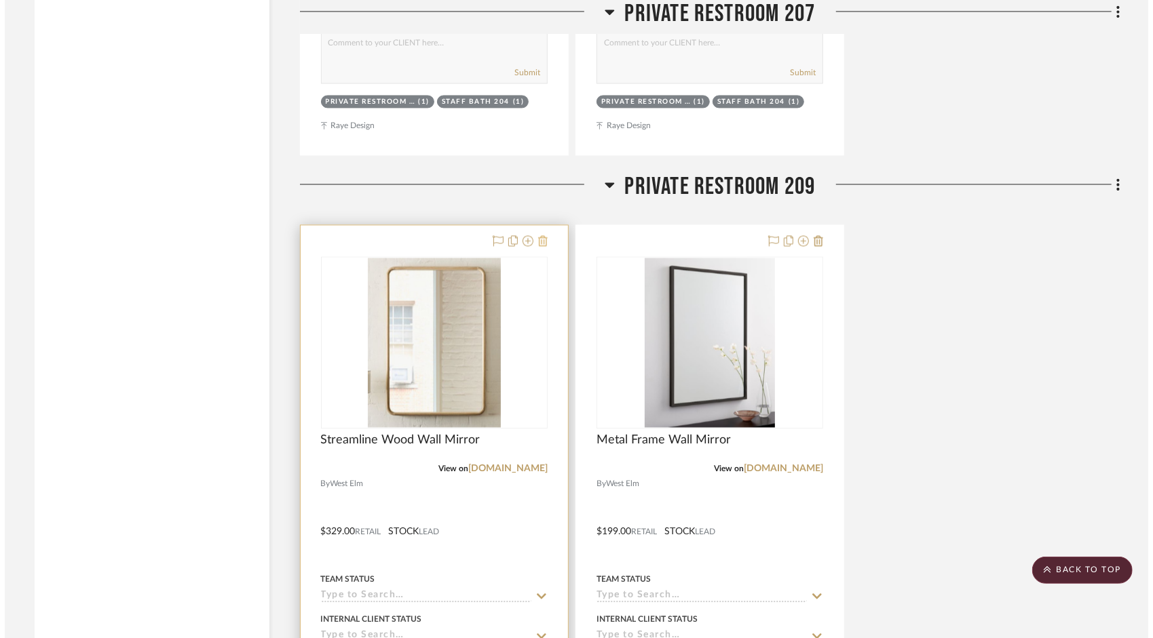
scroll to position [0, 0]
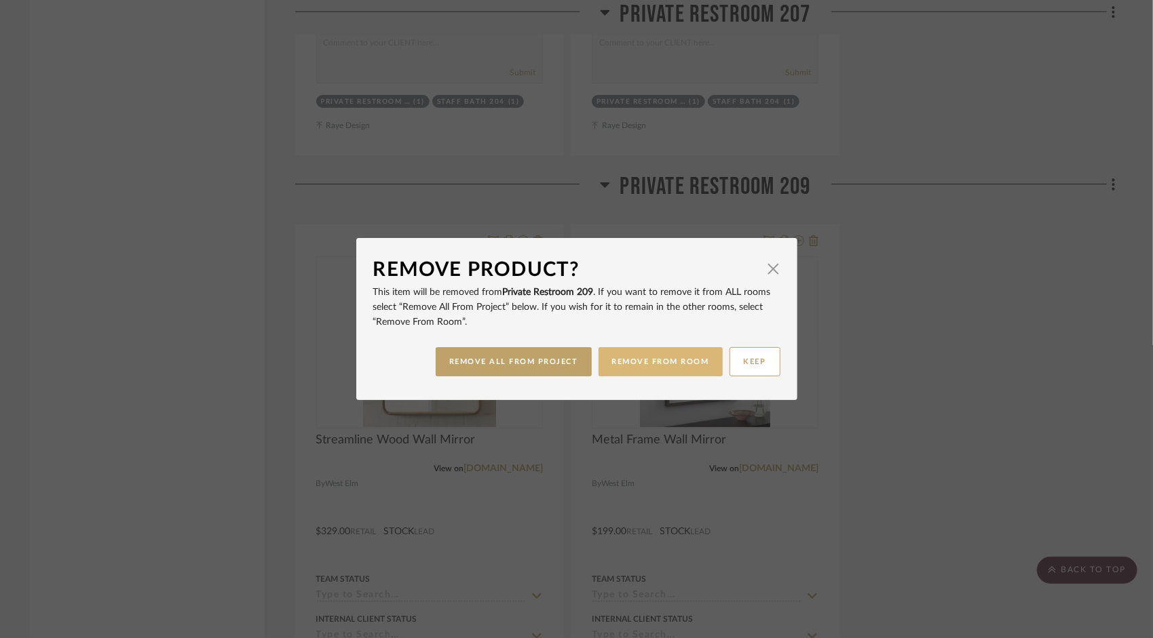
click at [640, 362] on button "REMOVE FROM ROOM" at bounding box center [660, 361] width 124 height 29
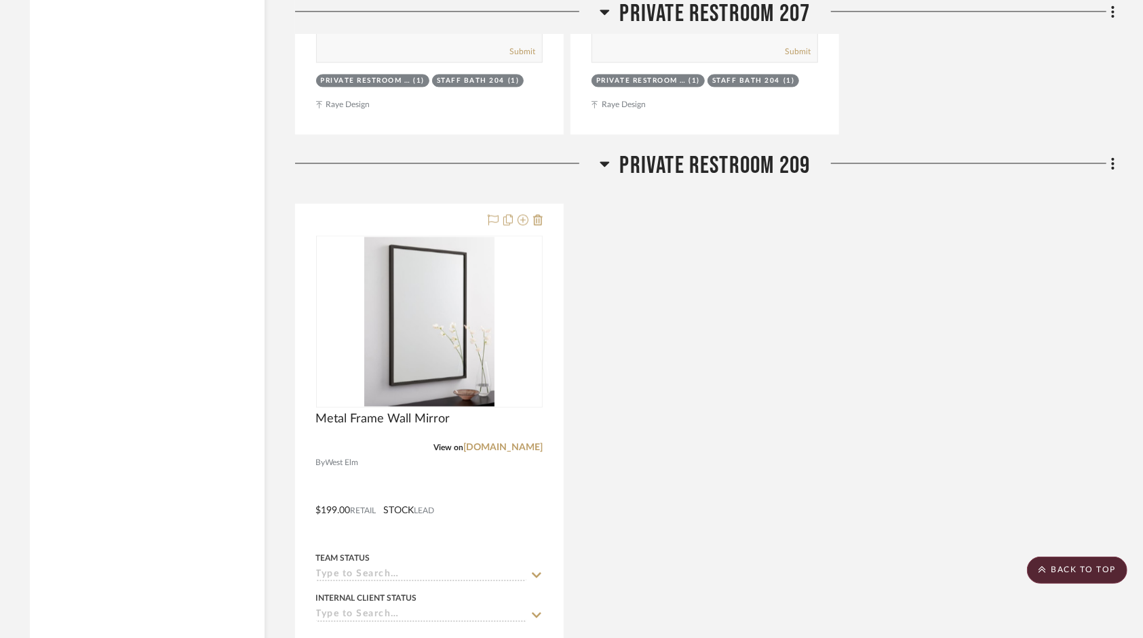
scroll to position [1880, 0]
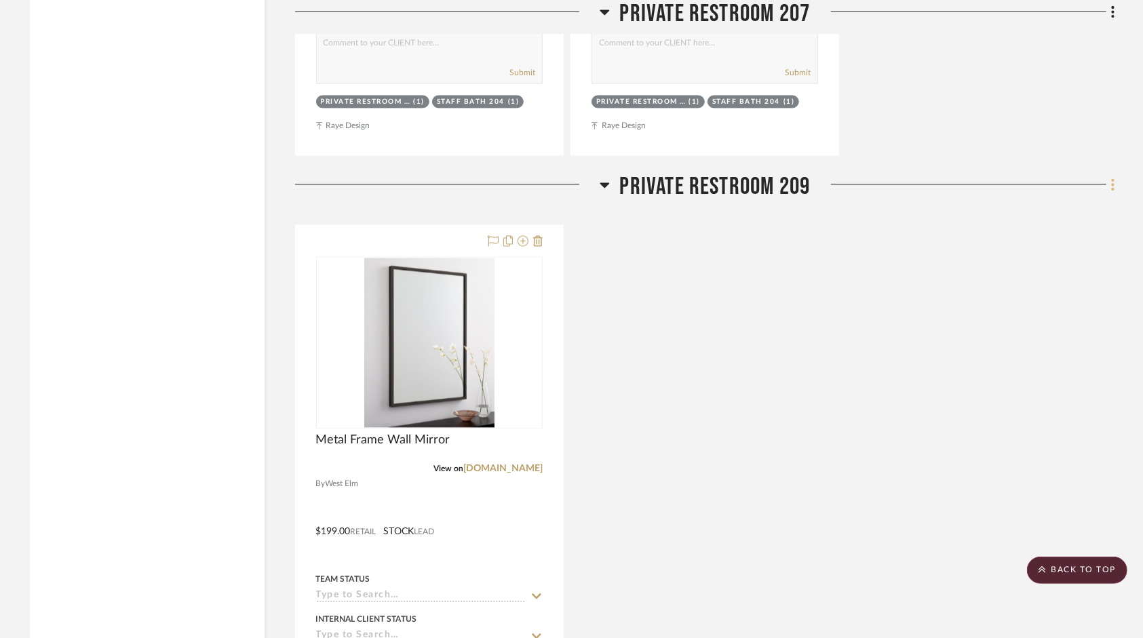
click at [1113, 182] on icon at bounding box center [1113, 184] width 4 height 15
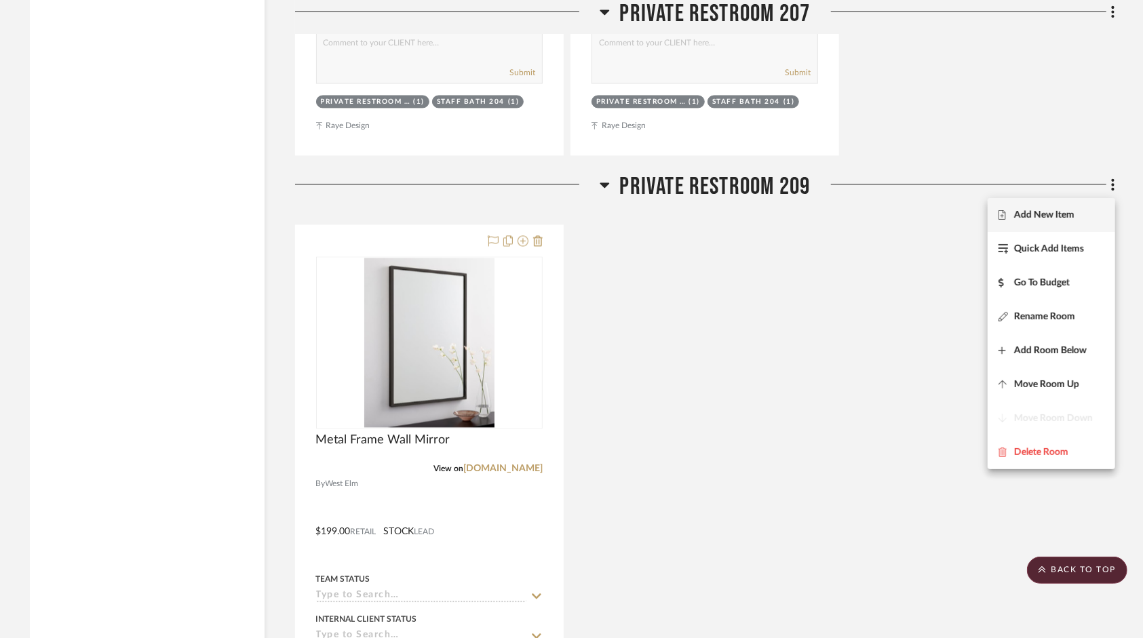
click at [1043, 208] on button "Add New Item" at bounding box center [1052, 215] width 128 height 34
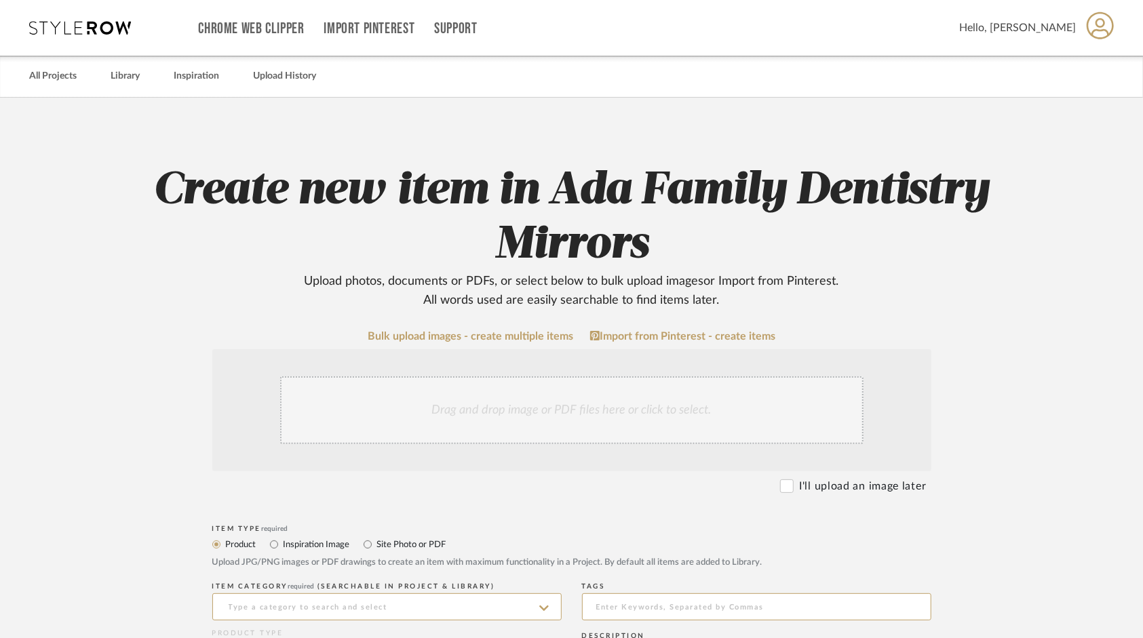
click at [556, 423] on div "Drag and drop image or PDF files here or click to select." at bounding box center [571, 410] width 583 height 68
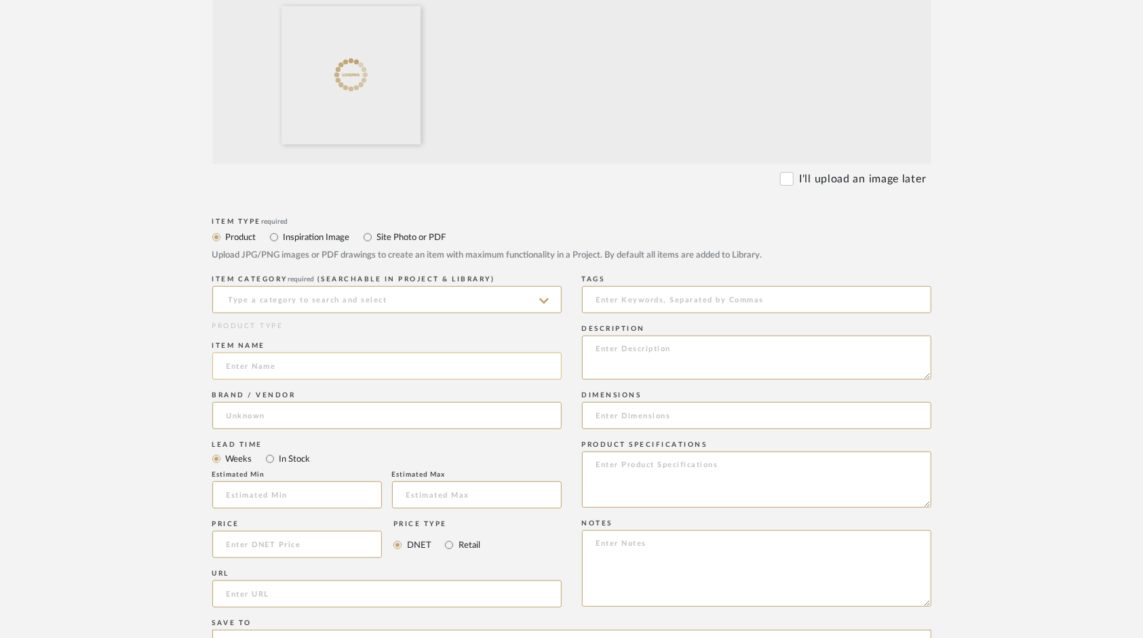
scroll to position [475, 0]
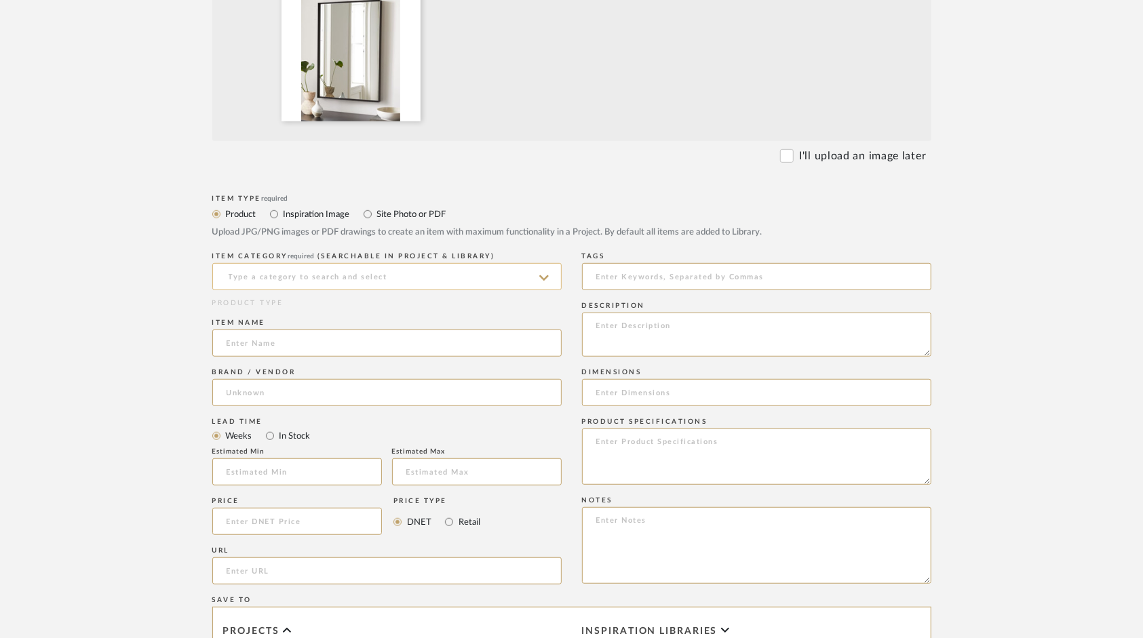
click at [277, 277] on input at bounding box center [386, 276] width 349 height 27
drag, startPoint x: 246, startPoint y: 311, endPoint x: 251, endPoint y: 322, distance: 11.8
click at [248, 311] on span "Wall Mirrors" at bounding box center [262, 310] width 71 height 9
type input "Wall Mirrors"
click at [254, 343] on input at bounding box center [386, 343] width 349 height 27
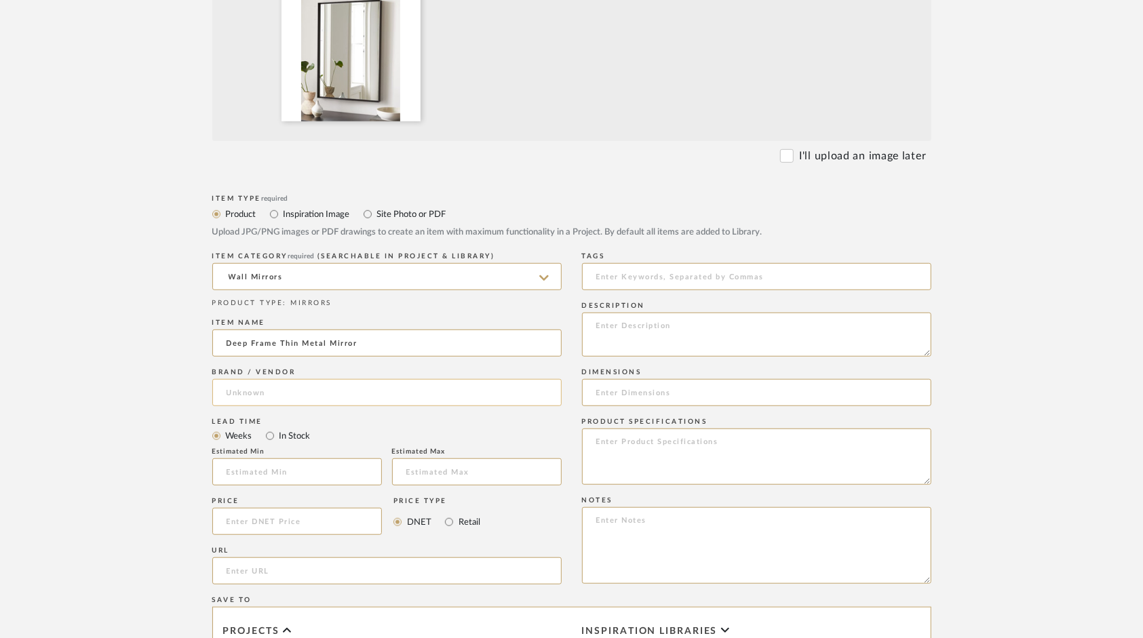
type input "Deep Frame Thin Metal Mirror"
click at [265, 396] on input at bounding box center [386, 392] width 349 height 27
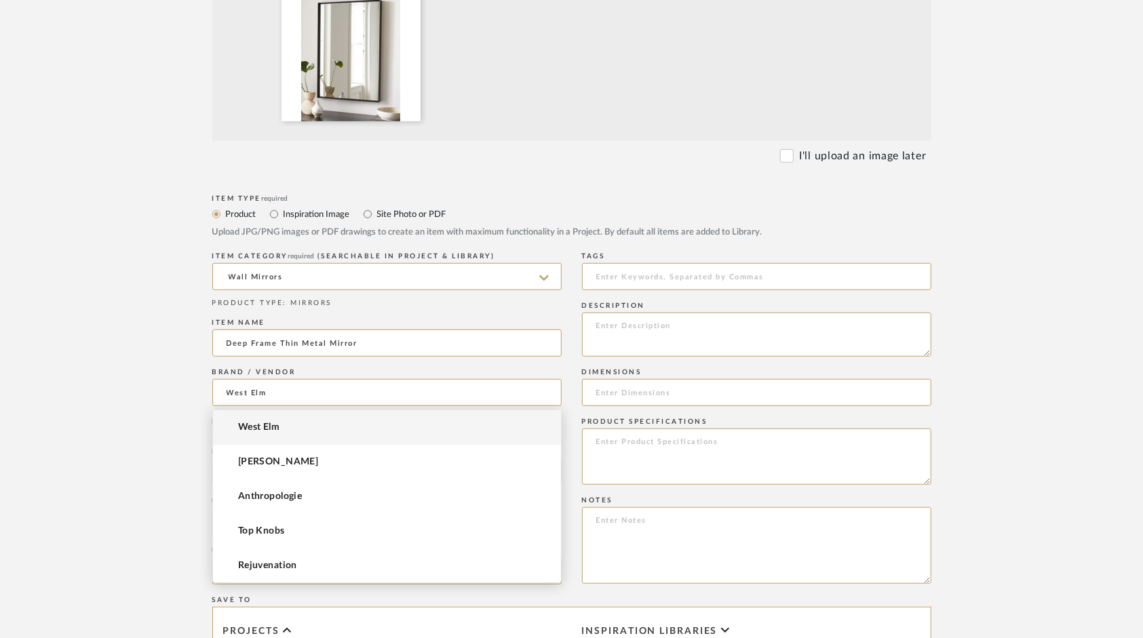
type input "West Elm"
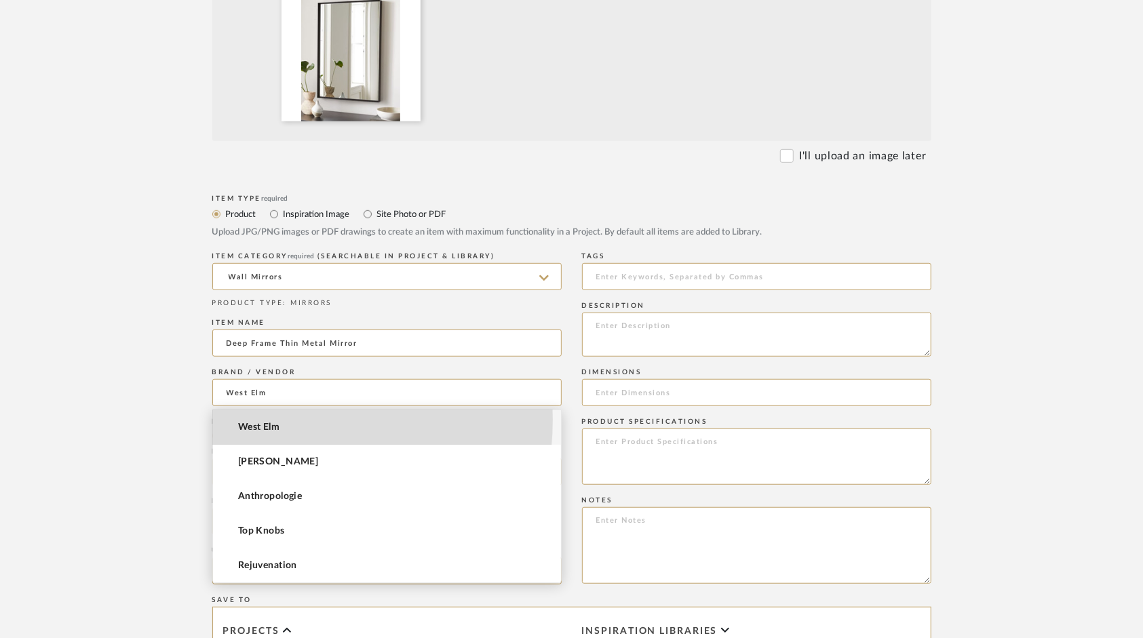
click at [262, 419] on mat-option "West Elm" at bounding box center [387, 427] width 348 height 35
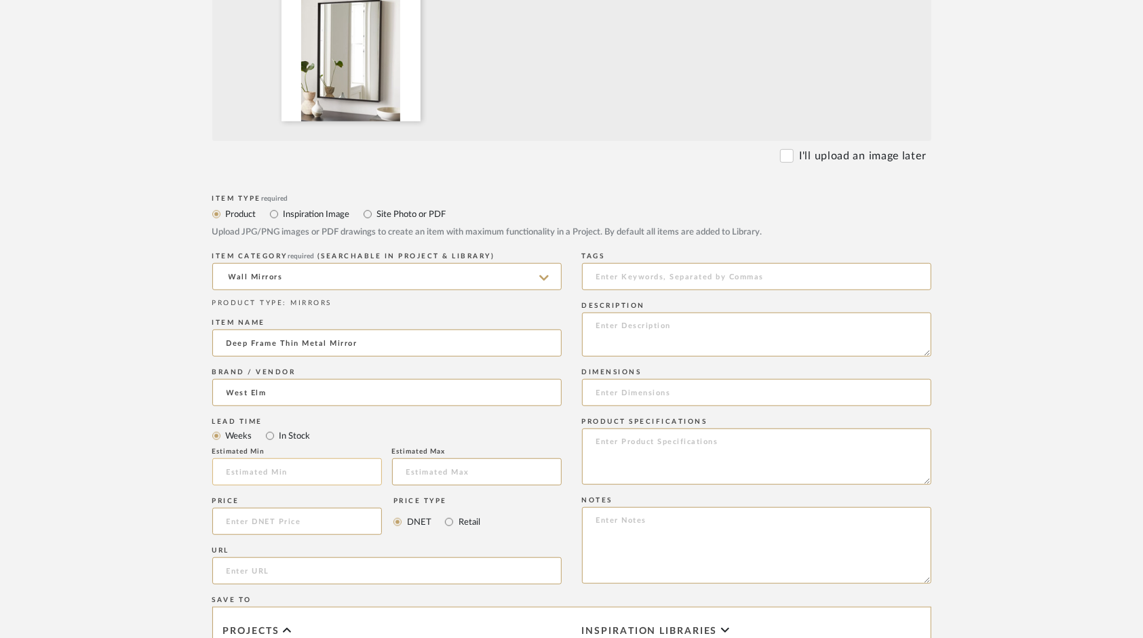
click at [284, 471] on input "text" at bounding box center [297, 472] width 170 height 27
type input "3"
click at [406, 472] on input "text" at bounding box center [477, 472] width 170 height 27
type input "4"
click at [449, 520] on input "Retail" at bounding box center [449, 522] width 16 height 16
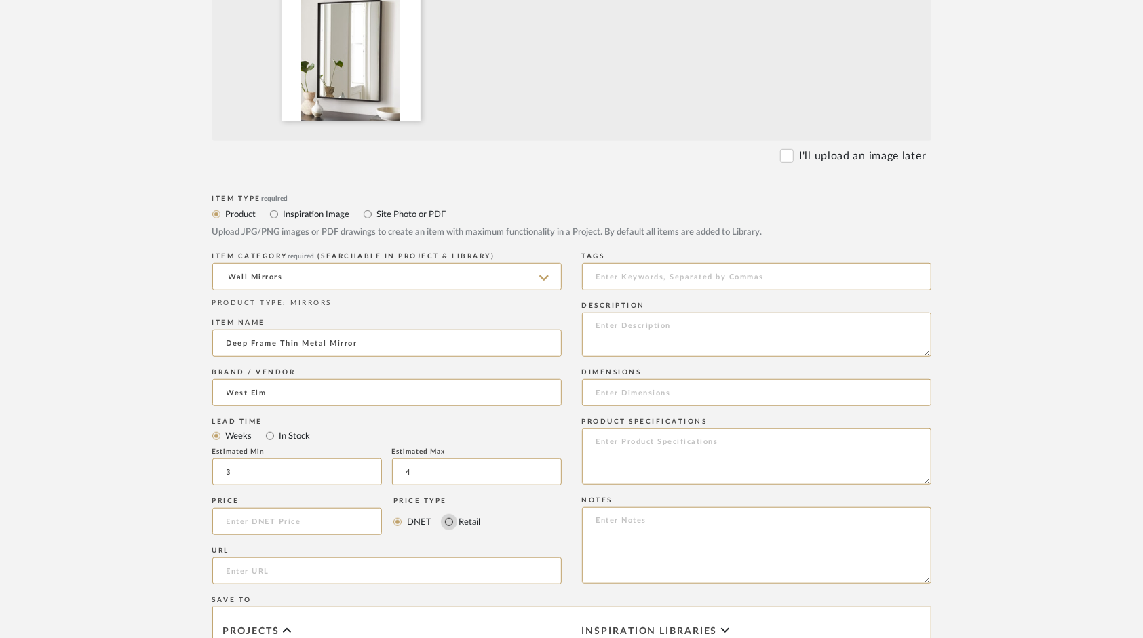
radio input "true"
click at [279, 517] on input at bounding box center [297, 521] width 170 height 27
type input "$249.00"
click at [288, 574] on input "url" at bounding box center [386, 571] width 349 height 27
paste input "[URL][DOMAIN_NAME]"
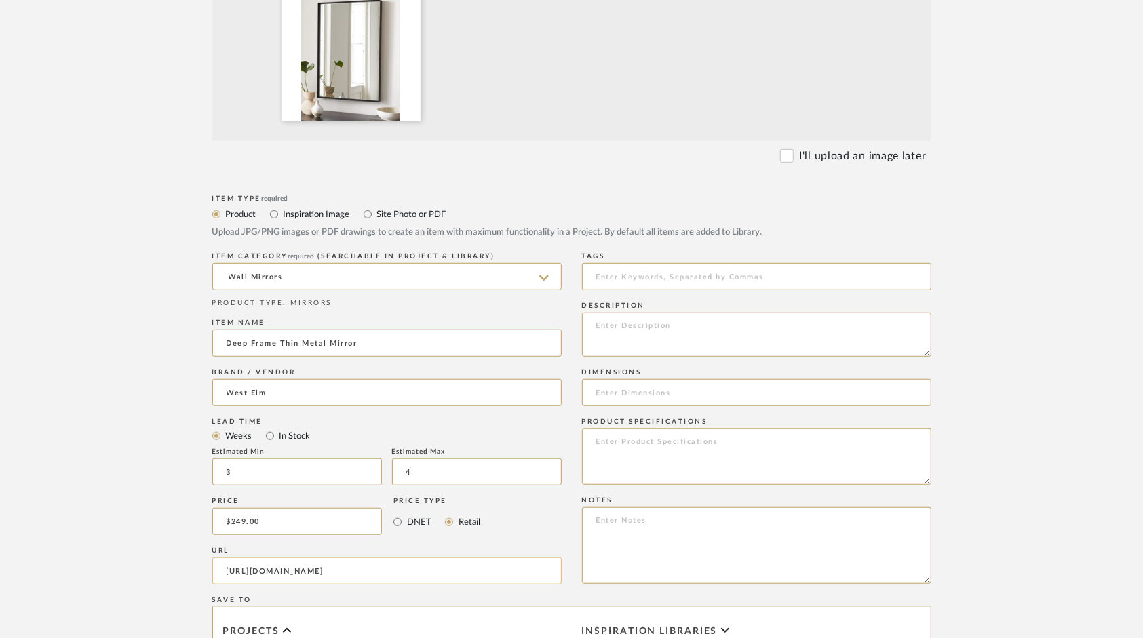
scroll to position [0, 130]
type input "[URL][DOMAIN_NAME]"
click at [633, 398] on input at bounding box center [756, 392] width 349 height 27
type input "24"W x 36"H"
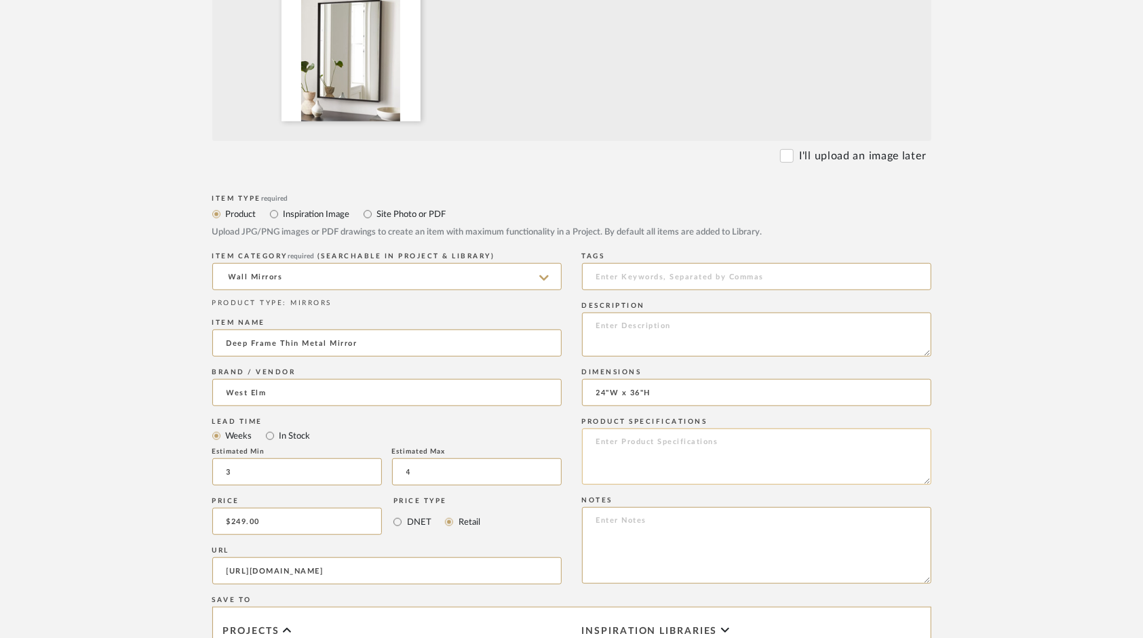
click at [617, 456] on textarea at bounding box center [756, 457] width 349 height 56
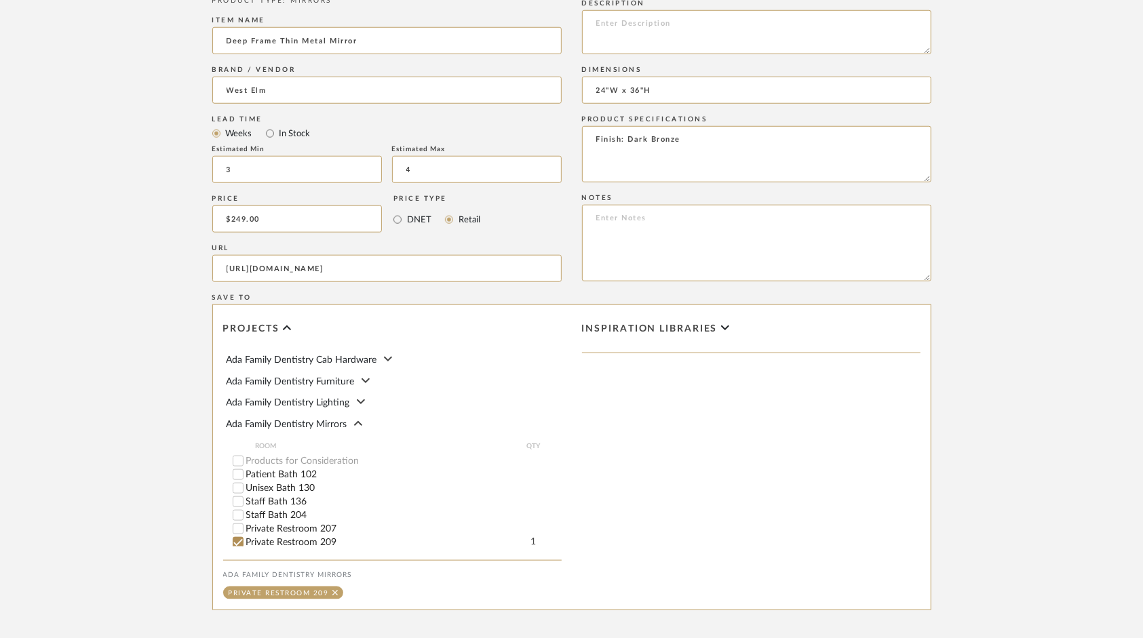
scroll to position [882, 0]
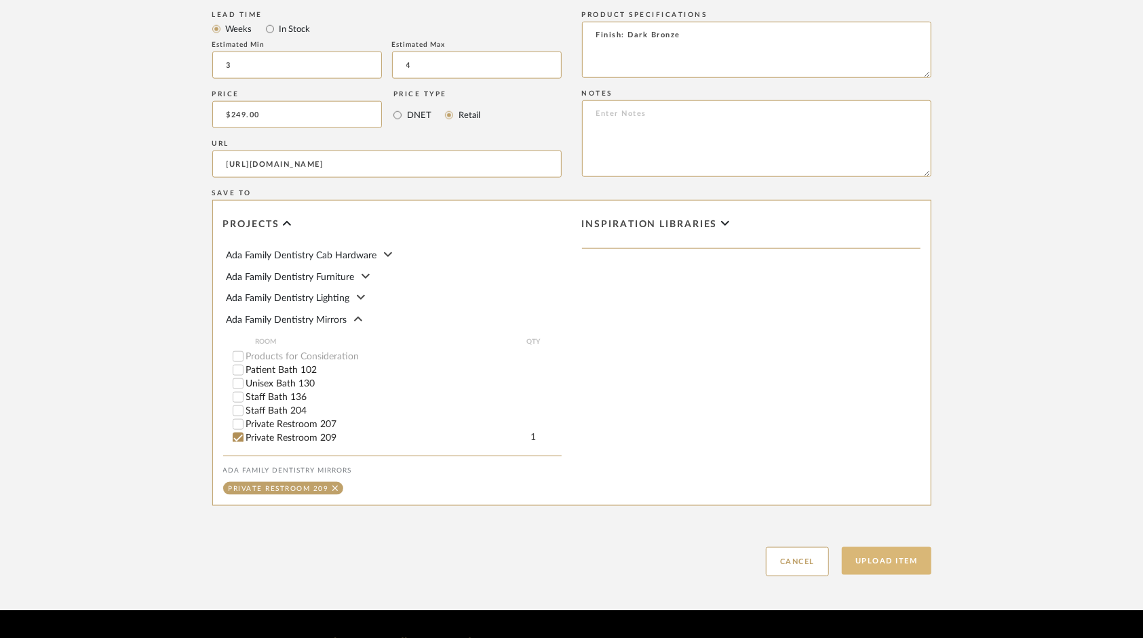
type textarea "Finish: Dark Bronze"
click at [892, 564] on button "Upload Item" at bounding box center [887, 561] width 90 height 28
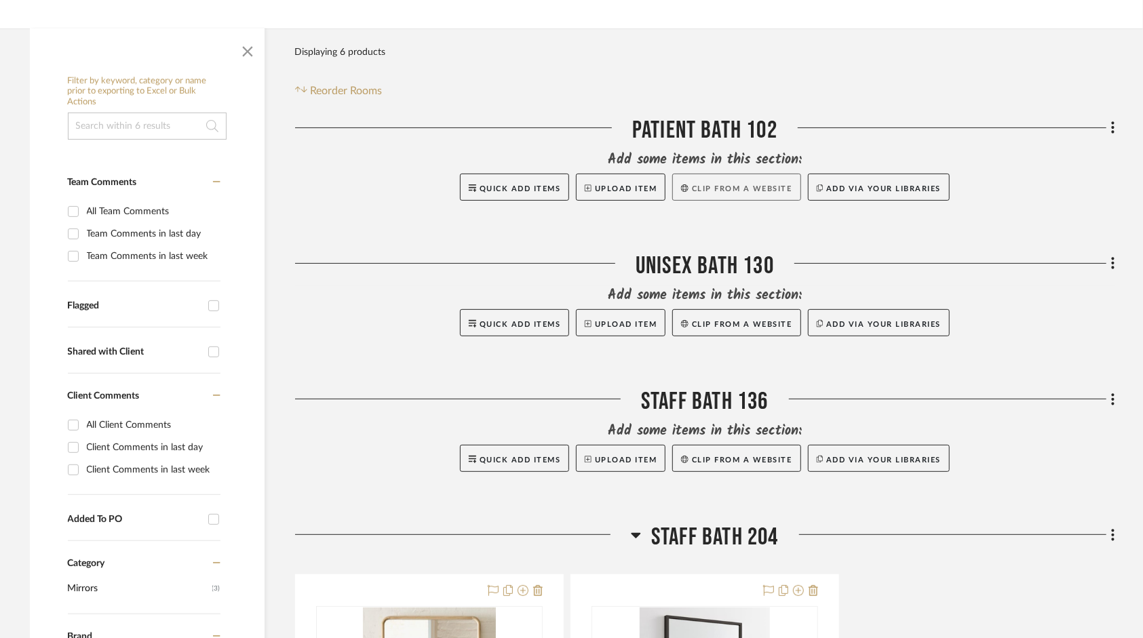
scroll to position [204, 0]
click at [632, 187] on button "Upload Item" at bounding box center [621, 186] width 90 height 27
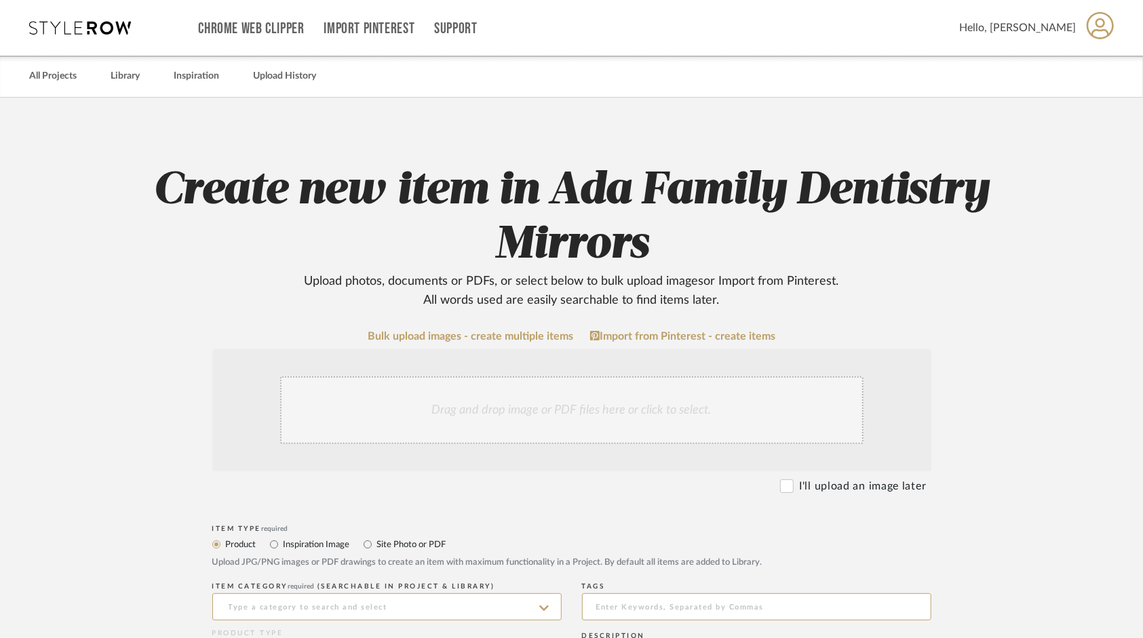
drag, startPoint x: 128, startPoint y: 404, endPoint x: 332, endPoint y: 414, distance: 204.4
click at [525, 399] on div "Drag and drop image or PDF files here or click to select." at bounding box center [571, 410] width 583 height 68
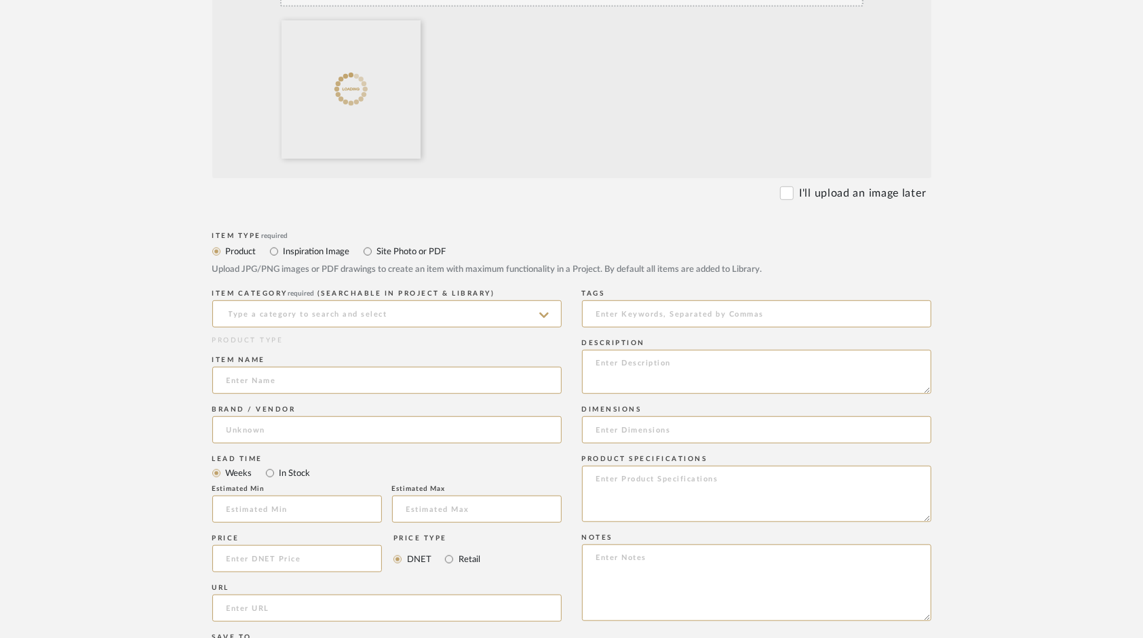
scroll to position [475, 0]
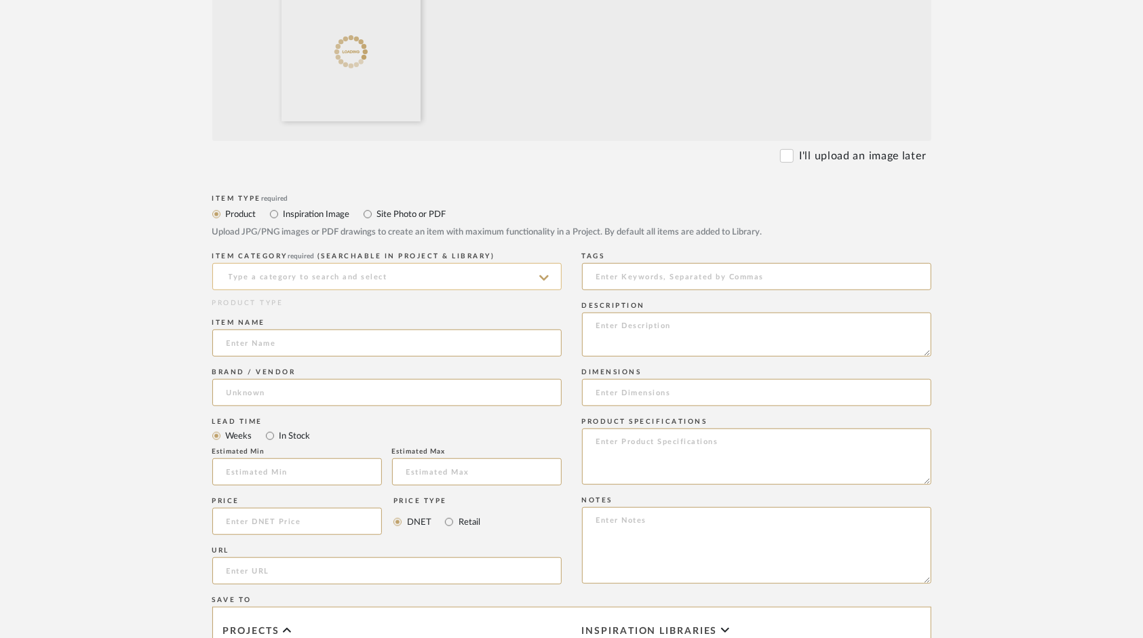
click at [256, 270] on input at bounding box center [386, 276] width 349 height 27
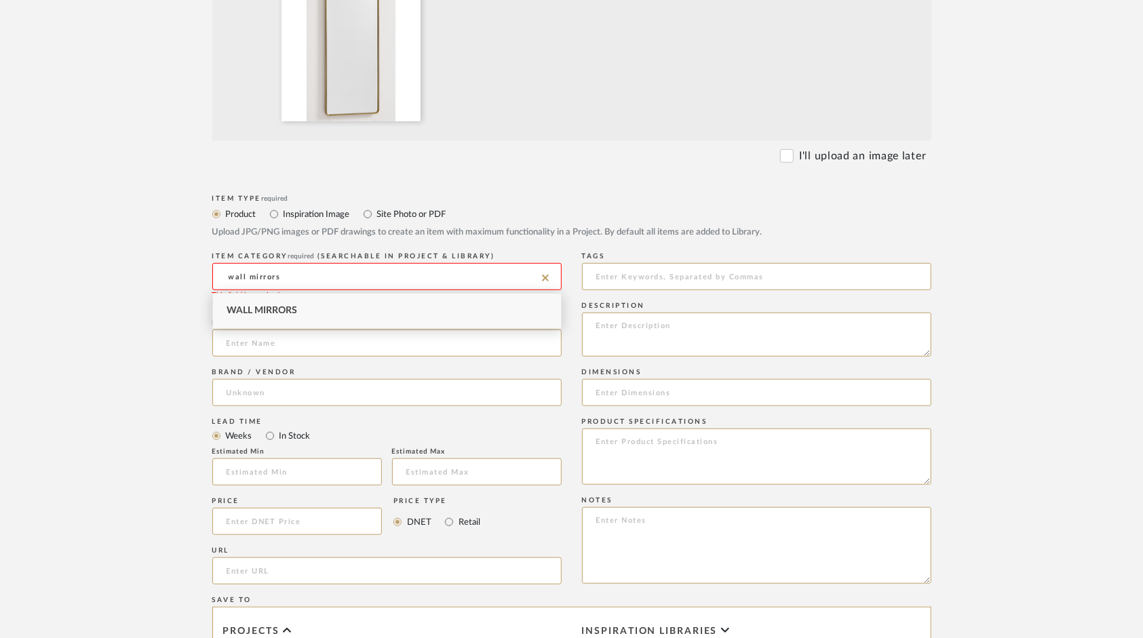
click at [289, 314] on span "Wall Mirrors" at bounding box center [262, 310] width 71 height 9
type input "Wall Mirrors"
click at [270, 341] on input at bounding box center [386, 343] width 349 height 27
type input "Vintage Slim Mirror"
click at [258, 392] on input at bounding box center [386, 392] width 349 height 27
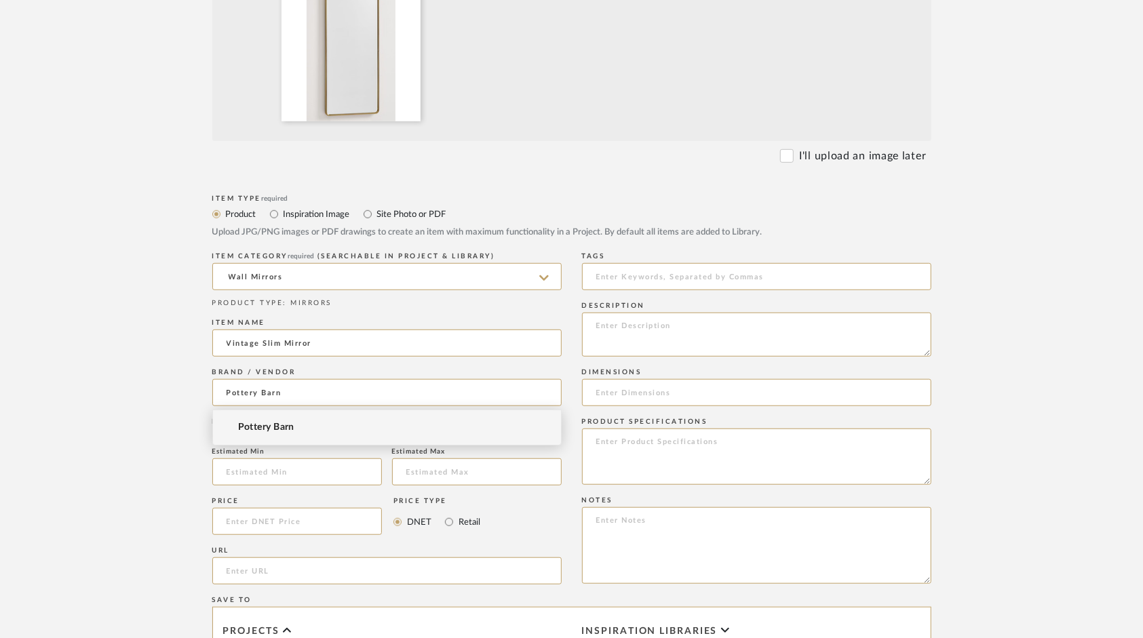
type input "Pottery Barn"
click at [285, 428] on span "Pottery Barn" at bounding box center [266, 428] width 56 height 12
click at [268, 438] on input "In Stock" at bounding box center [270, 436] width 16 height 16
radio input "true"
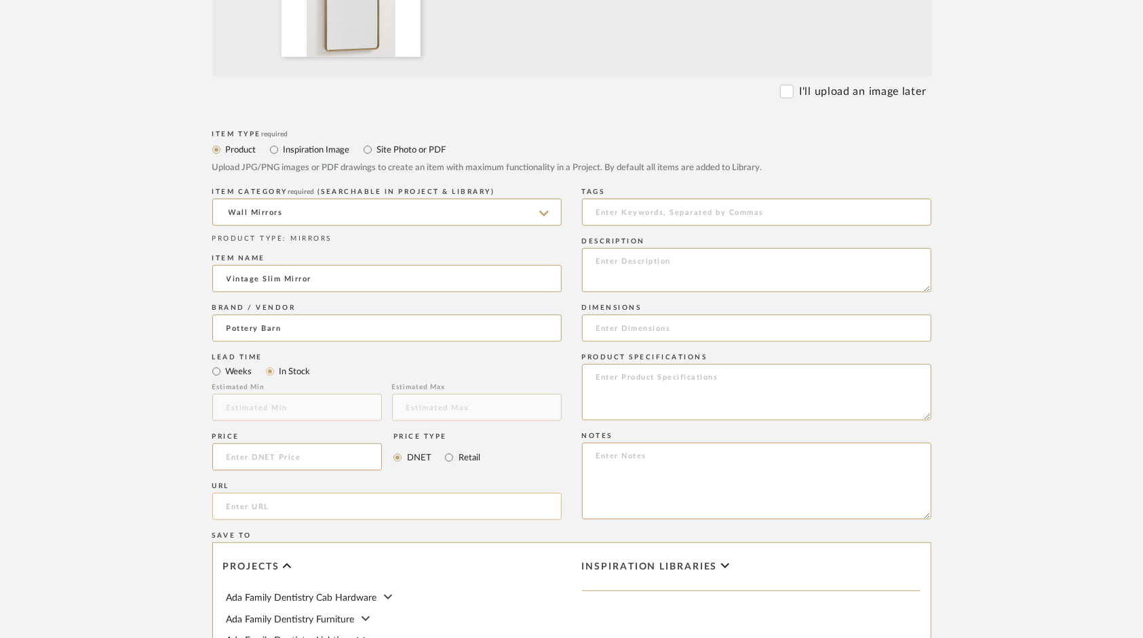
scroll to position [543, 0]
click at [450, 452] on input "Retail" at bounding box center [449, 454] width 16 height 16
radio input "true"
click at [282, 463] on input at bounding box center [297, 453] width 170 height 27
type input "$499.00"
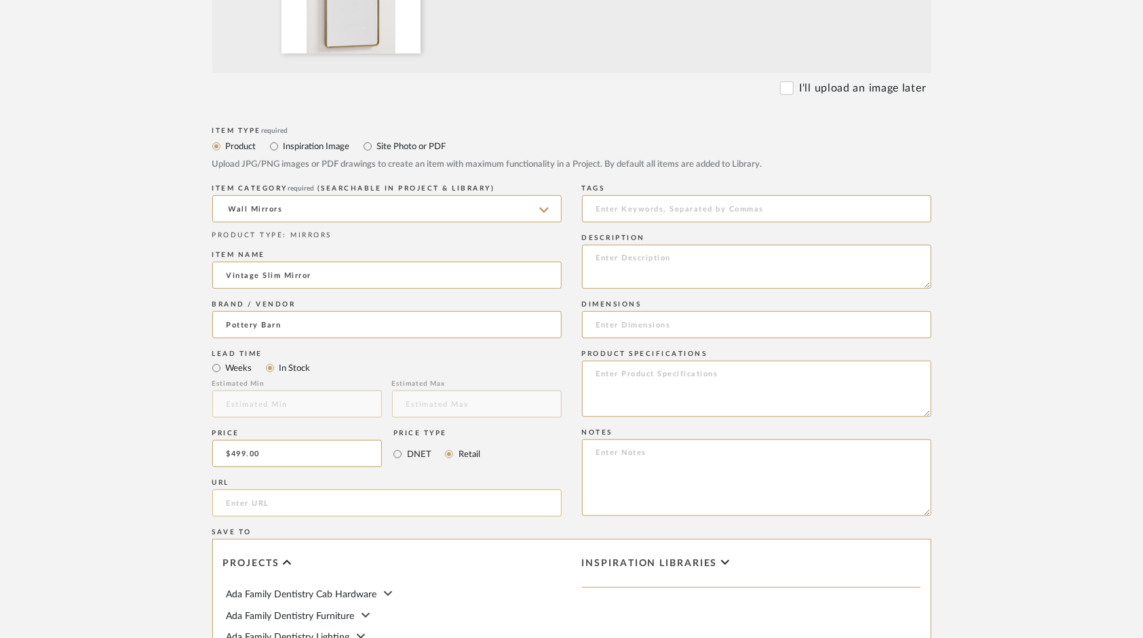
click at [443, 501] on input "url" at bounding box center [386, 503] width 349 height 27
paste input "[URL][DOMAIN_NAME]"
type input "[URL][DOMAIN_NAME]"
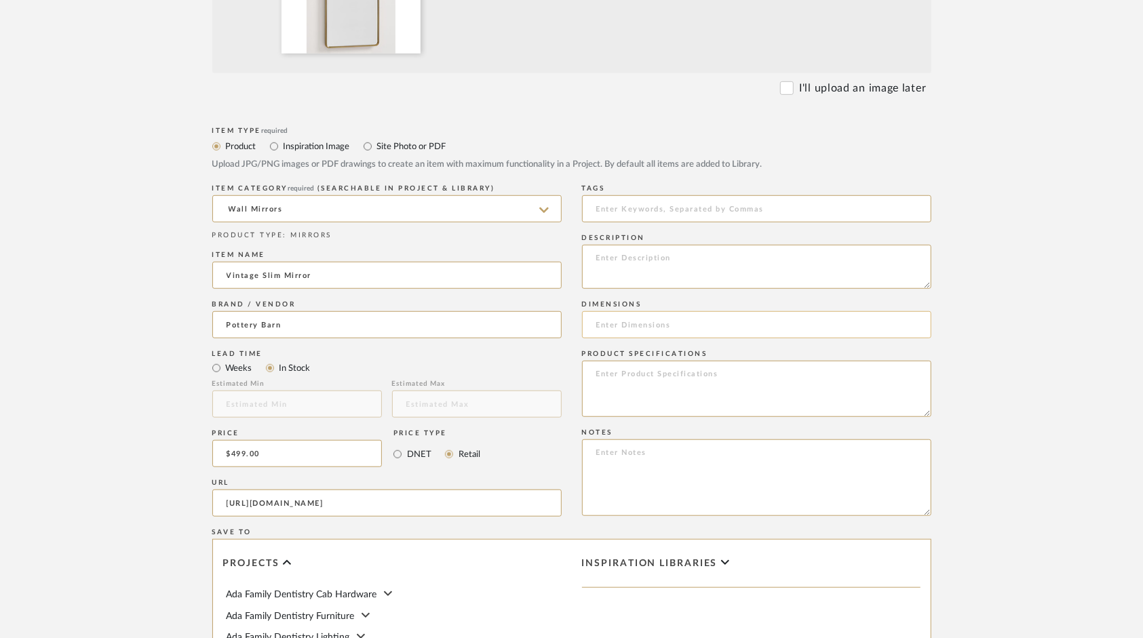
click at [620, 322] on input at bounding box center [756, 324] width 349 height 27
click at [633, 370] on textarea at bounding box center [756, 389] width 349 height 56
type textarea "Finish: Tumbled Brass"
click at [627, 260] on textarea at bounding box center [756, 267] width 349 height 44
click at [677, 312] on input at bounding box center [756, 324] width 349 height 27
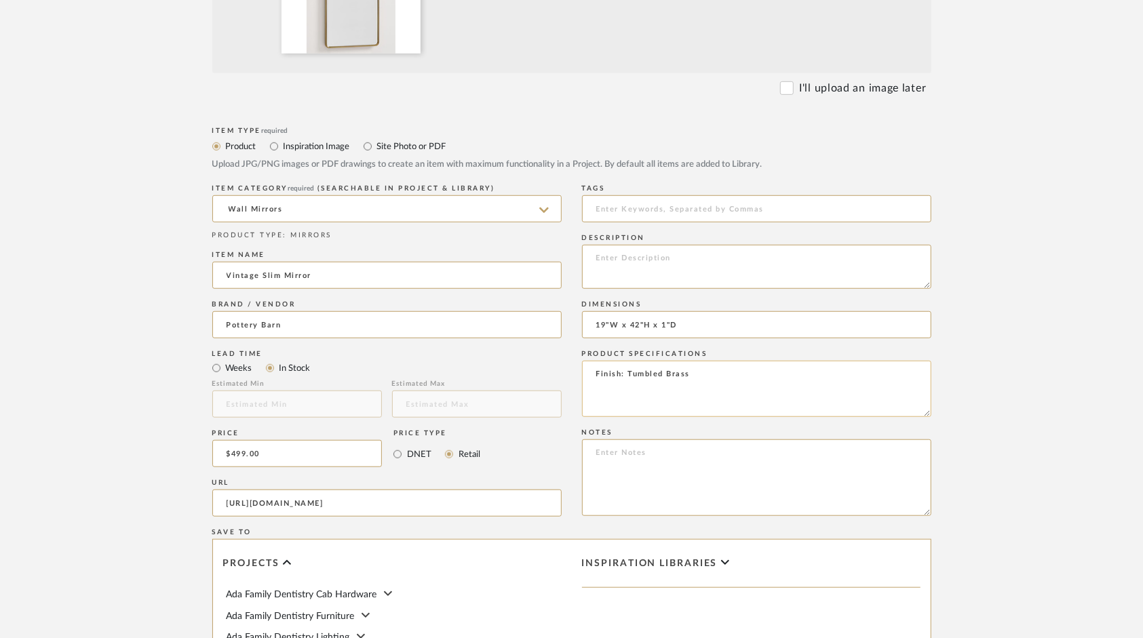
type input "19"W x 42"H x 1"D"
click at [710, 377] on textarea "Finish: Tumbled Brass" at bounding box center [756, 389] width 349 height 56
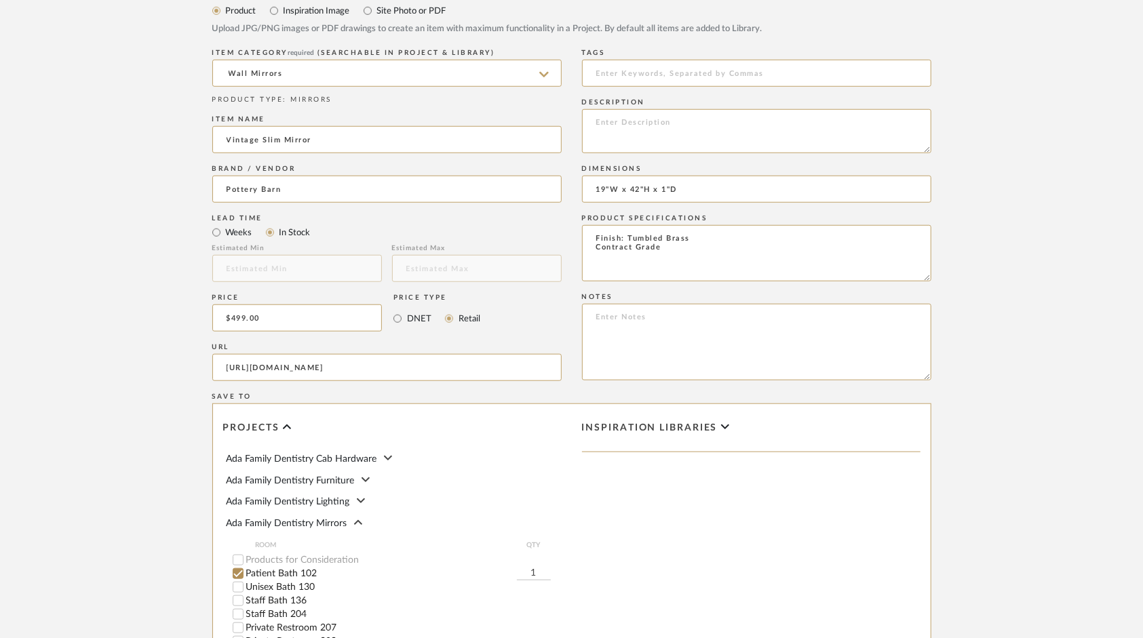
scroll to position [915, 0]
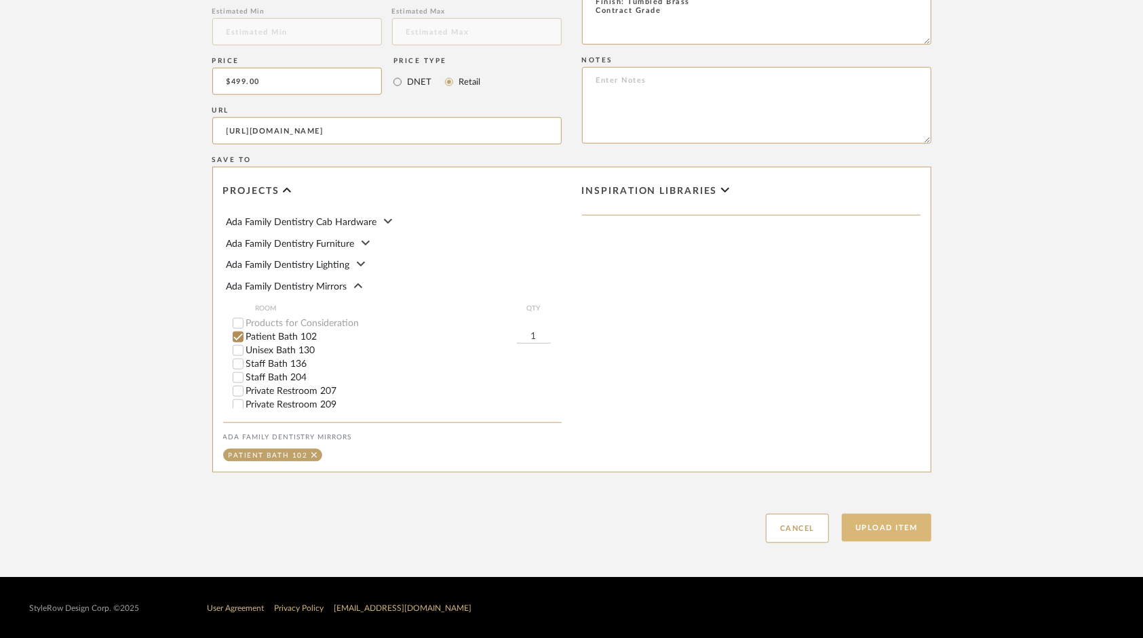
type textarea "Finish: Tumbled Brass Contract Grade"
click at [863, 524] on button "Upload Item" at bounding box center [887, 528] width 90 height 28
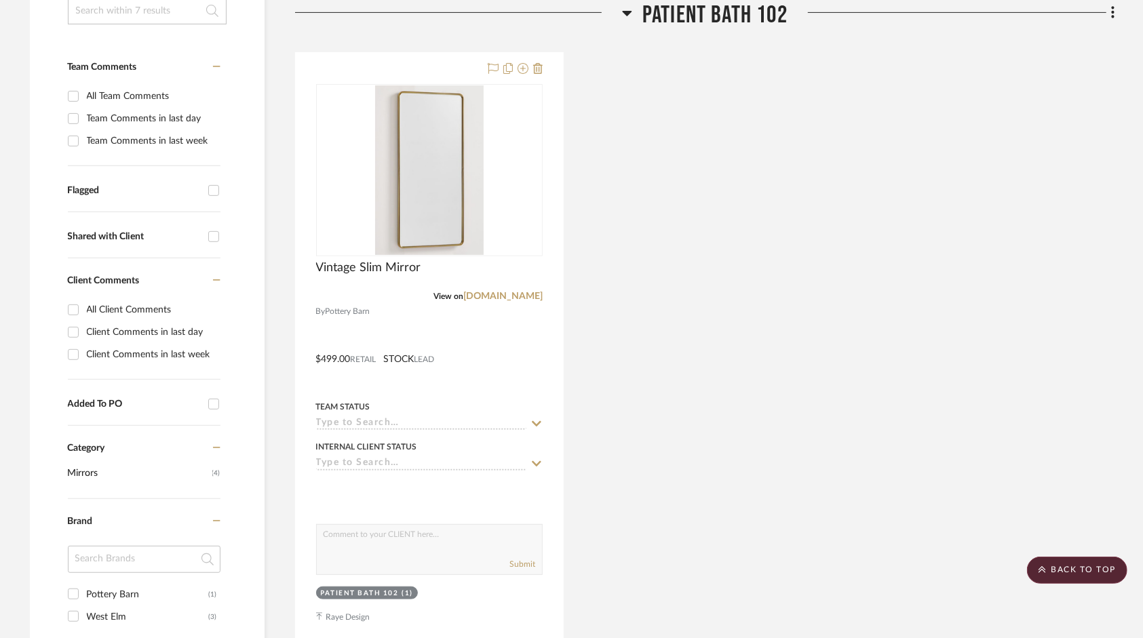
scroll to position [929, 0]
